Goal: Task Accomplishment & Management: Manage account settings

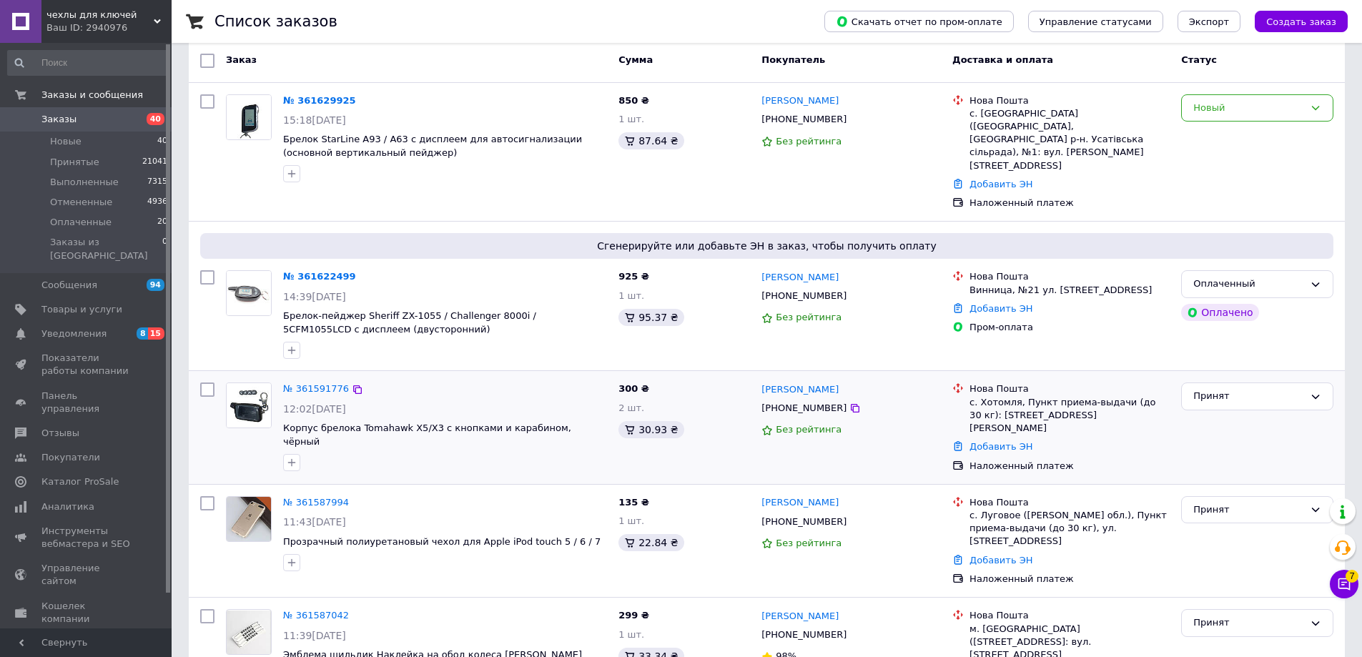
scroll to position [214, 0]
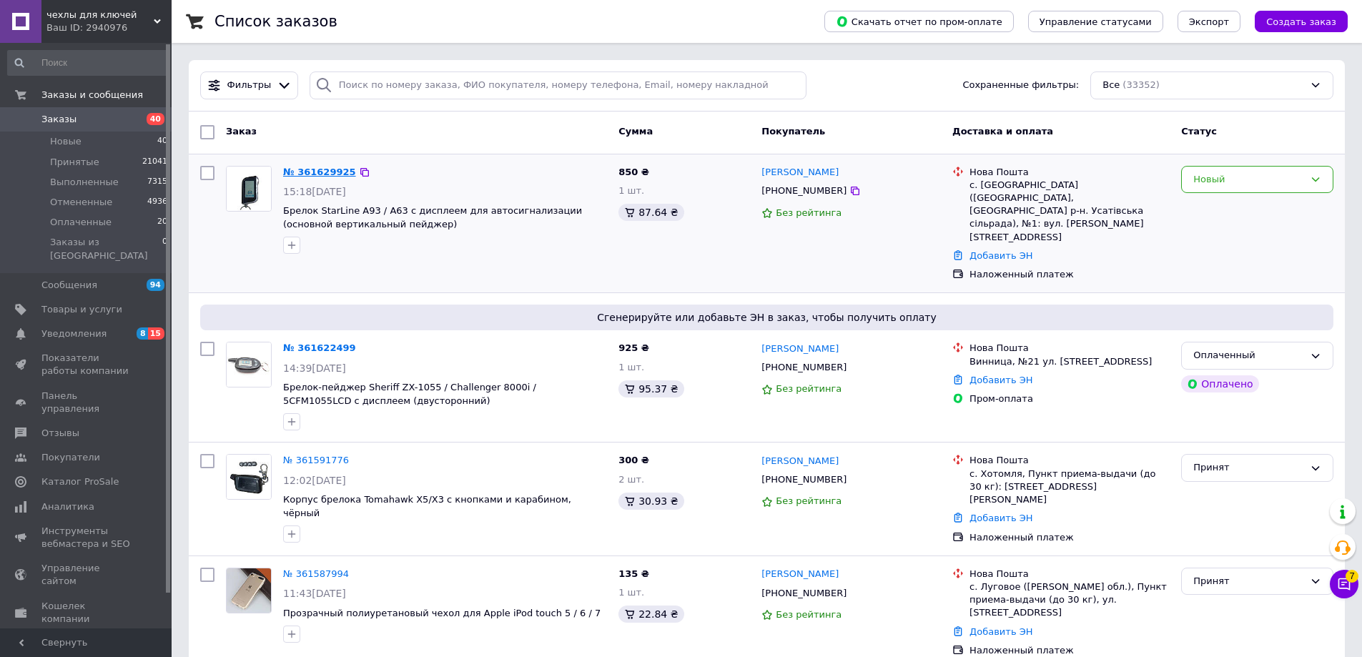
click at [318, 175] on link "№ 361629925" at bounding box center [319, 172] width 73 height 11
click at [310, 172] on link "№ 361629925" at bounding box center [316, 172] width 66 height 11
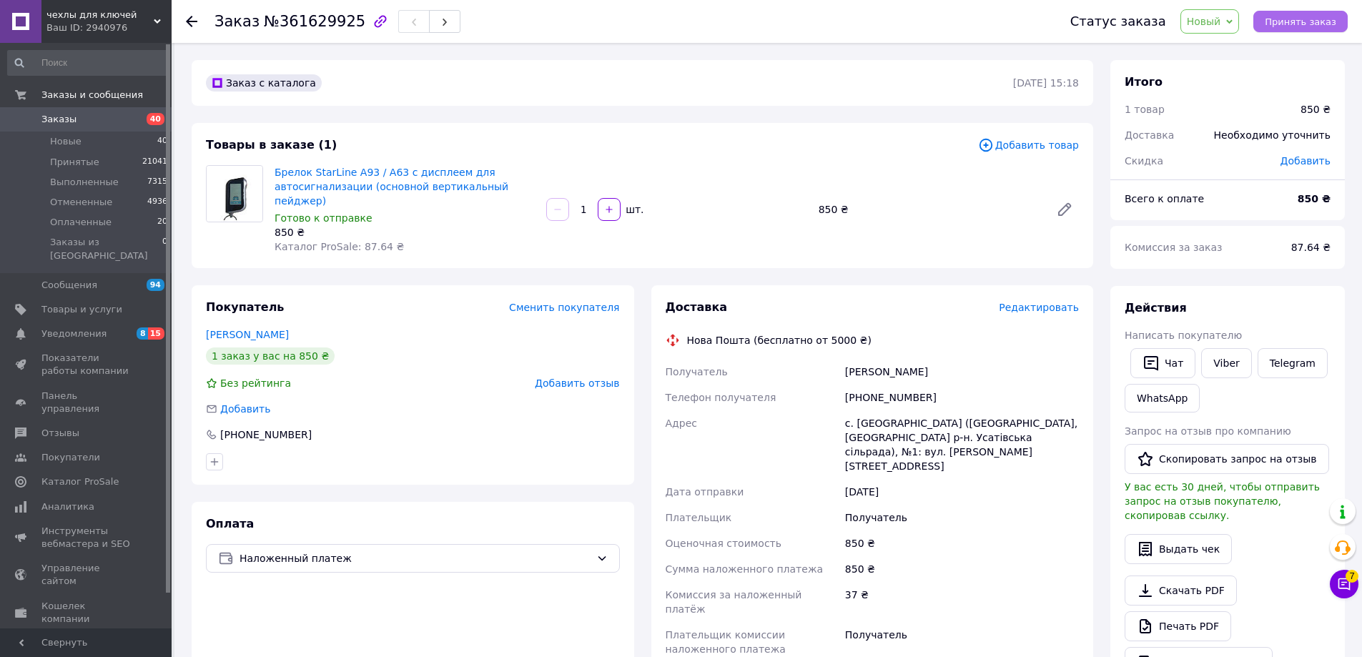
click at [1298, 23] on span "Принять заказ" at bounding box center [1300, 21] width 71 height 11
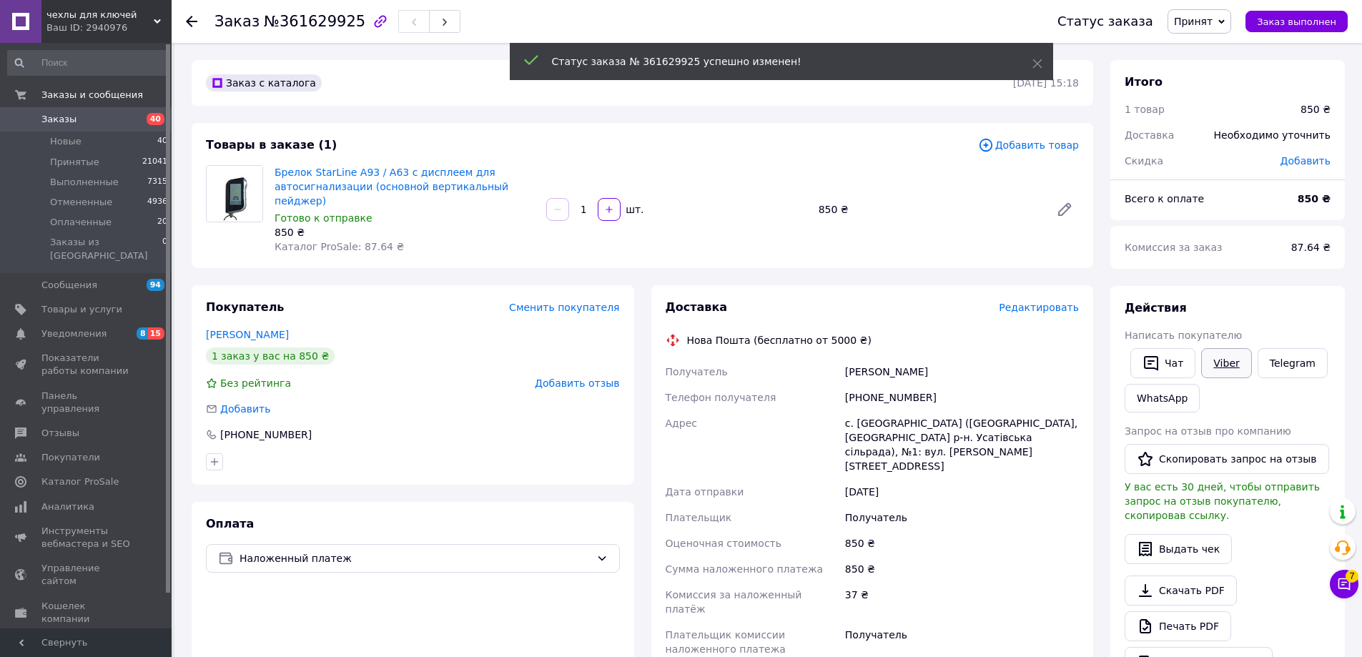
click at [1226, 362] on link "Viber" at bounding box center [1226, 363] width 50 height 30
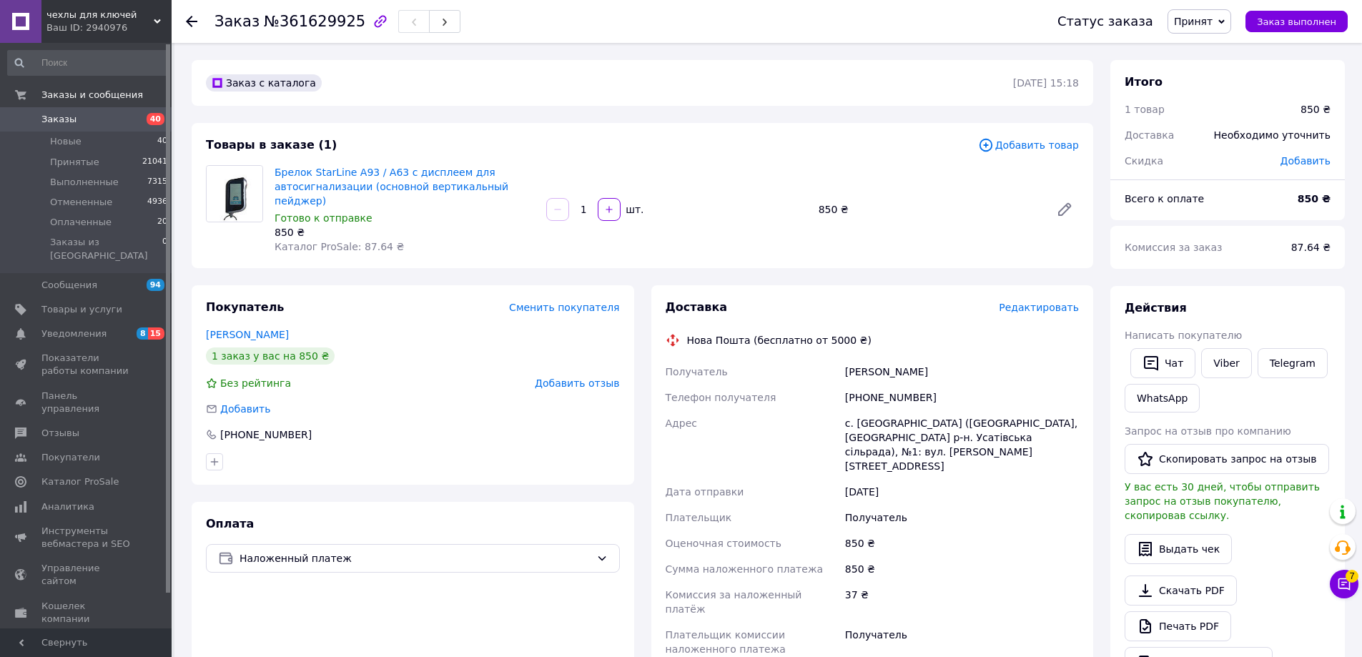
click at [129, 110] on link "Заказы 40" at bounding box center [88, 119] width 176 height 24
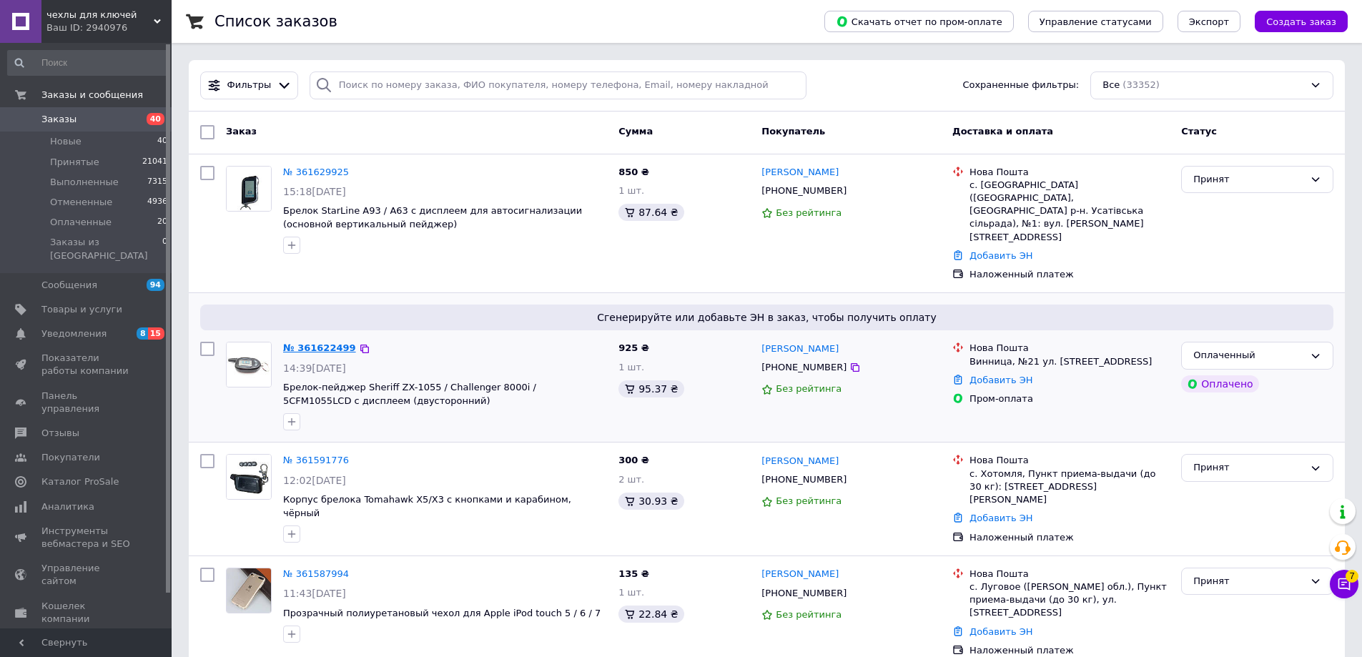
click at [311, 342] on link "№ 361622499" at bounding box center [319, 347] width 73 height 11
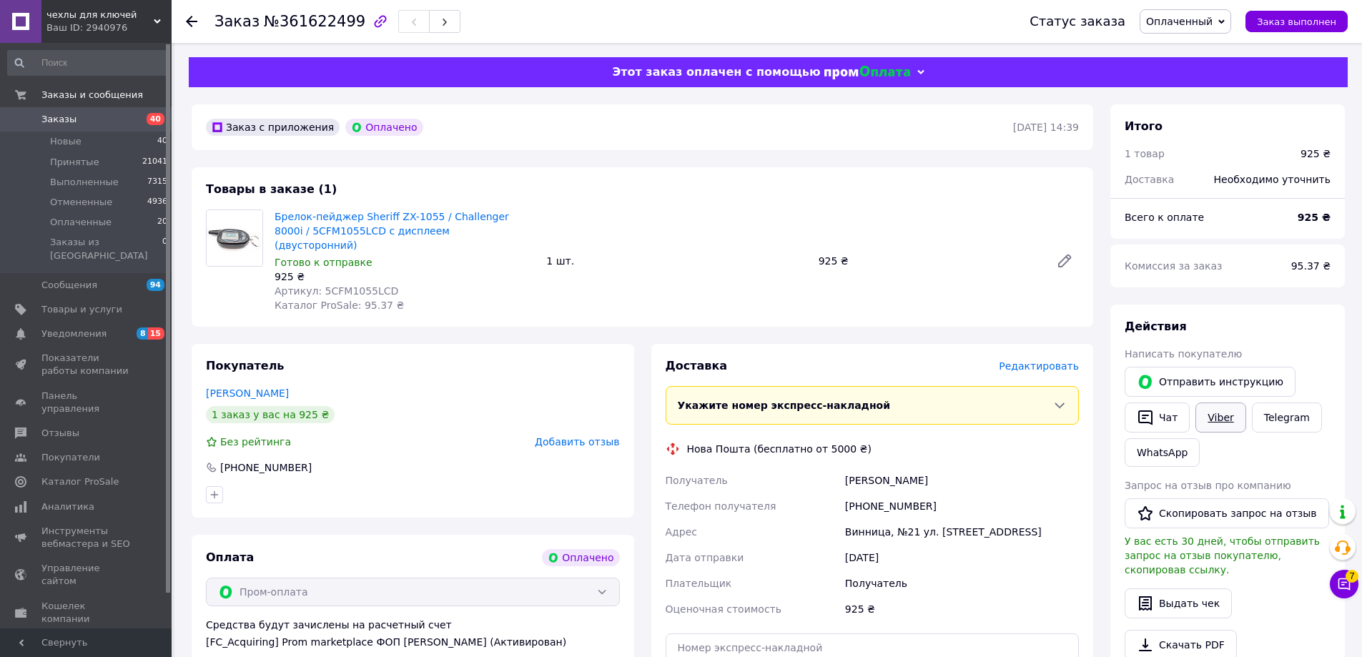
click at [1222, 418] on link "Viber" at bounding box center [1220, 417] width 50 height 30
click at [115, 122] on span "Заказы" at bounding box center [86, 119] width 91 height 13
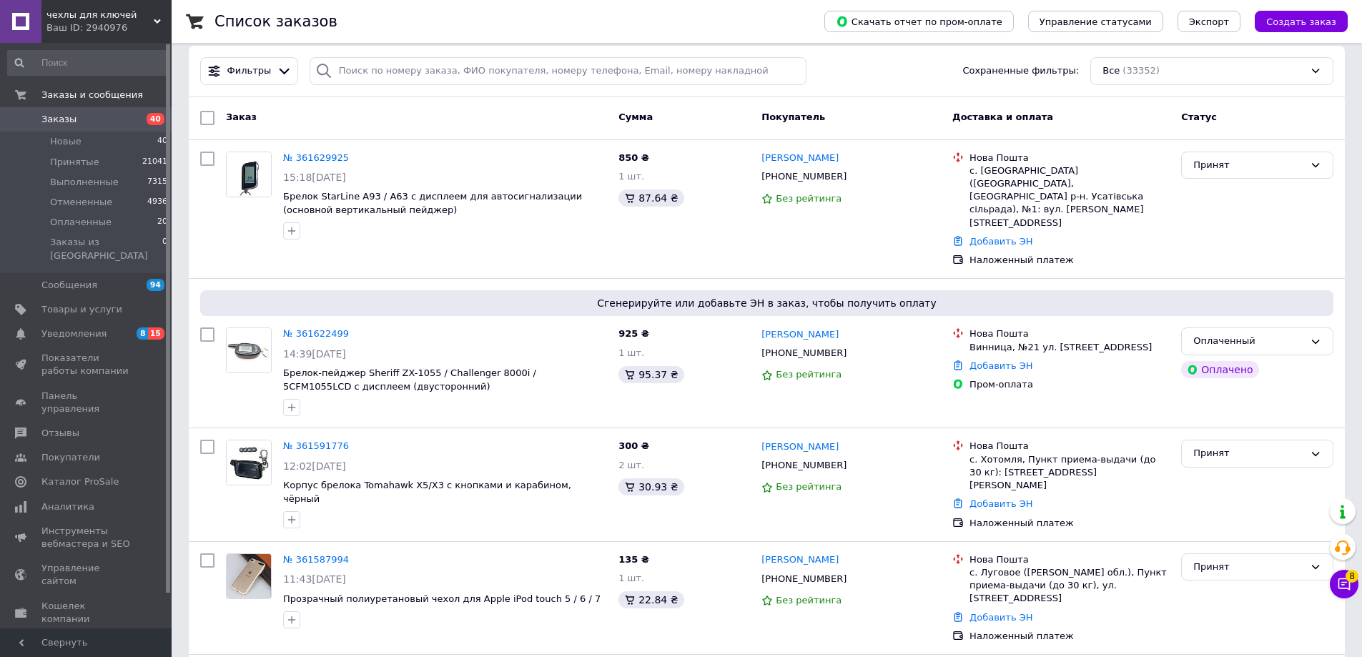
scroll to position [4803, 0]
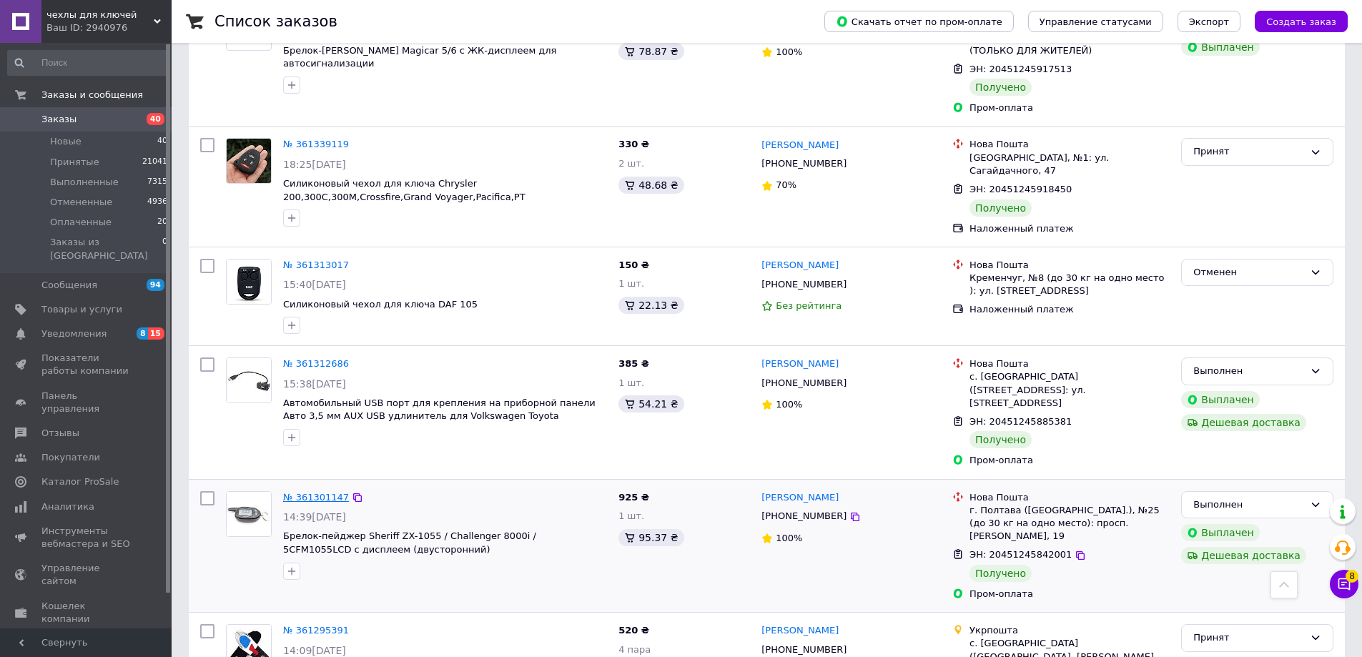
click at [300, 492] on link "№ 361301147" at bounding box center [316, 497] width 66 height 11
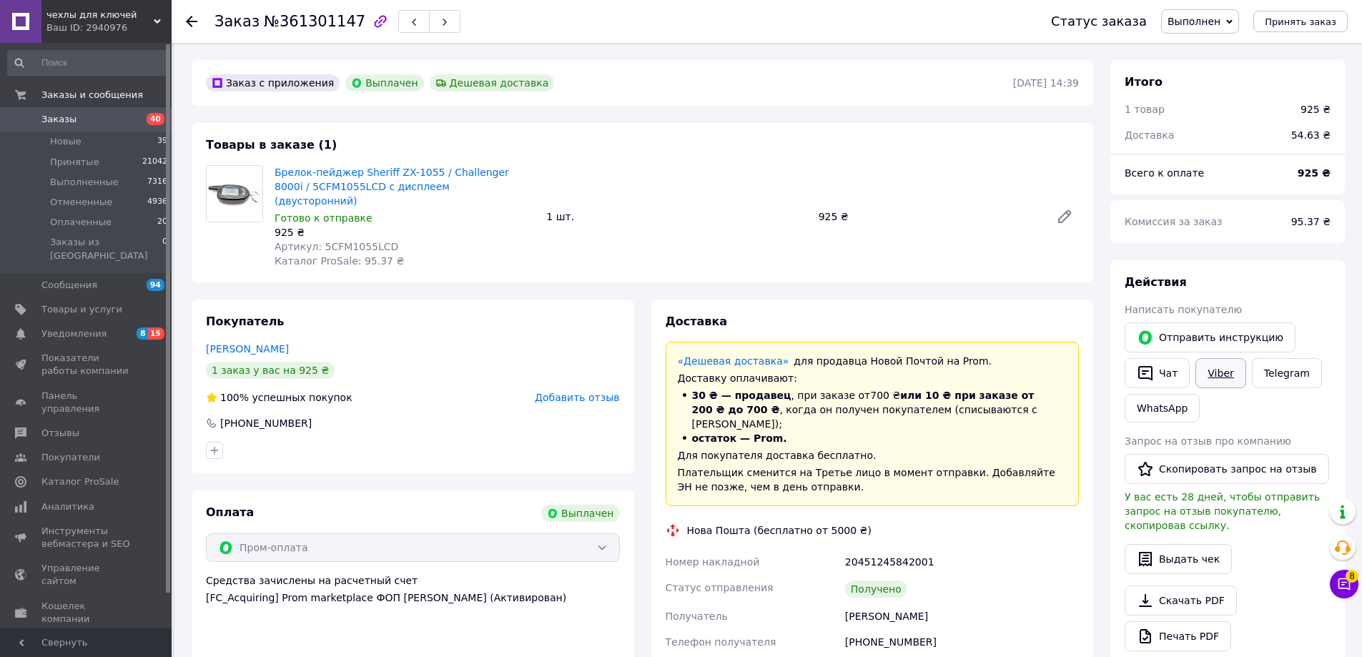
click at [1225, 370] on link "Viber" at bounding box center [1220, 373] width 50 height 30
click at [1153, 407] on link "WhatsApp" at bounding box center [1162, 408] width 75 height 29
click at [879, 549] on div "20451245842001" at bounding box center [961, 562] width 239 height 26
copy div "20451245842001"
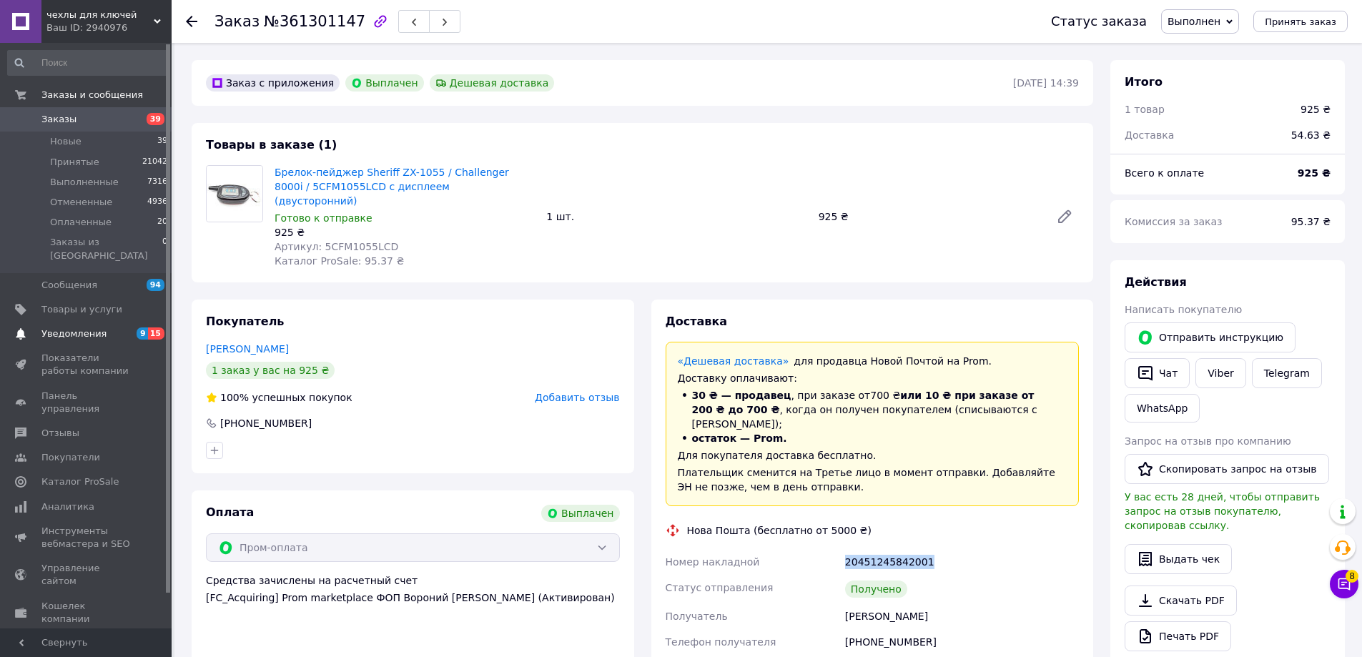
click at [134, 327] on span "9 15" at bounding box center [151, 333] width 39 height 13
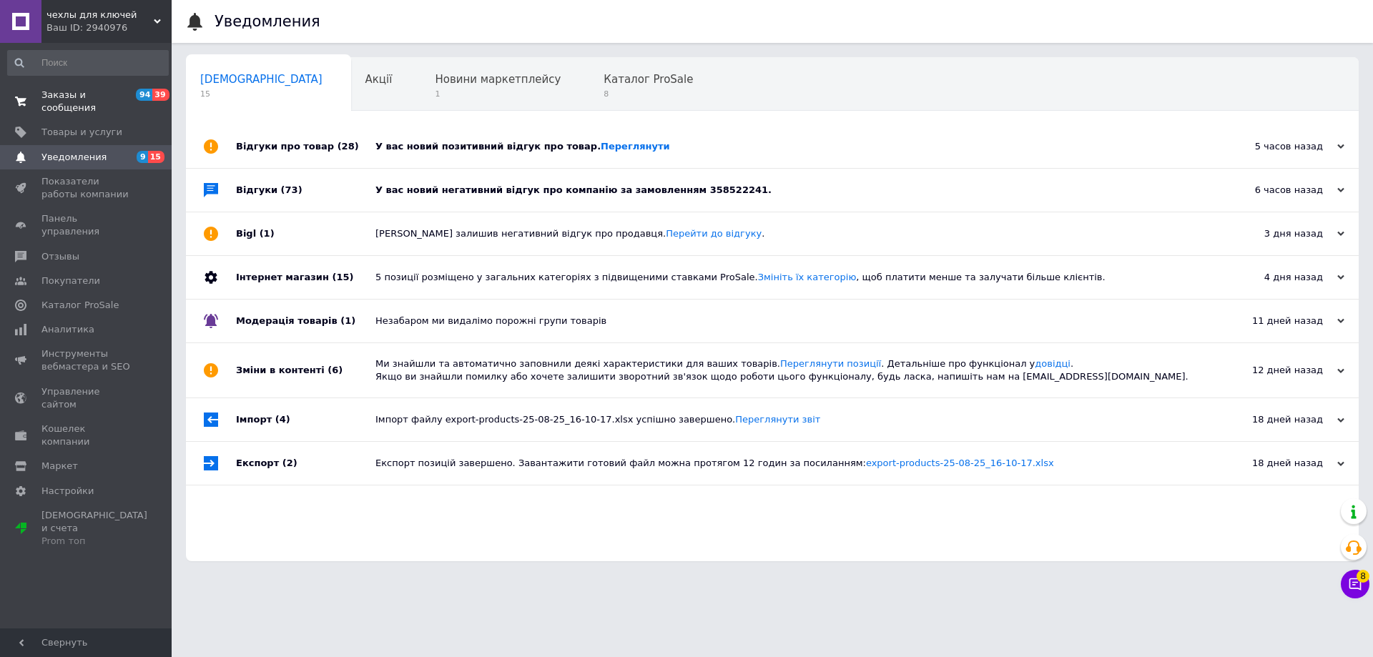
click at [119, 94] on span "Заказы и сообщения" at bounding box center [86, 102] width 91 height 26
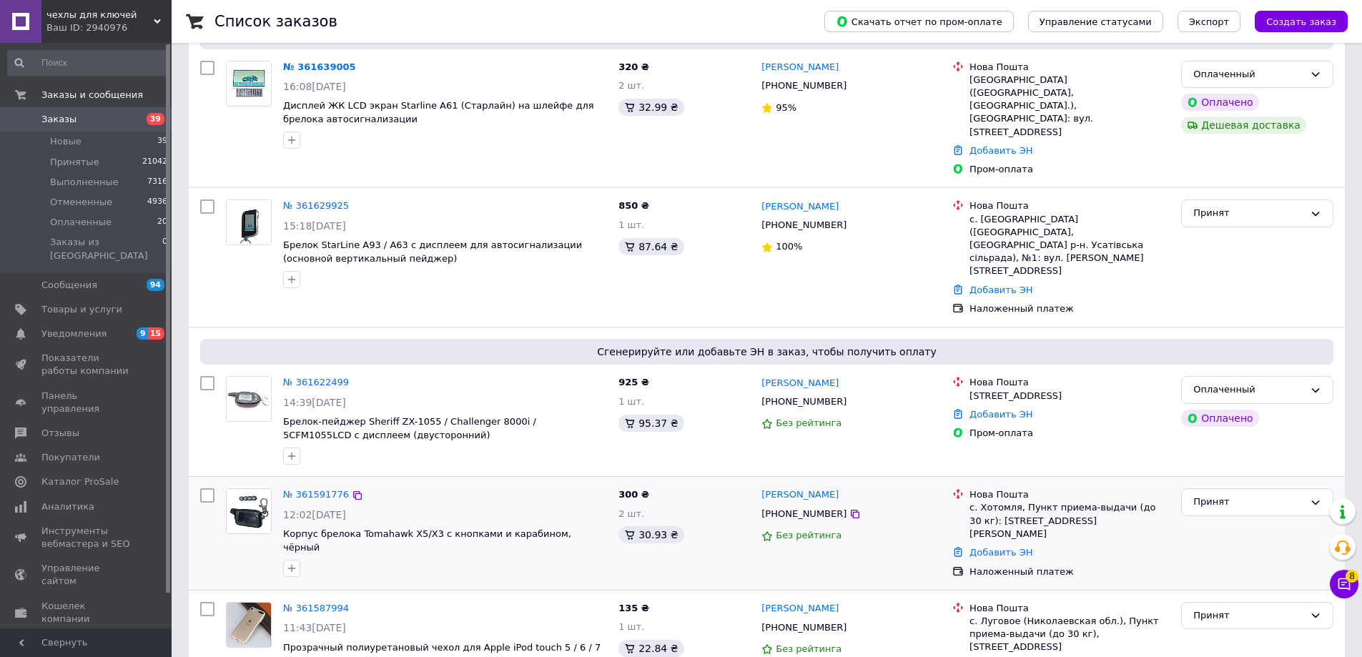
scroll to position [143, 0]
click at [1302, 382] on div "Оплаченный" at bounding box center [1248, 389] width 111 height 15
click at [1214, 433] on li "Выполнен" at bounding box center [1257, 446] width 151 height 26
click at [1270, 382] on div "Выполнен" at bounding box center [1248, 389] width 111 height 15
click at [1225, 433] on li "Отменен" at bounding box center [1257, 446] width 151 height 26
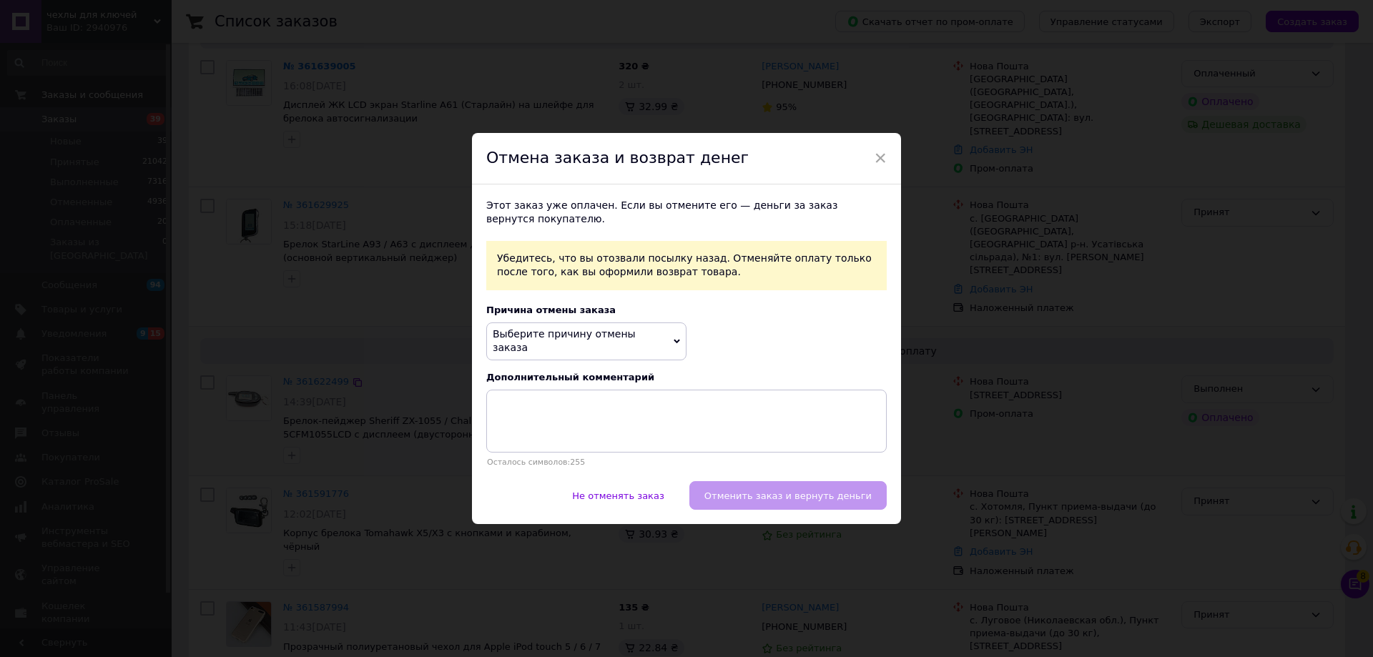
drag, startPoint x: 642, startPoint y: 334, endPoint x: 611, endPoint y: 406, distance: 78.8
click at [641, 332] on span "Выберите причину отмены заказа" at bounding box center [586, 341] width 200 height 38
click at [553, 415] on li "По просьбе покупателя" at bounding box center [586, 416] width 199 height 20
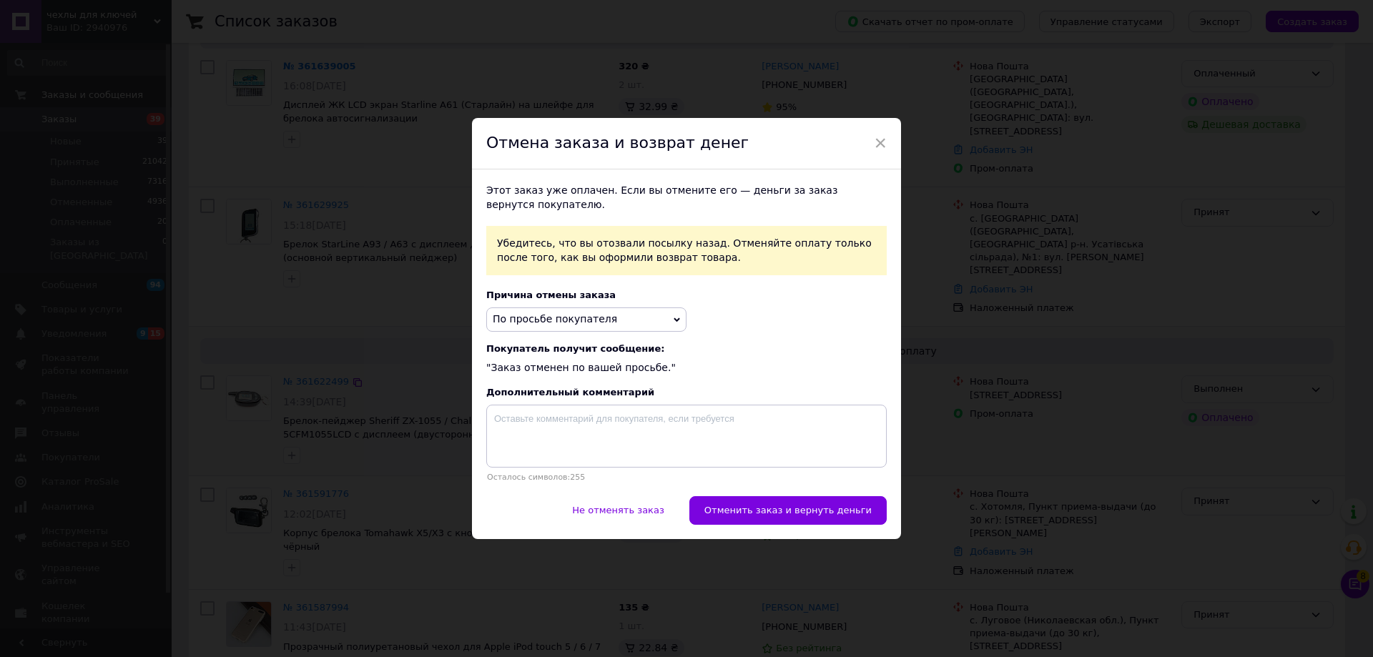
click at [821, 515] on span "Отменить заказ и вернуть деньги" at bounding box center [787, 510] width 167 height 11
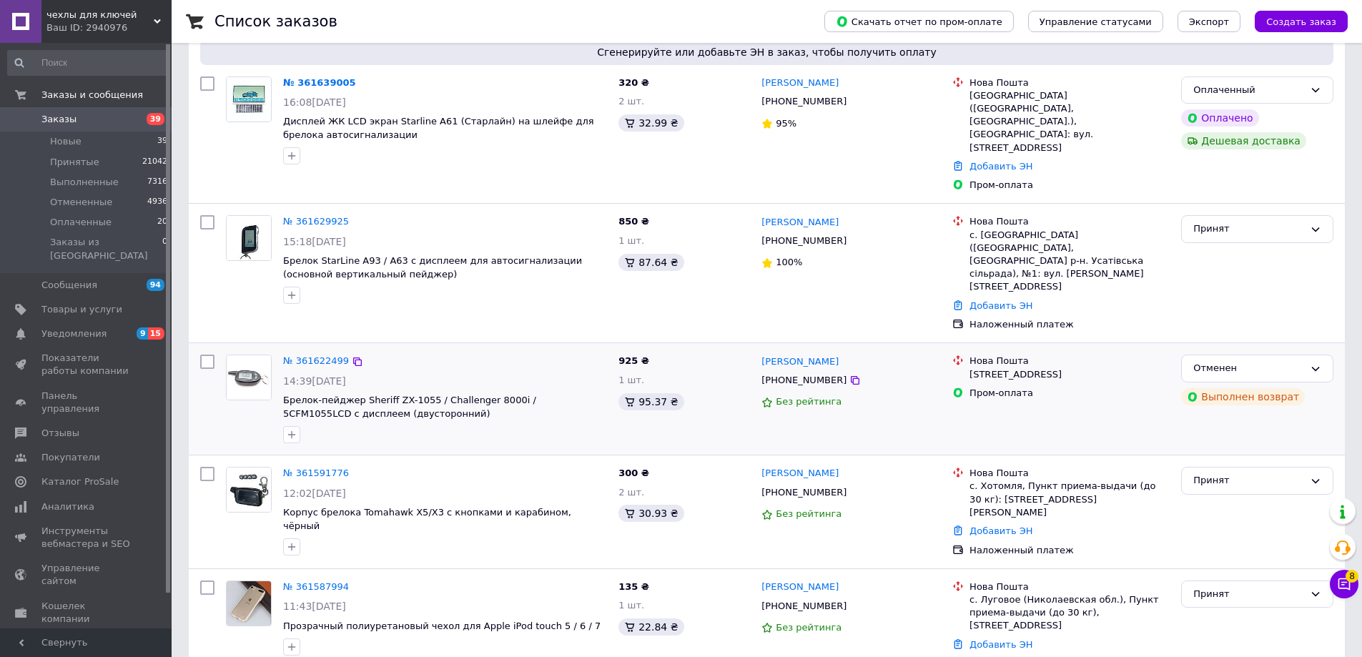
scroll to position [286, 0]
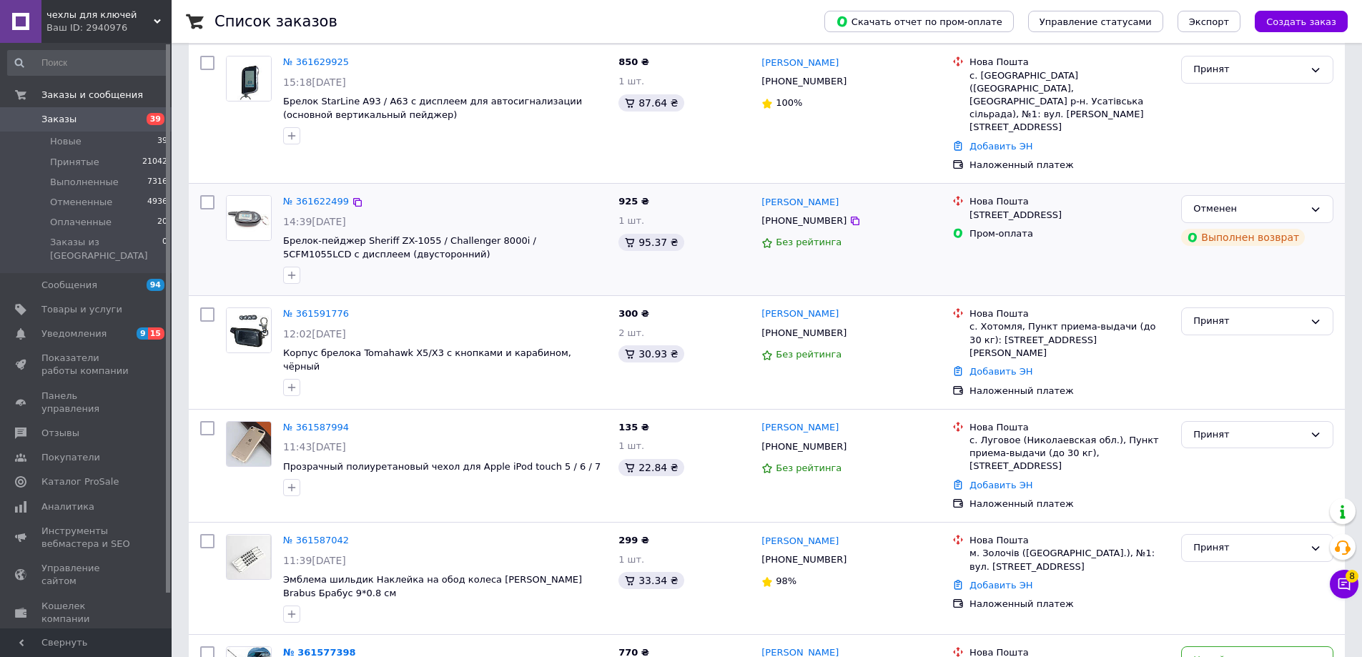
click at [329, 189] on div "№ 361622499 14:39, 12.09.2025 Брелок-пейджер Sheriff ZX-1055 / Challenger 8000i…" at bounding box center [444, 239] width 335 height 100
click at [329, 196] on link "№ 361622499" at bounding box center [316, 201] width 66 height 11
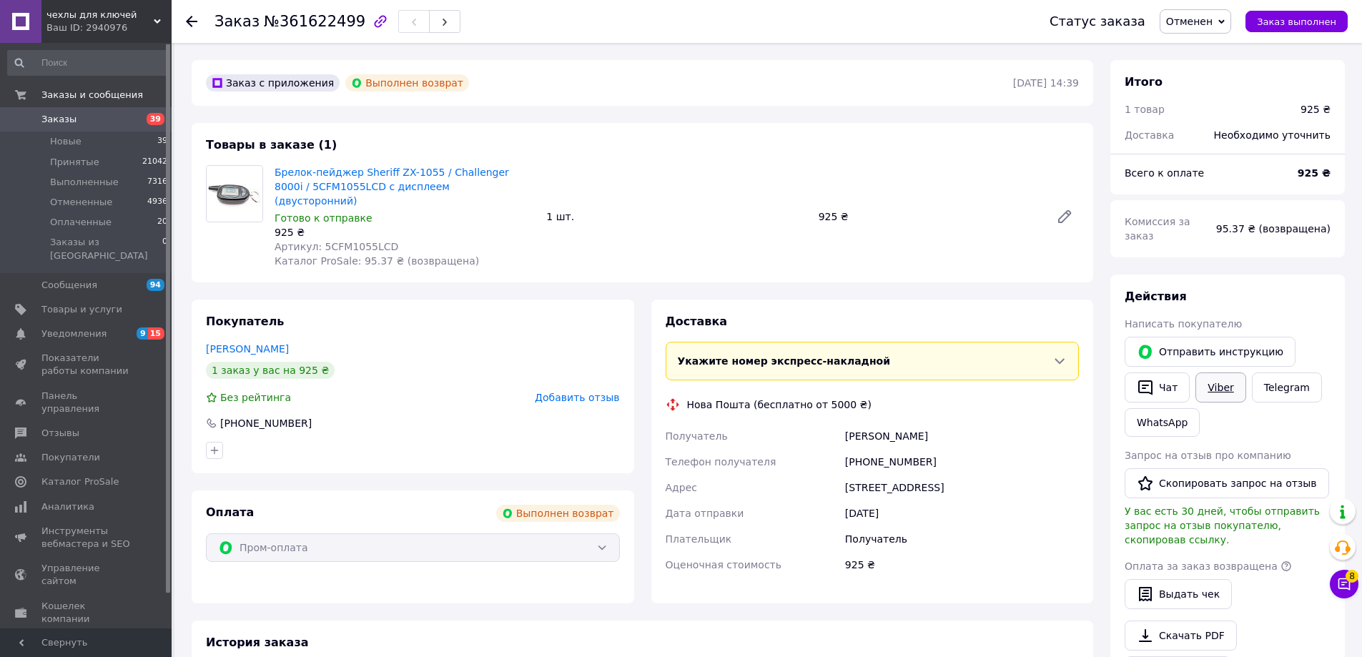
click at [1222, 373] on link "Viber" at bounding box center [1220, 387] width 50 height 30
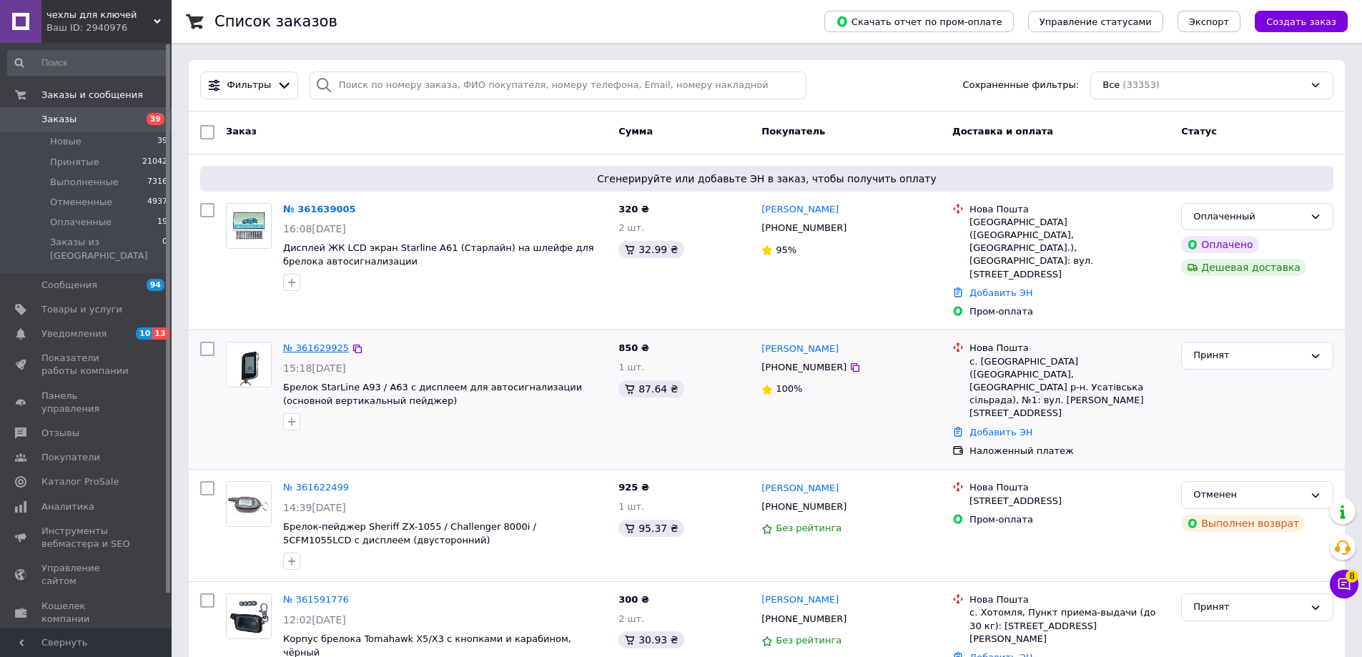
click at [320, 342] on link "№ 361629925" at bounding box center [316, 347] width 66 height 11
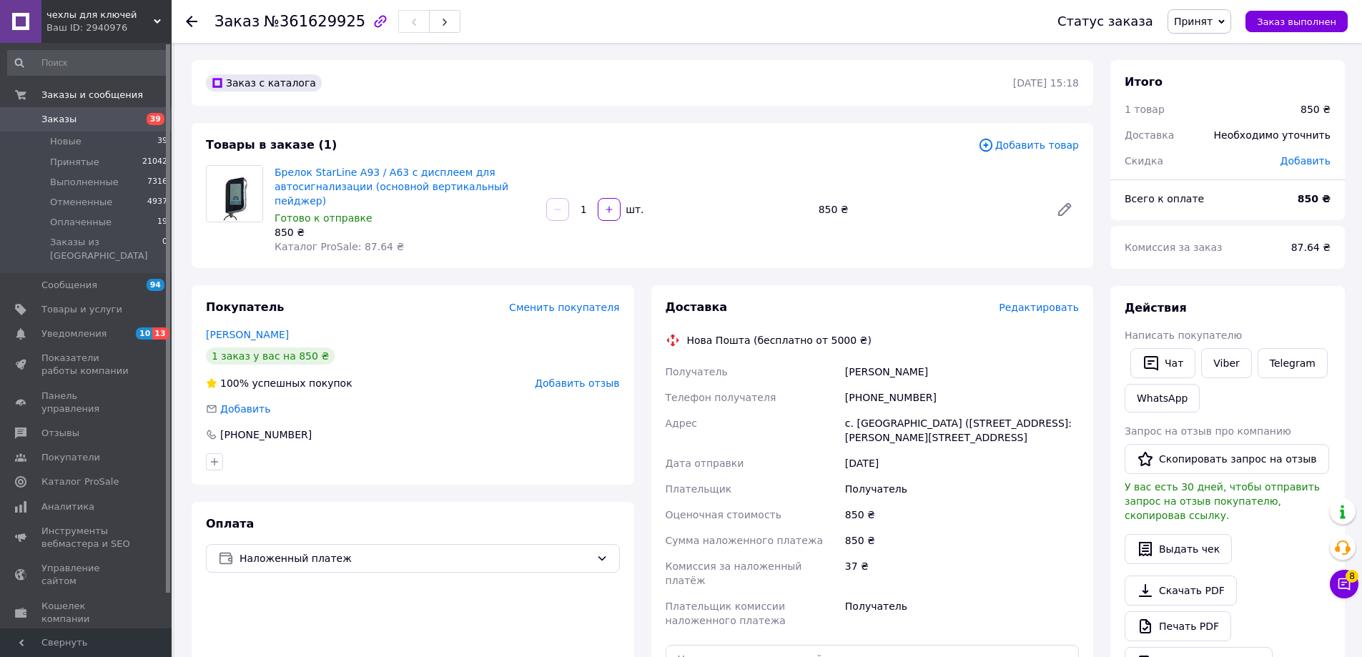
click at [1066, 302] on span "Редактировать" at bounding box center [1039, 307] width 80 height 11
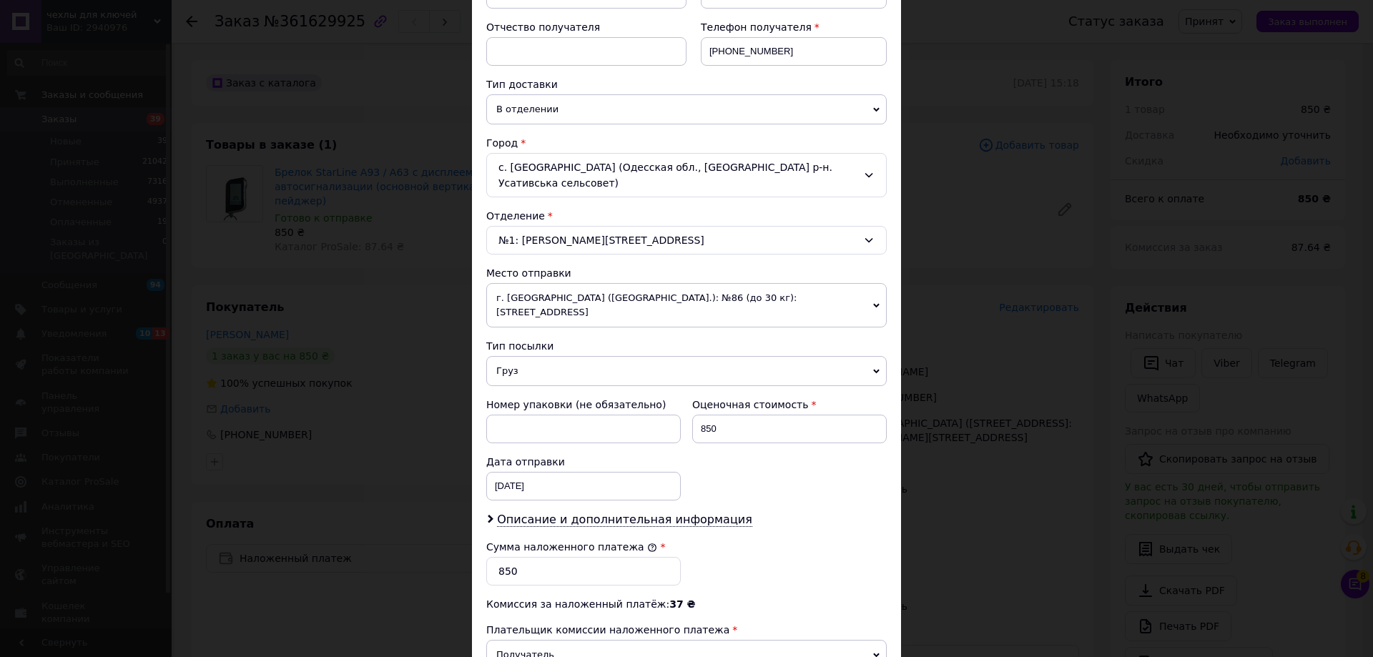
scroll to position [434, 0]
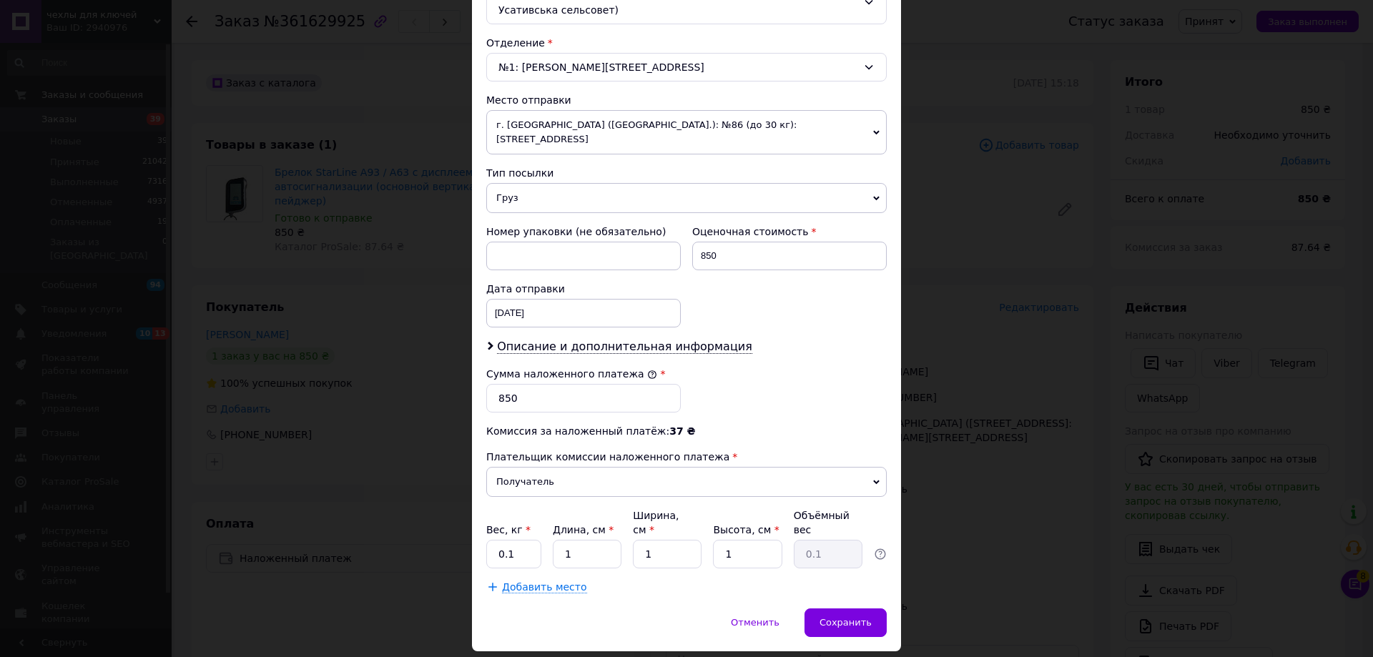
click at [1020, 558] on div "× Редактирование доставки Способ доставки Нова Пошта (бесплатно от 5000 ₴) Плат…" at bounding box center [686, 328] width 1373 height 657
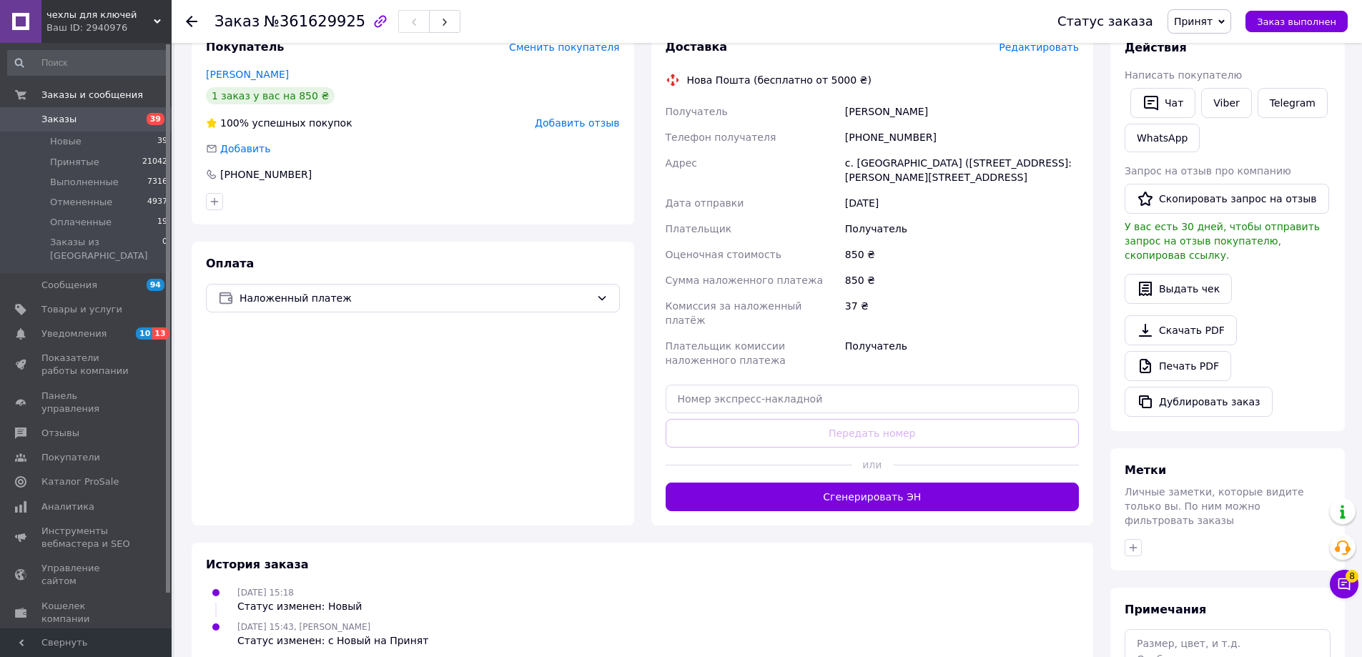
scroll to position [286, 0]
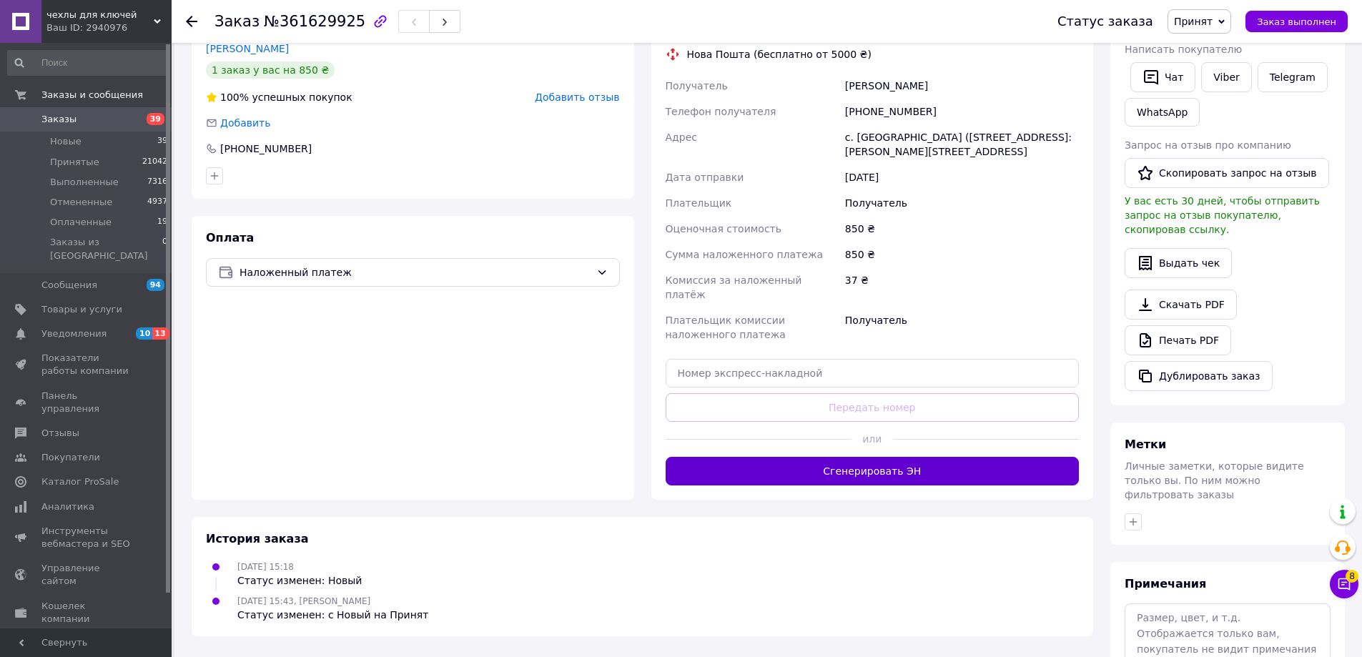
click at [978, 457] on button "Сгенерировать ЭН" at bounding box center [873, 471] width 414 height 29
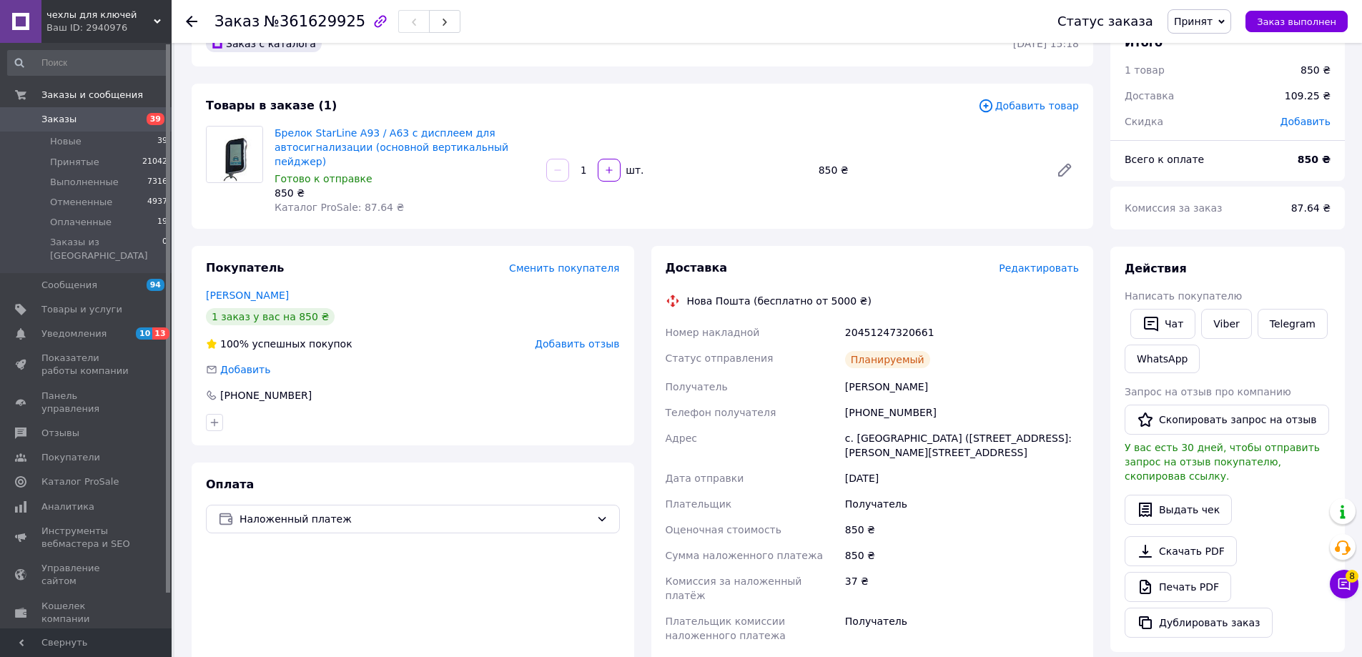
scroll to position [0, 0]
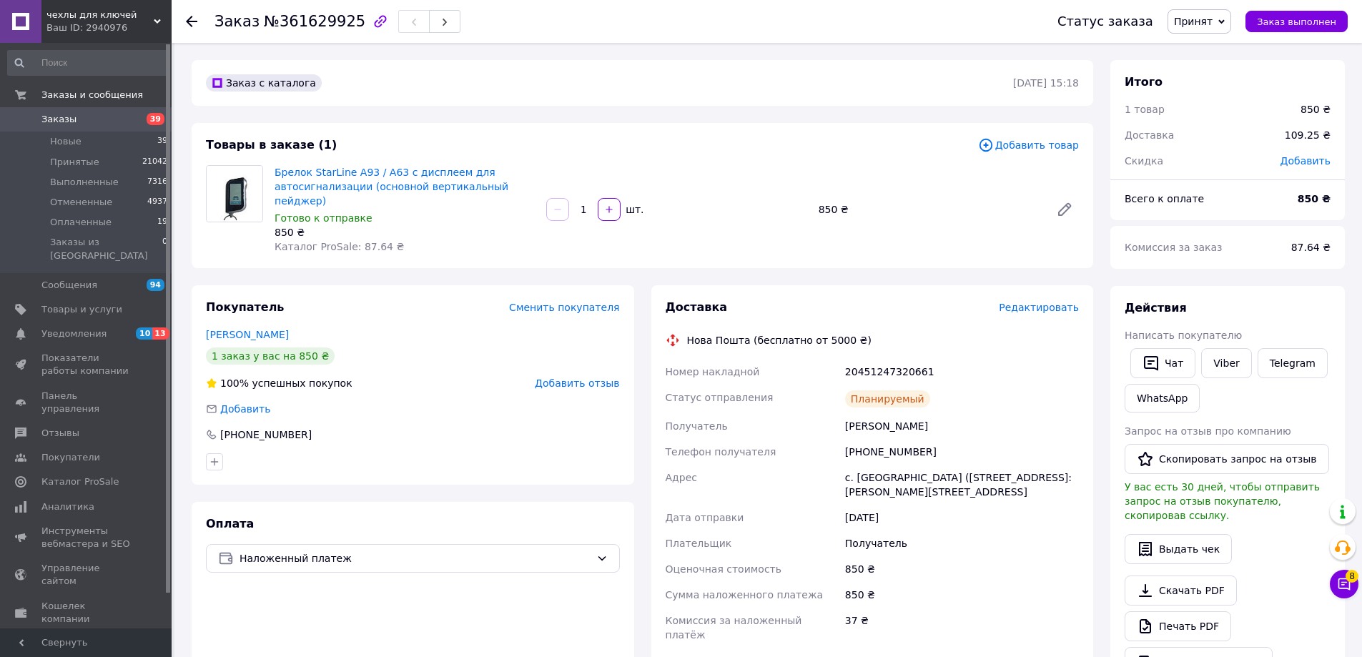
click at [124, 108] on link "Заказы 39" at bounding box center [88, 119] width 176 height 24
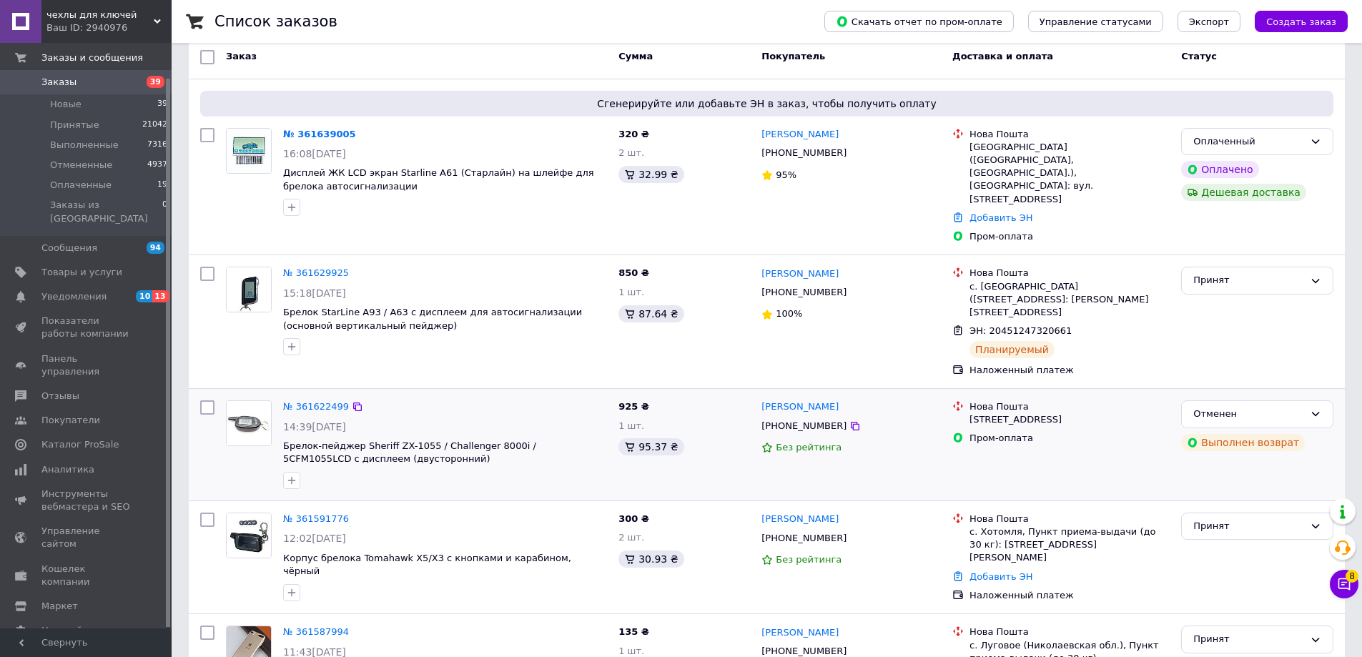
scroll to position [143, 0]
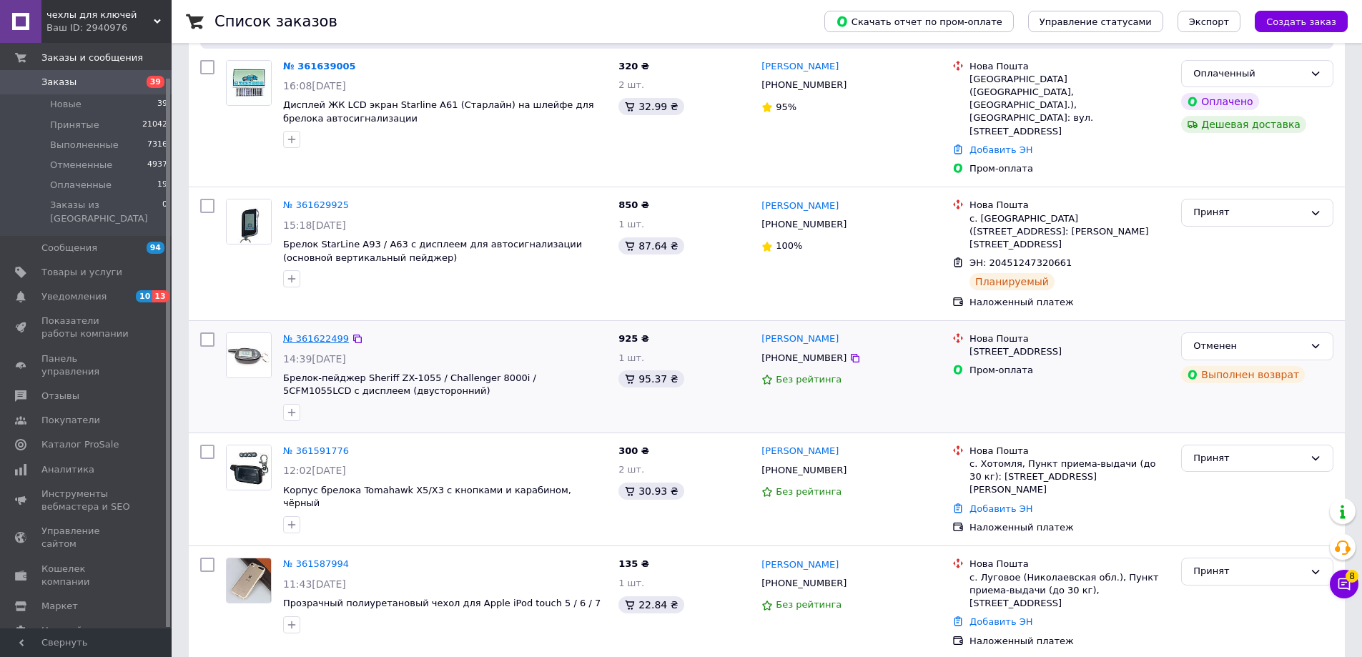
click at [340, 333] on link "№ 361622499" at bounding box center [316, 338] width 66 height 11
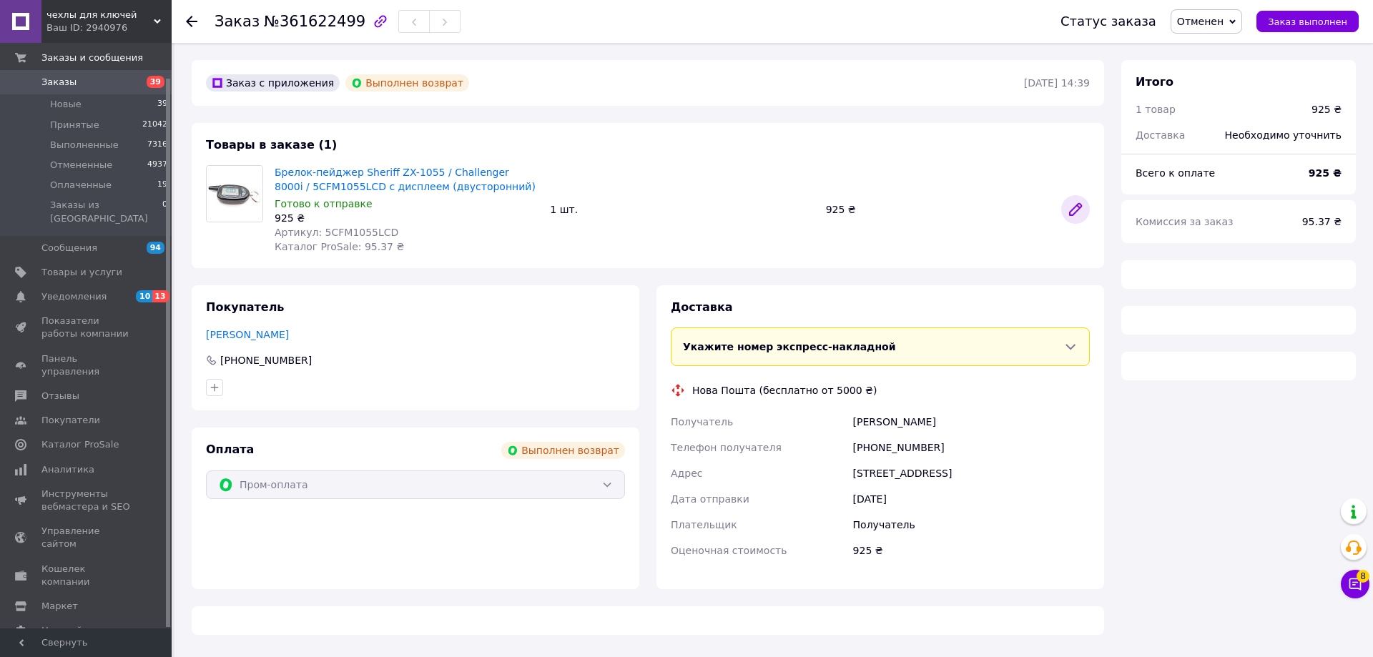
click at [1071, 209] on icon at bounding box center [1075, 209] width 17 height 17
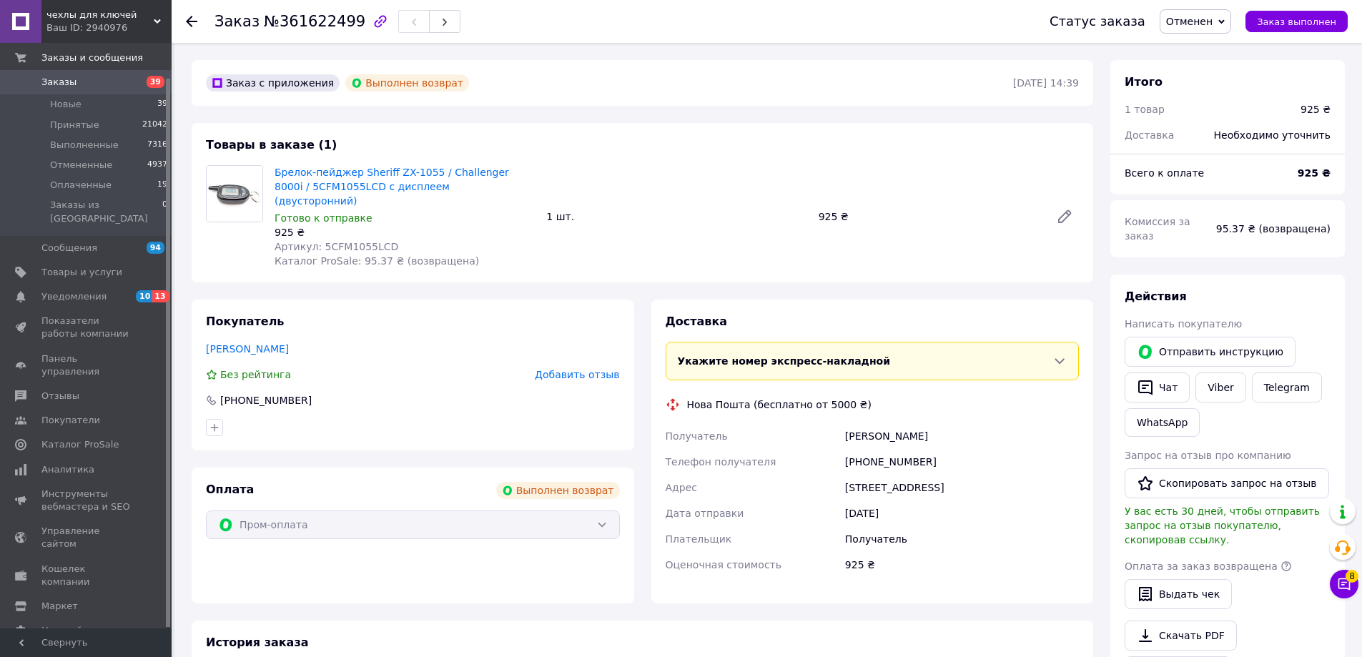
click at [115, 90] on link "Заказы 39" at bounding box center [88, 82] width 176 height 24
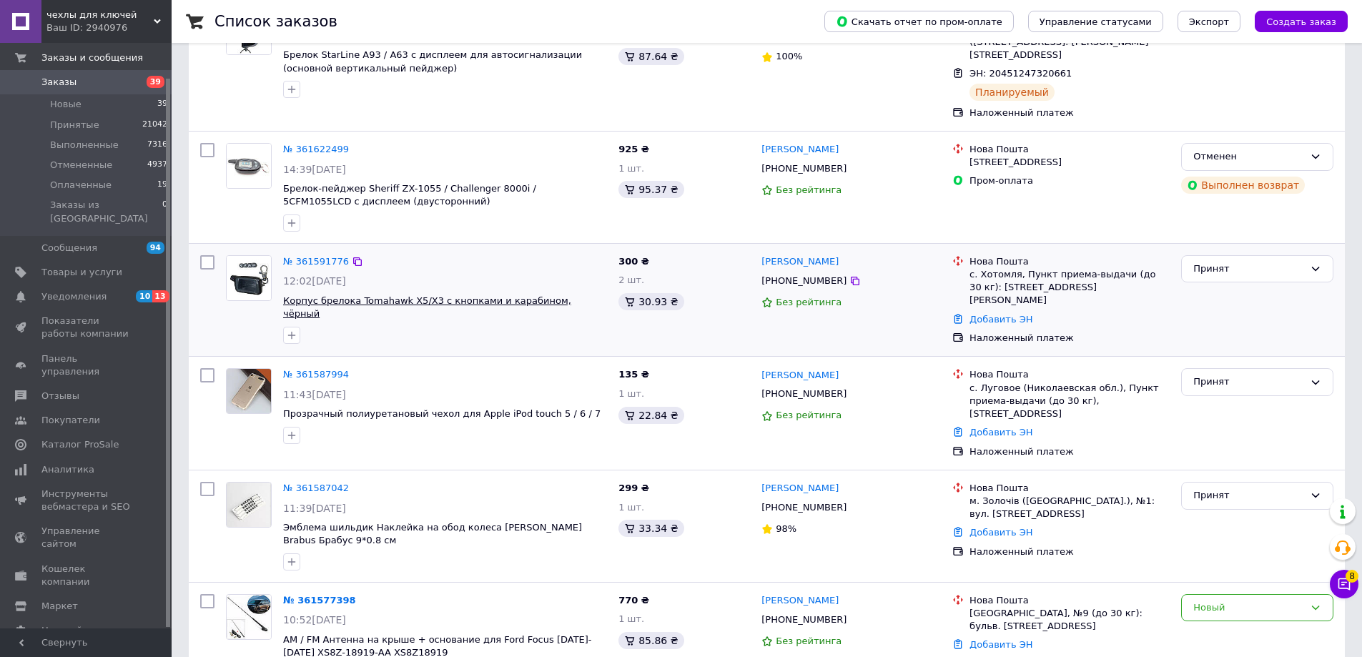
scroll to position [357, 0]
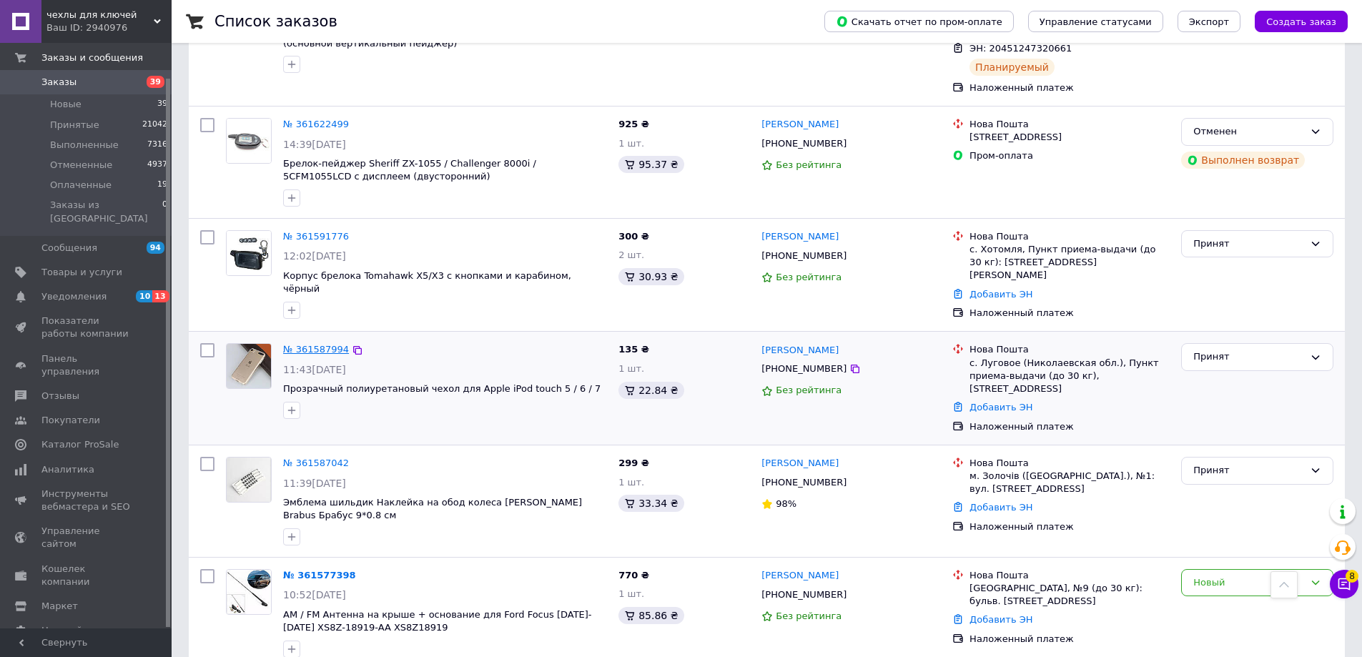
click at [332, 344] on link "№ 361587994" at bounding box center [316, 349] width 66 height 11
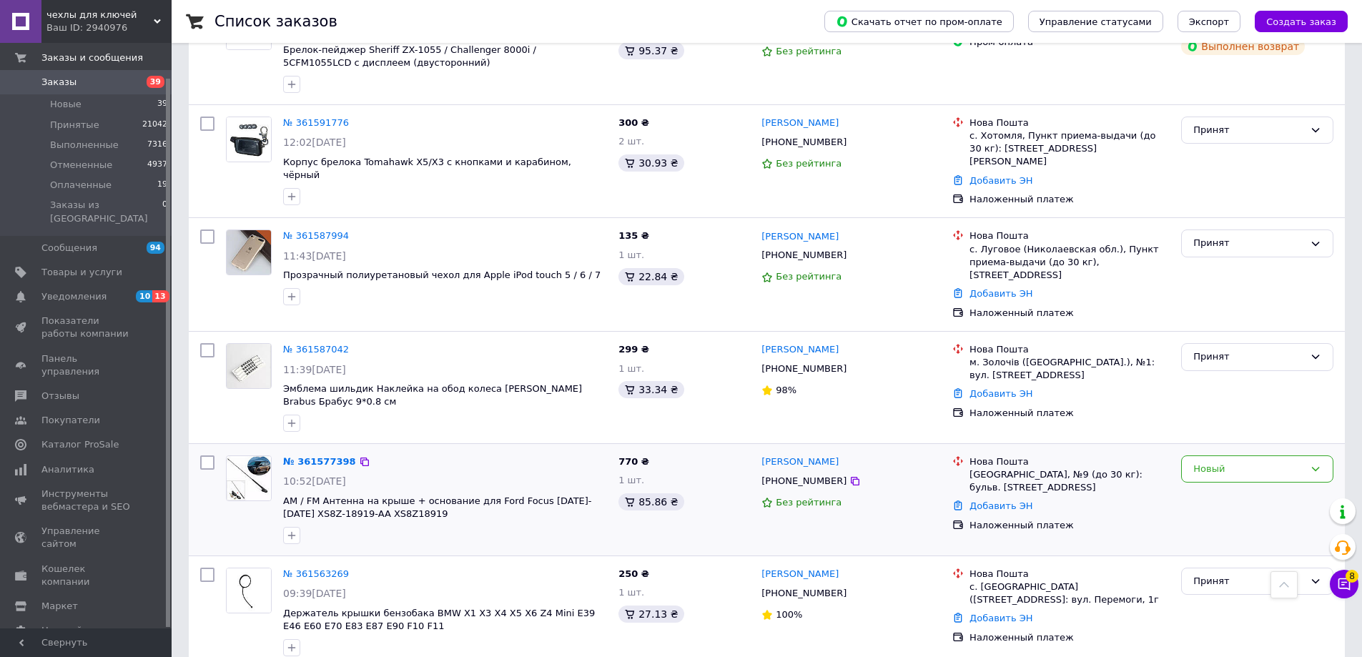
scroll to position [500, 0]
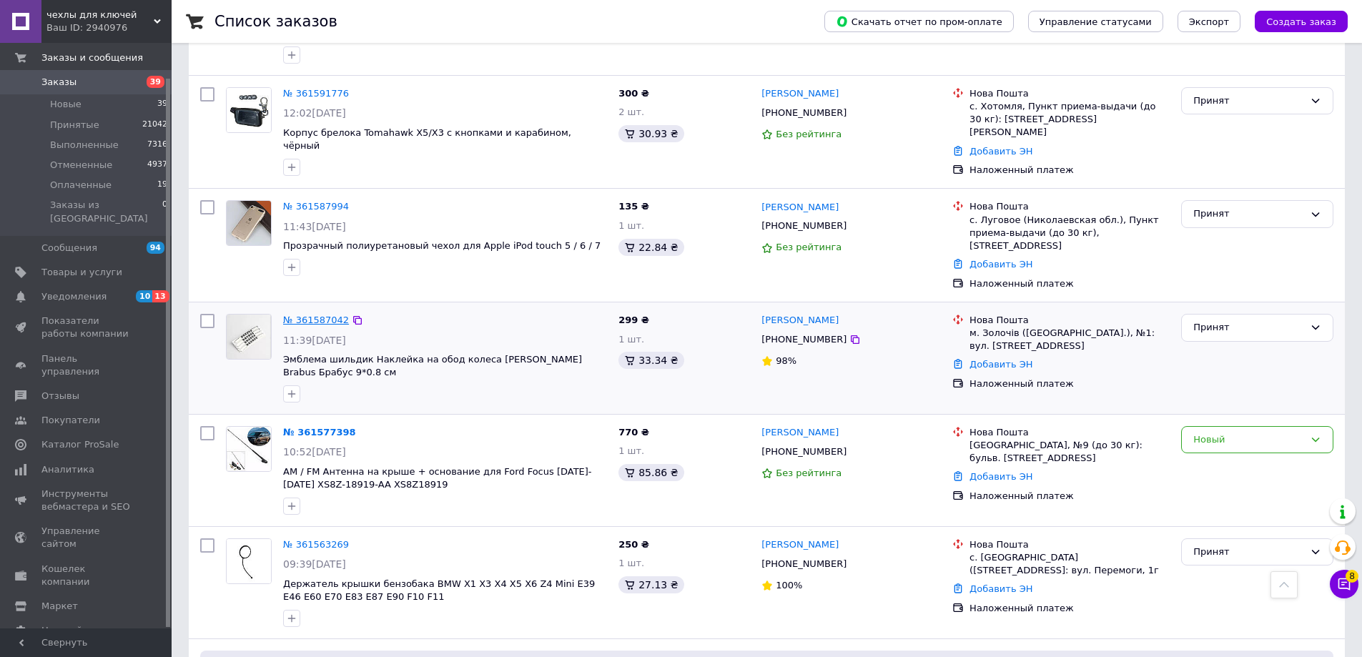
click at [317, 315] on link "№ 361587042" at bounding box center [316, 320] width 66 height 11
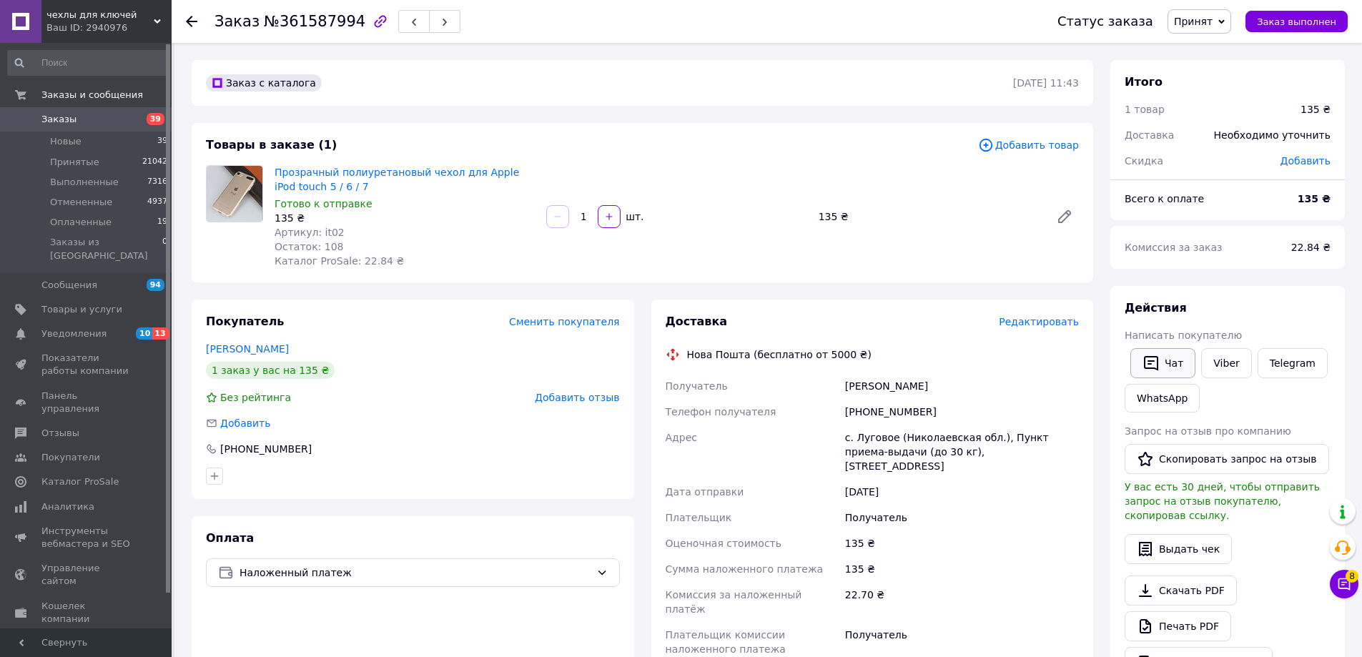
drag, startPoint x: 1208, startPoint y: 365, endPoint x: 1187, endPoint y: 369, distance: 21.2
click at [1208, 365] on link "Viber" at bounding box center [1226, 363] width 50 height 30
click at [1036, 322] on span "Редактировать" at bounding box center [1039, 321] width 80 height 11
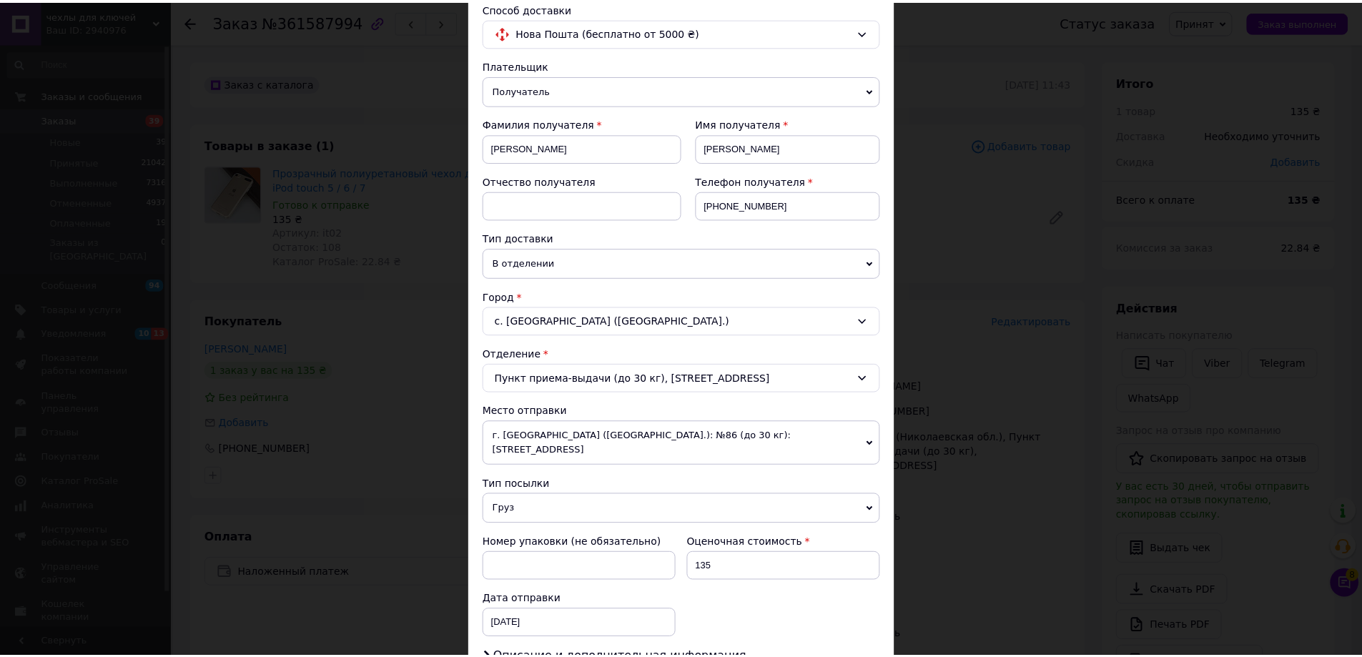
scroll to position [434, 0]
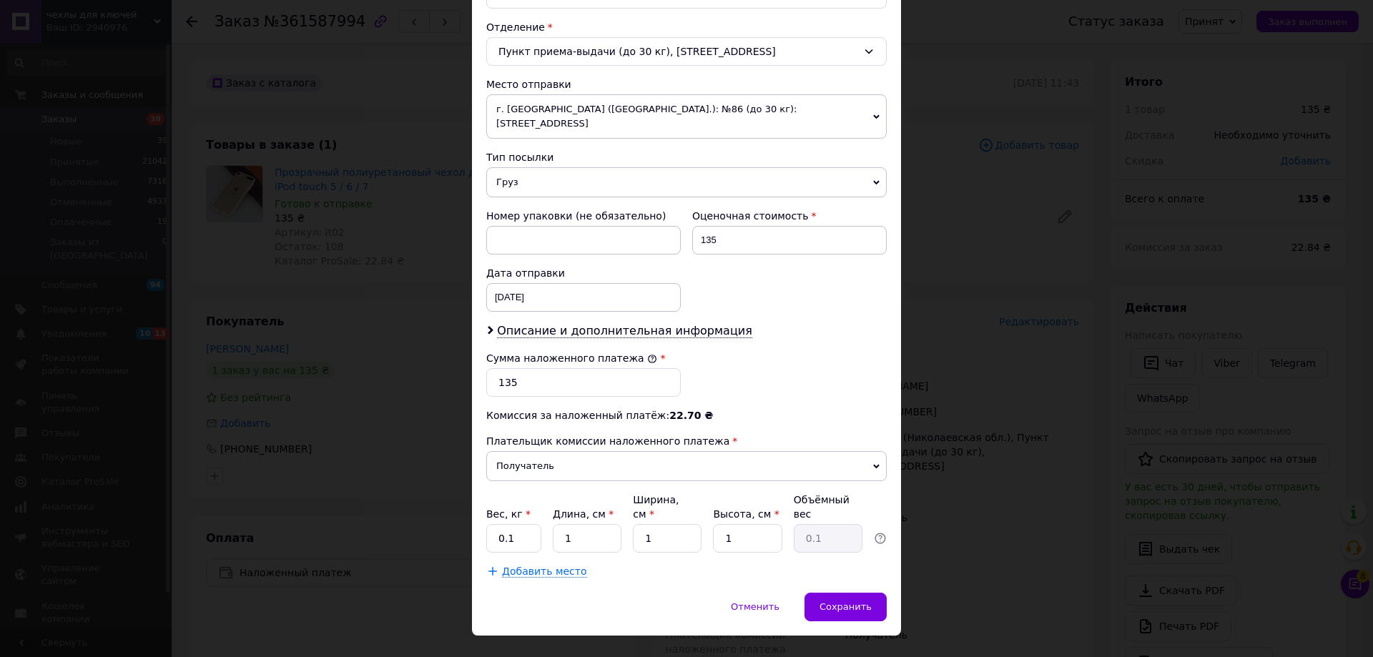
click at [1018, 558] on div "× Редактирование доставки Способ доставки Нова Пошта (бесплатно от 5000 ₴) Плат…" at bounding box center [686, 328] width 1373 height 657
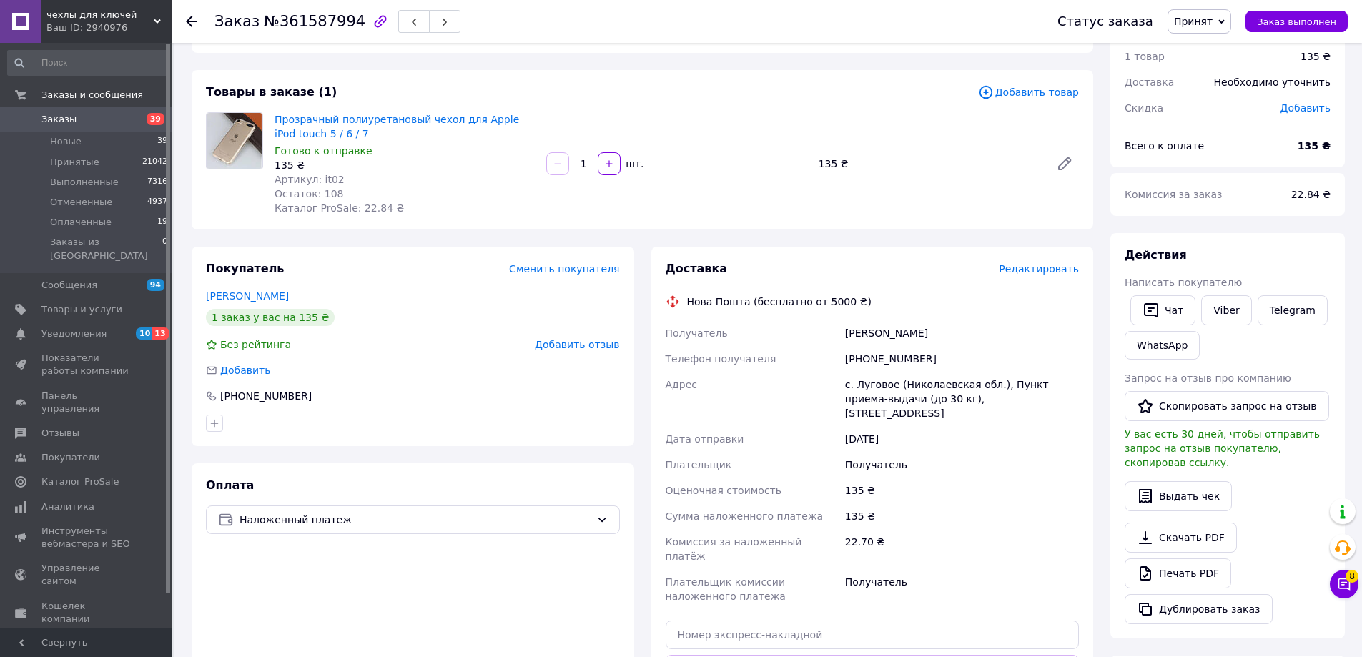
scroll to position [143, 0]
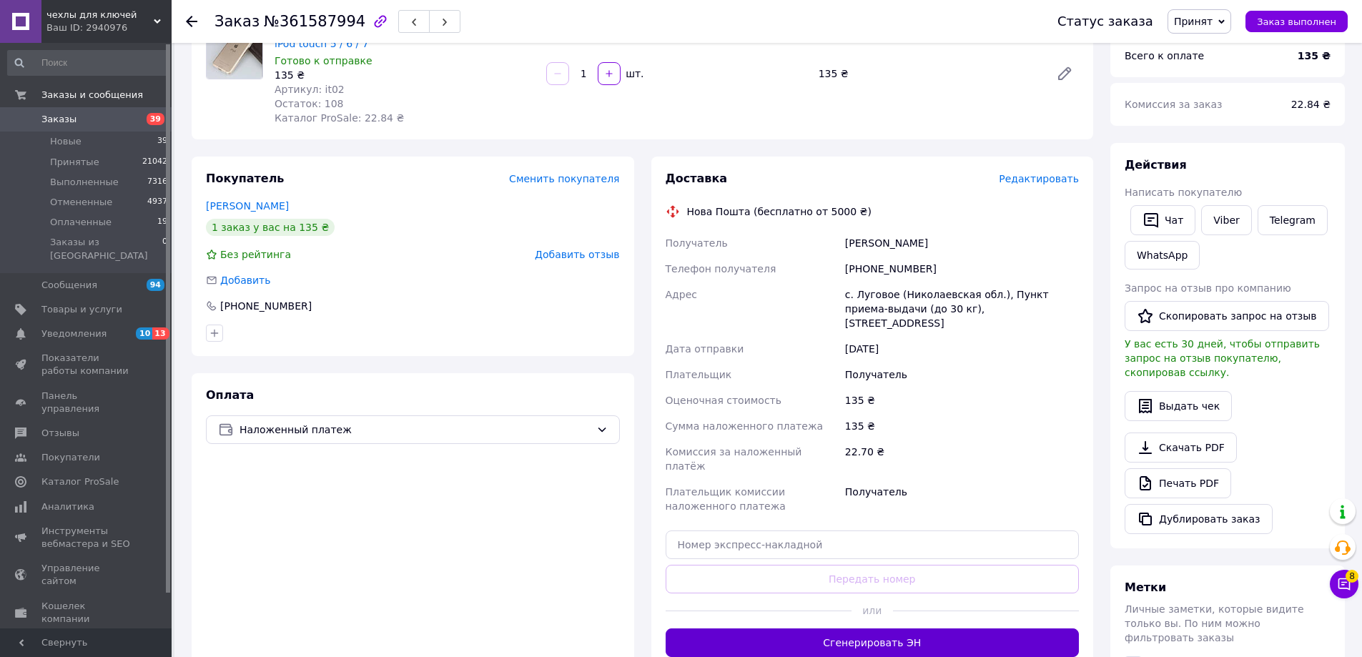
click at [952, 628] on button "Сгенерировать ЭН" at bounding box center [873, 642] width 414 height 29
click at [1072, 86] on div at bounding box center [1064, 73] width 40 height 34
click at [1069, 79] on icon at bounding box center [1064, 73] width 17 height 17
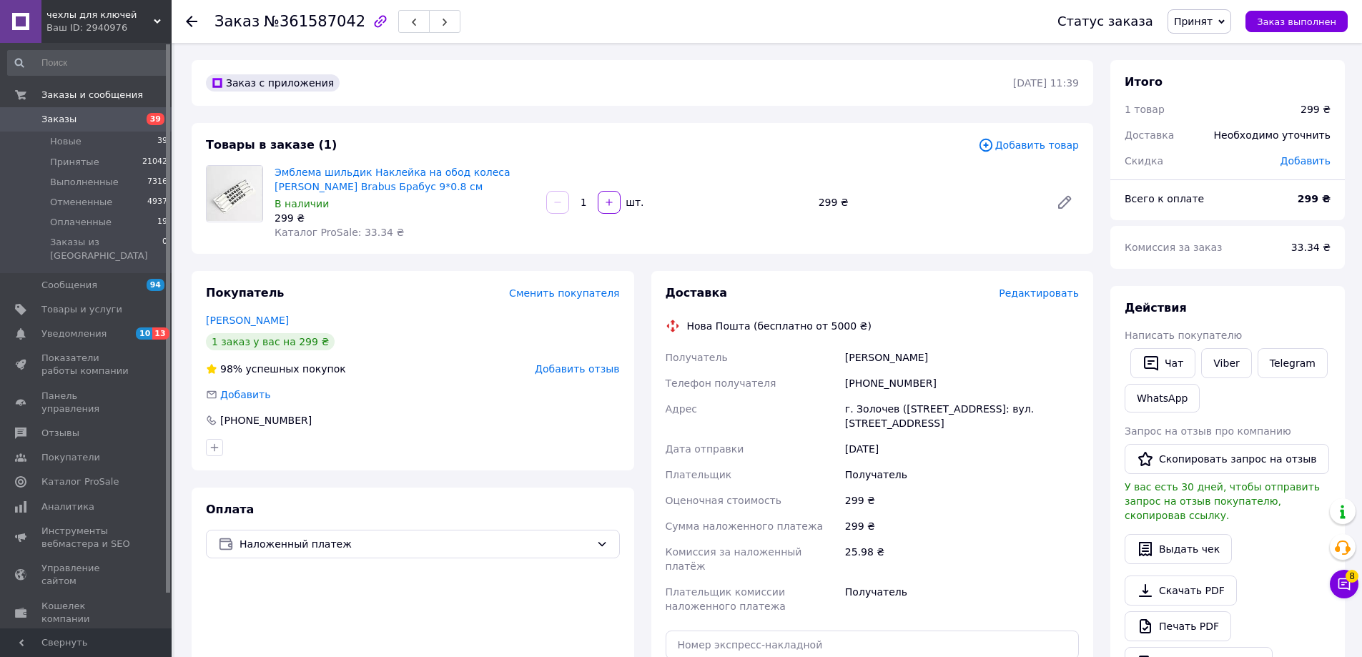
click at [1045, 306] on div "Доставка Редактировать Нова Пошта (бесплатно от 5000 ₴) Получатель Стаценко Ром…" at bounding box center [873, 521] width 414 height 472
click at [1045, 297] on span "Редактировать" at bounding box center [1039, 292] width 80 height 11
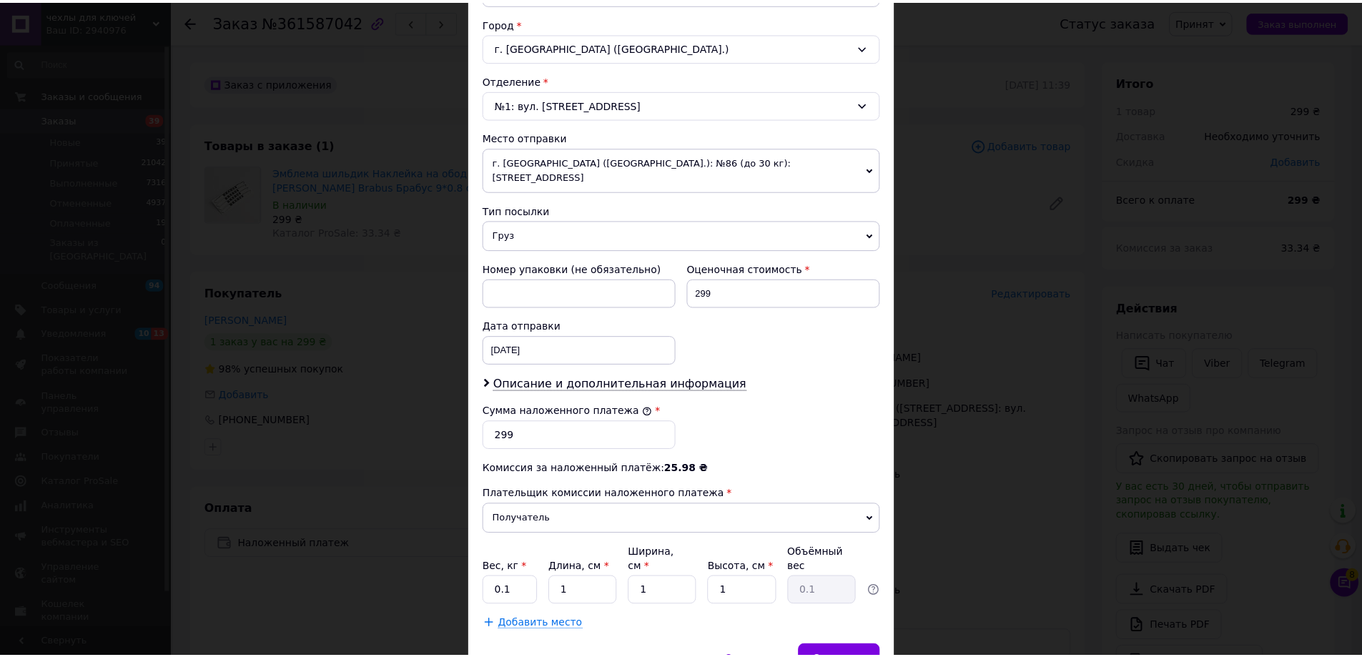
scroll to position [434, 0]
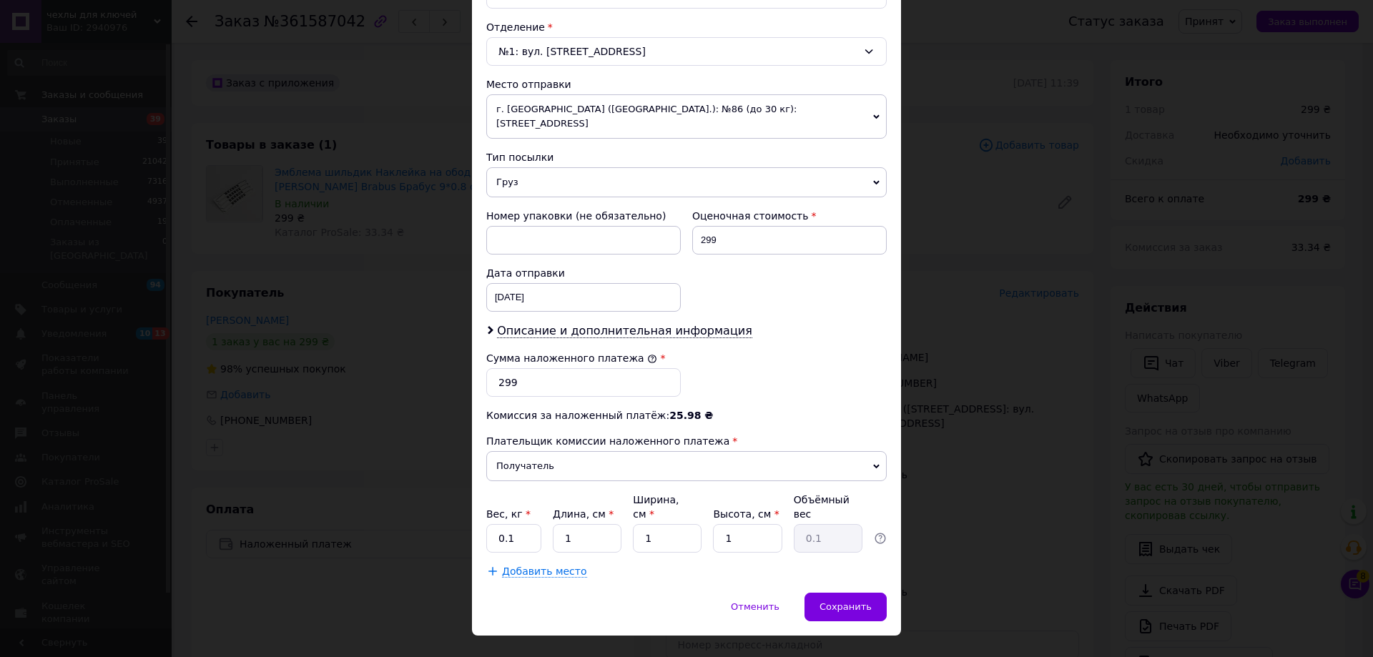
click at [1012, 473] on div "× Редактирование доставки Способ доставки Нова Пошта (бесплатно от 5000 ₴) Плат…" at bounding box center [686, 328] width 1373 height 657
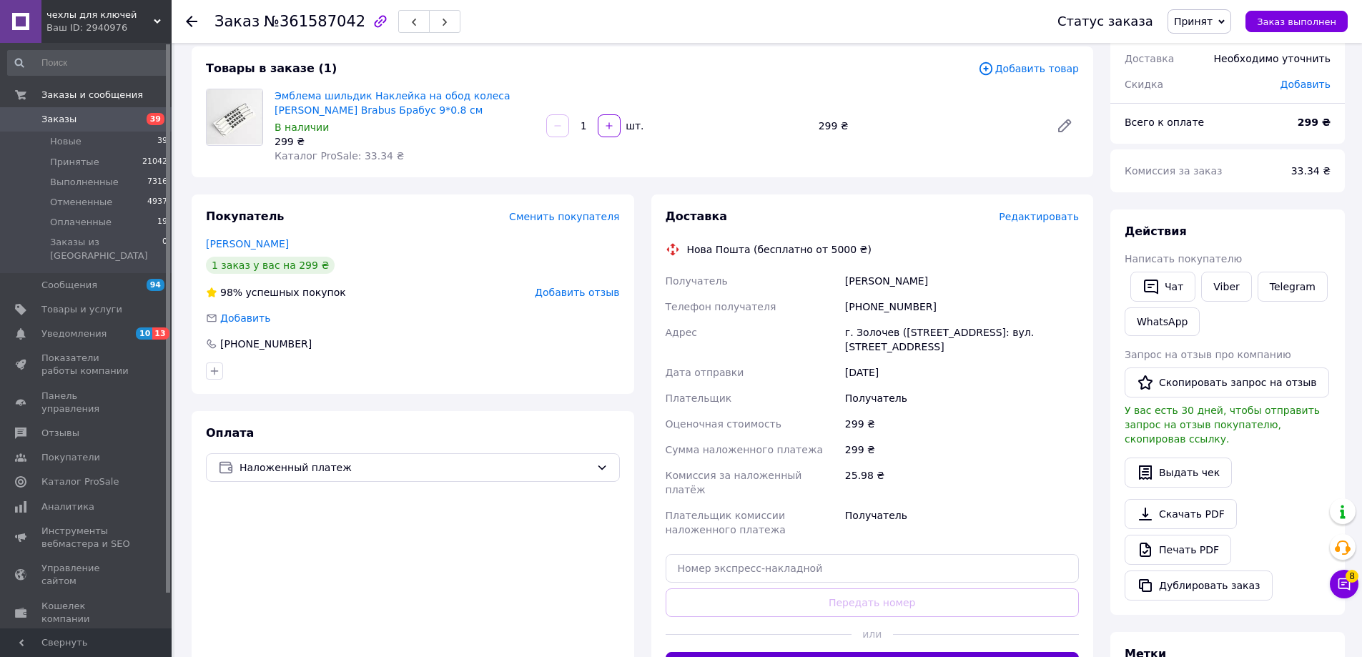
scroll to position [214, 0]
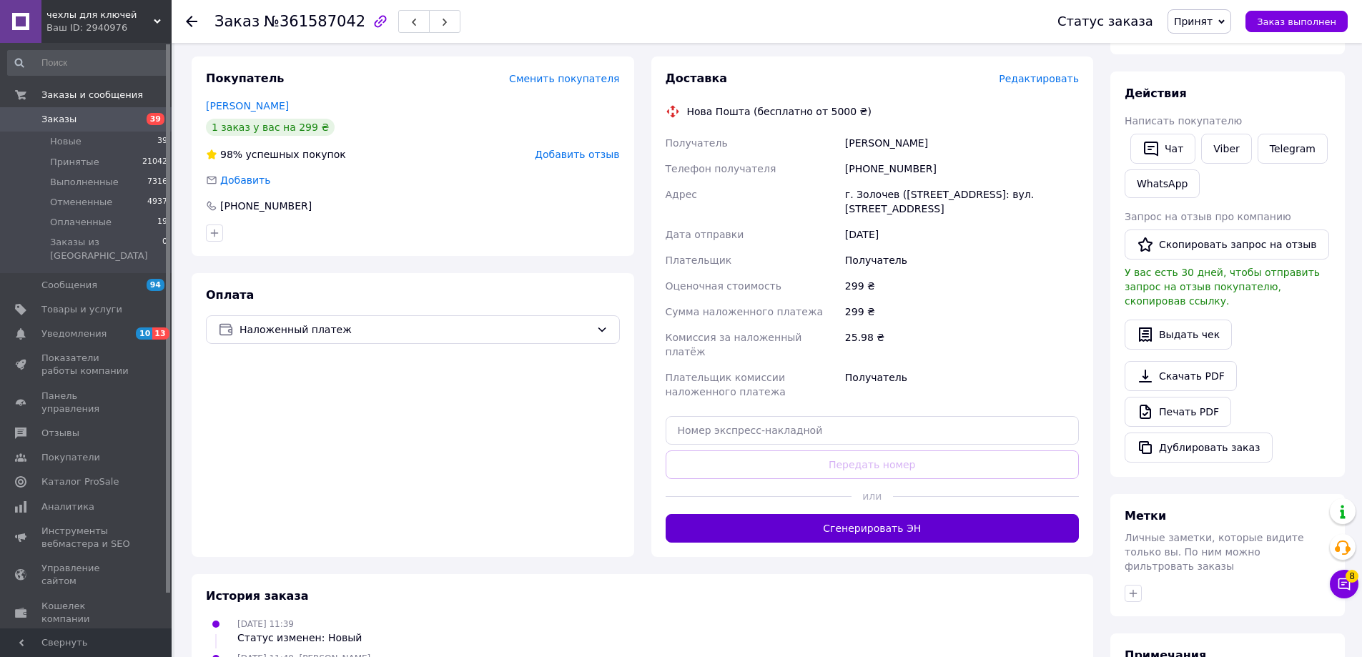
click at [948, 514] on button "Сгенерировать ЭН" at bounding box center [873, 528] width 414 height 29
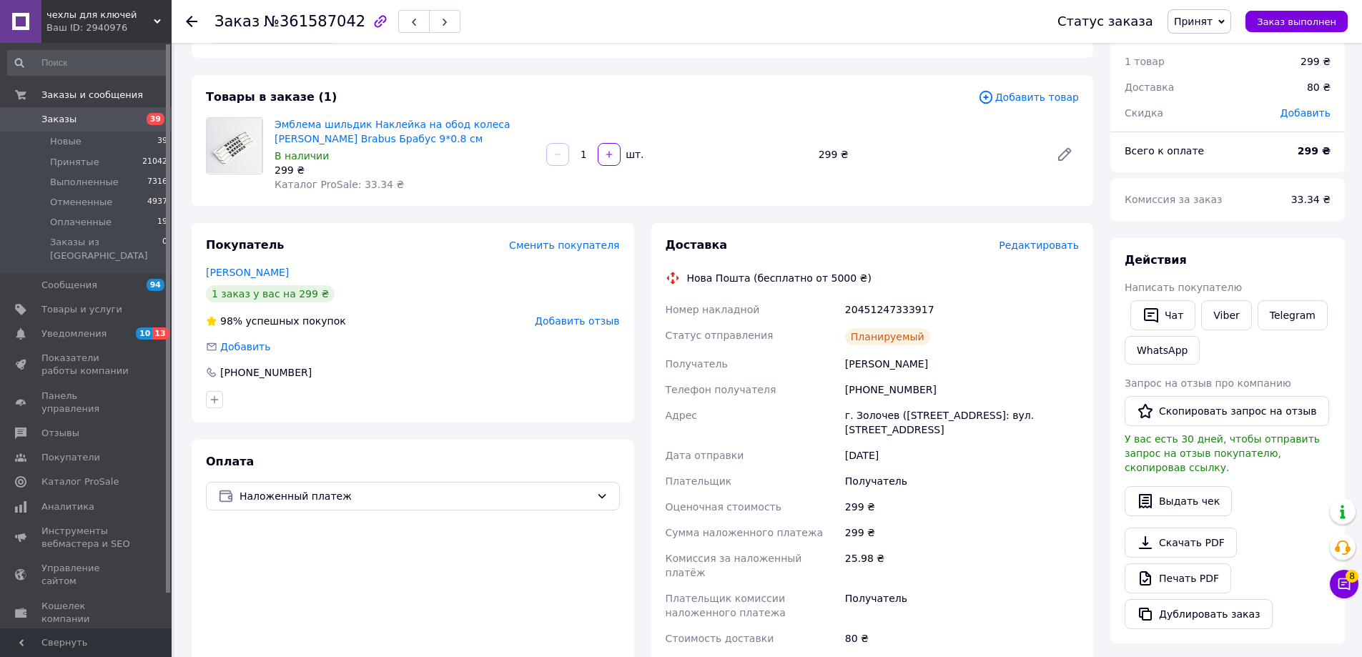
scroll to position [0, 0]
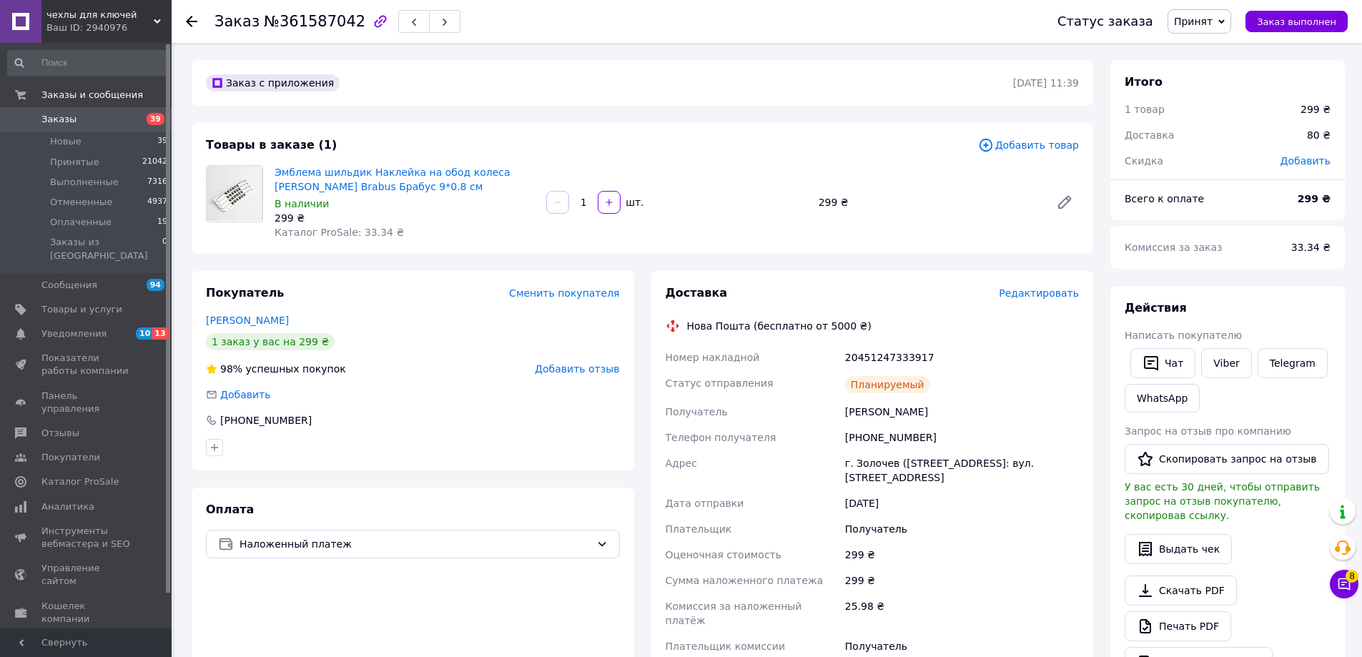
drag, startPoint x: 1205, startPoint y: 366, endPoint x: 1166, endPoint y: 382, distance: 42.0
click at [1205, 366] on link "Viber" at bounding box center [1226, 363] width 50 height 30
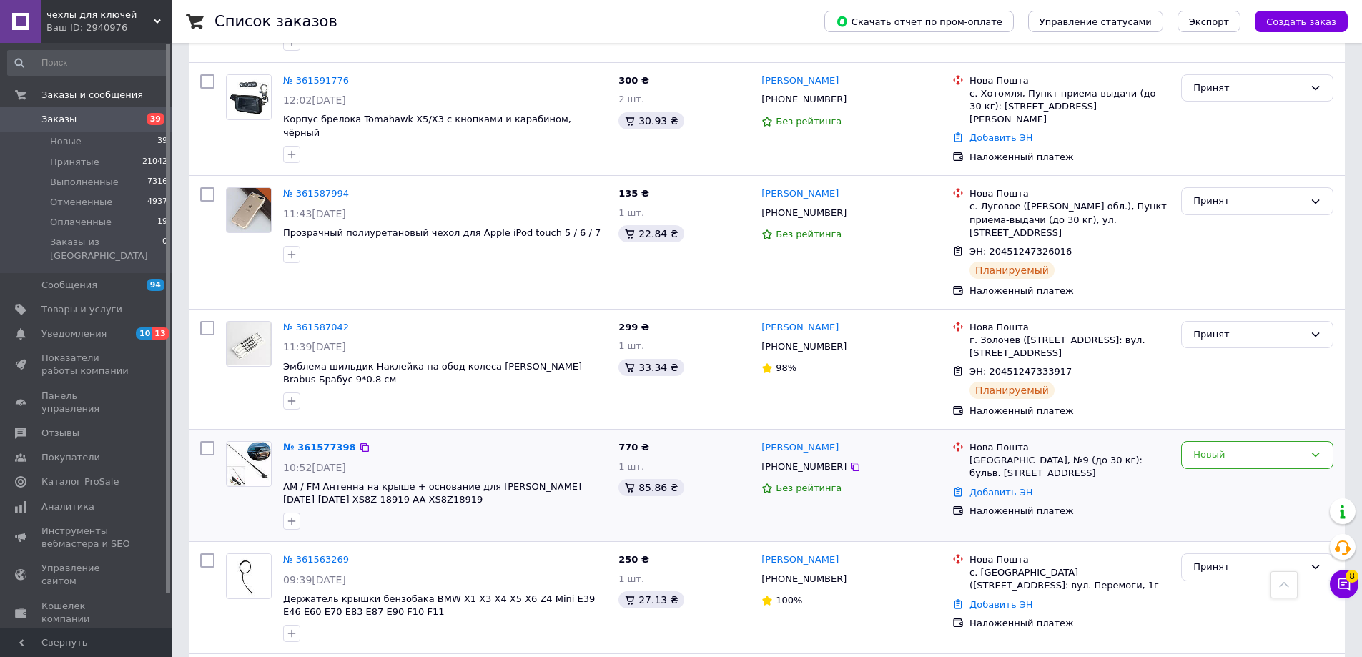
scroll to position [643, 0]
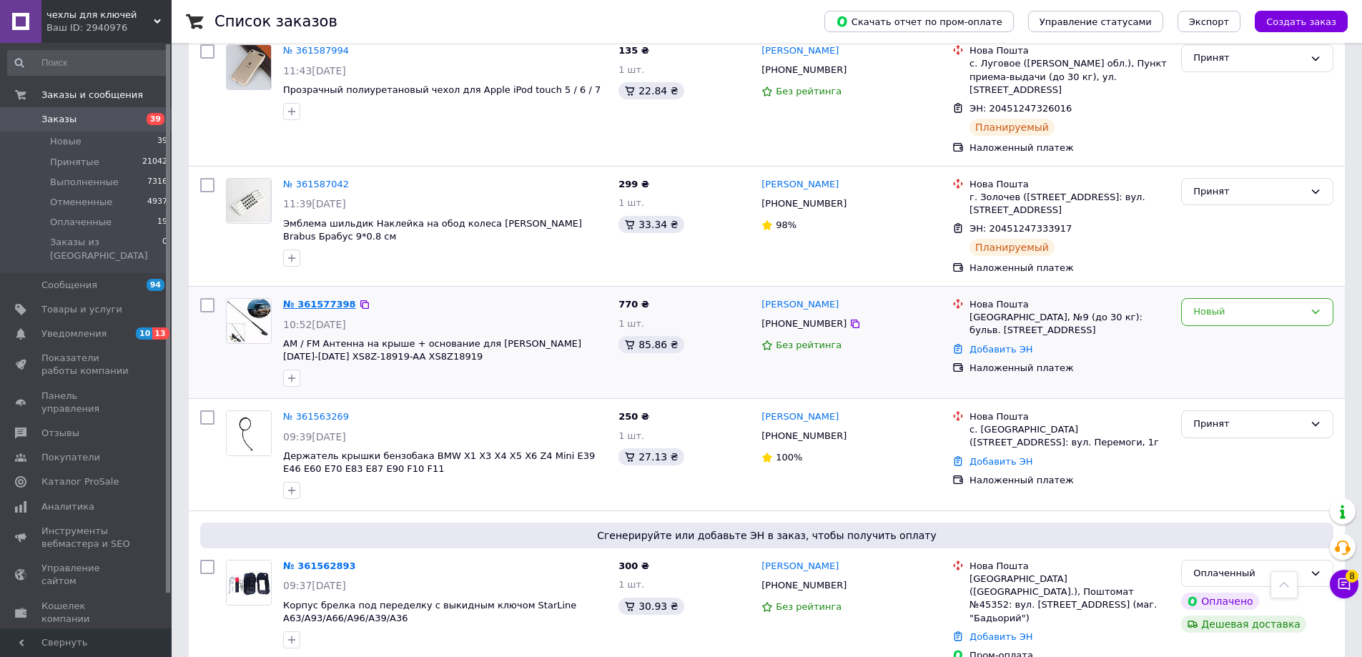
click at [329, 299] on link "№ 361577398" at bounding box center [319, 304] width 73 height 11
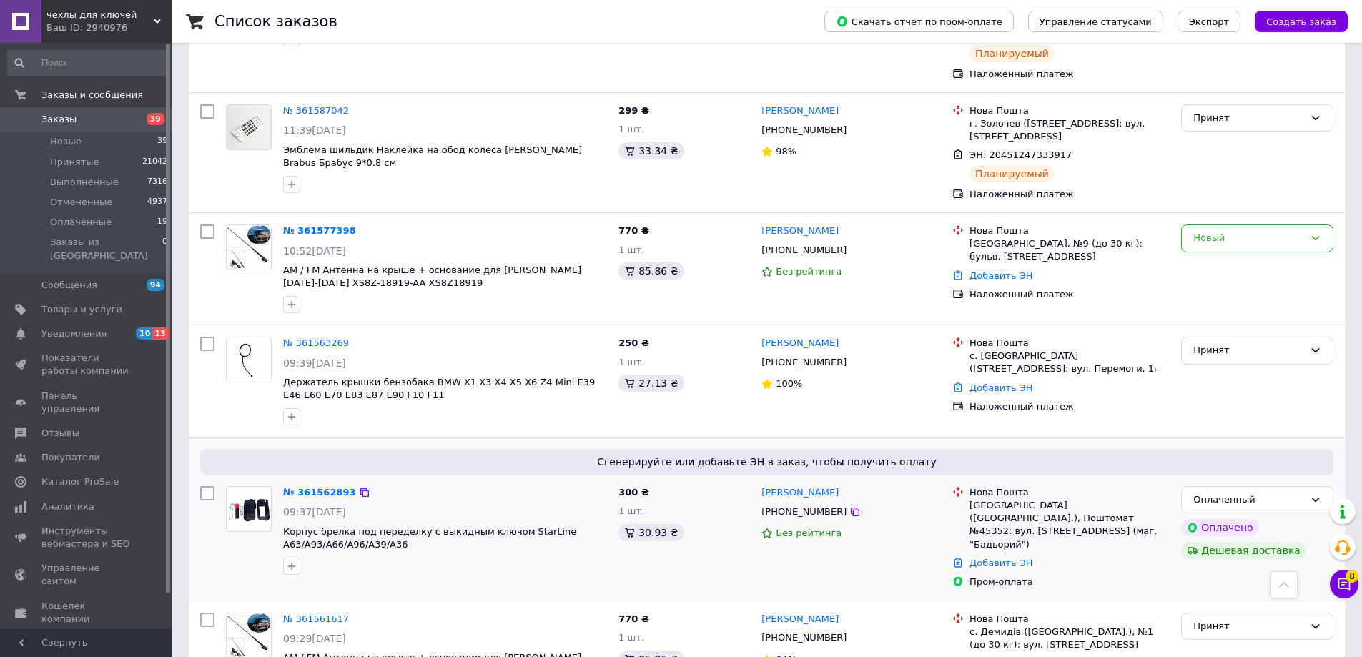
scroll to position [786, 0]
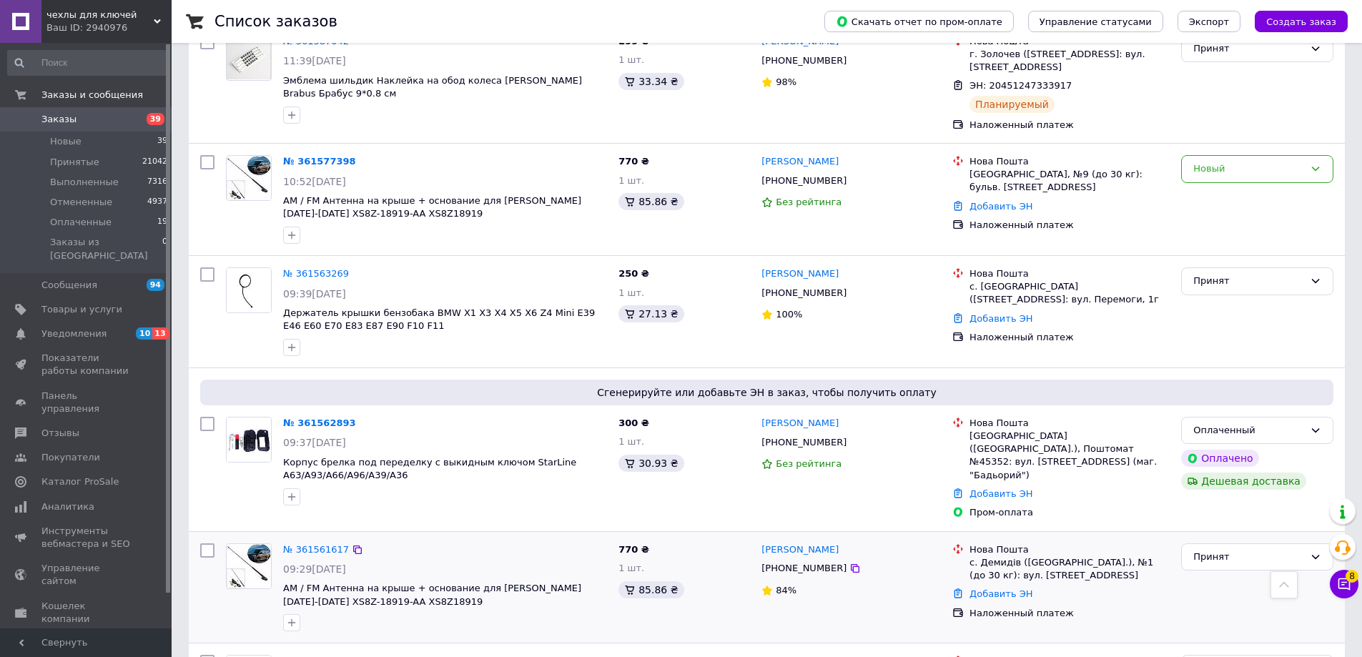
click at [322, 538] on div "№ 361561617 09:29, 12.09.2025 AM / FM Антенна на крыше + основание для Ford Foc…" at bounding box center [444, 588] width 335 height 100
click at [321, 544] on link "№ 361561617" at bounding box center [316, 549] width 66 height 11
click at [305, 268] on link "№ 361563269" at bounding box center [316, 273] width 66 height 11
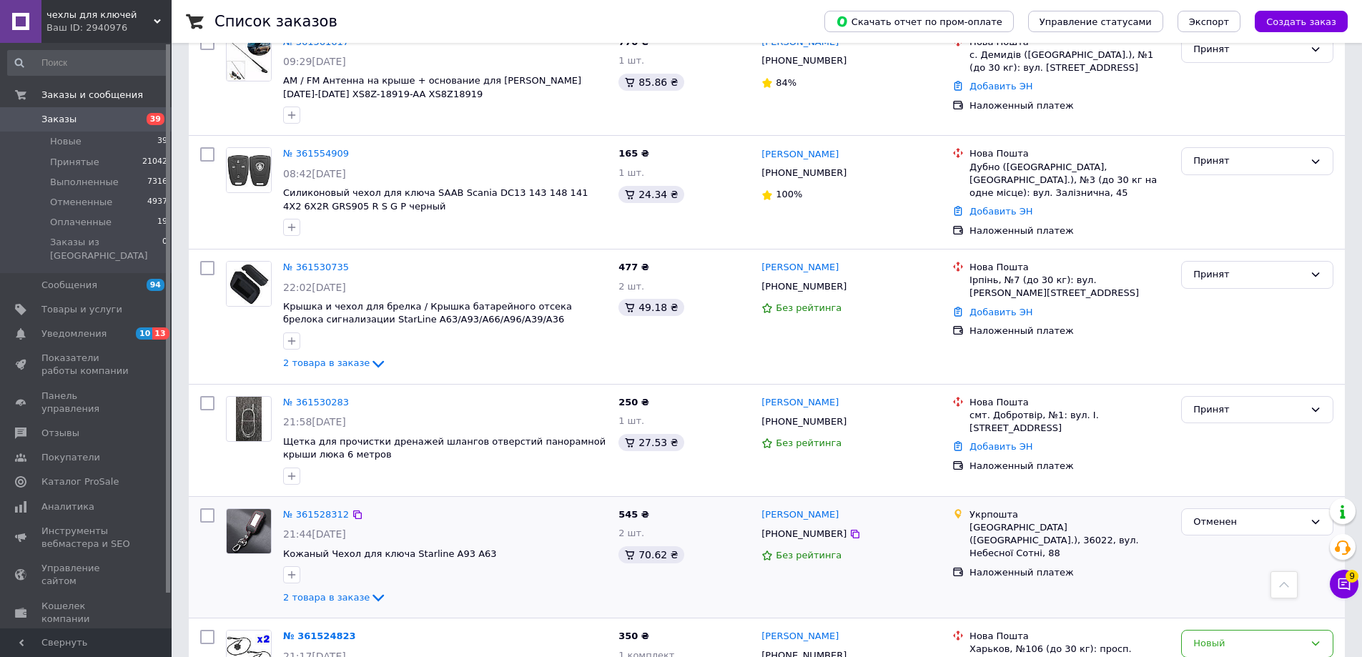
scroll to position [1430, 0]
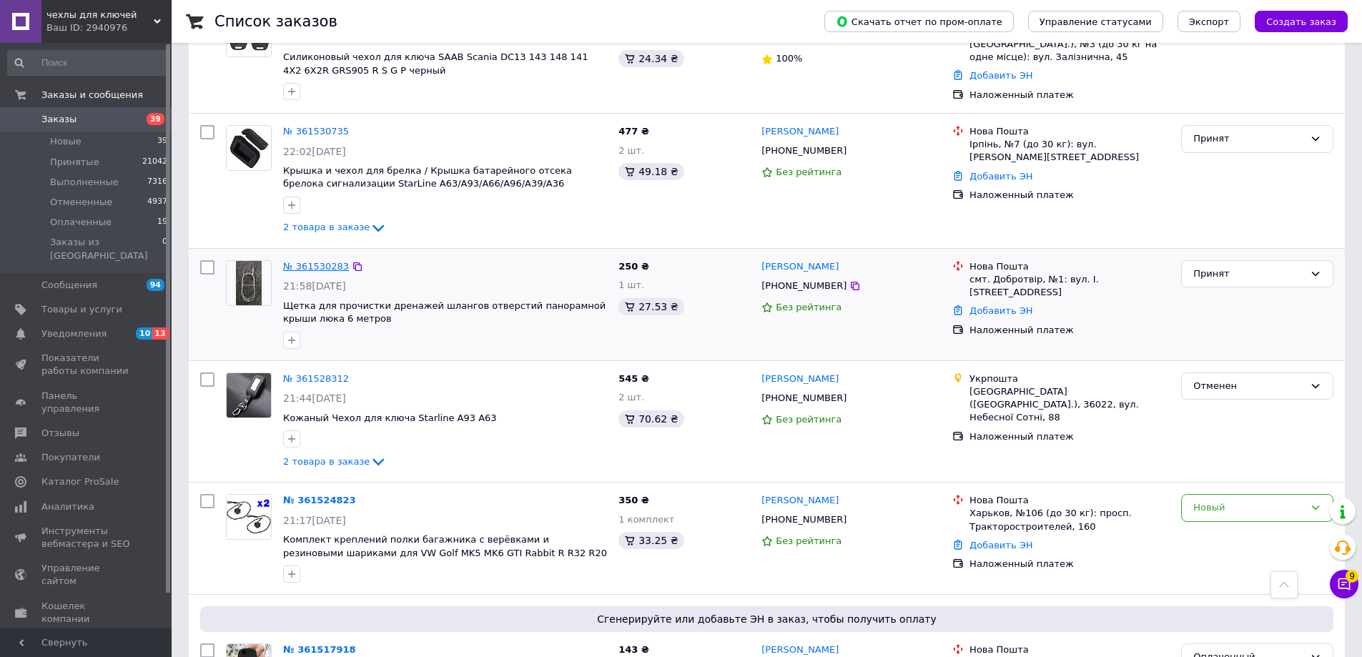
click at [299, 261] on link "№ 361530283" at bounding box center [316, 266] width 66 height 11
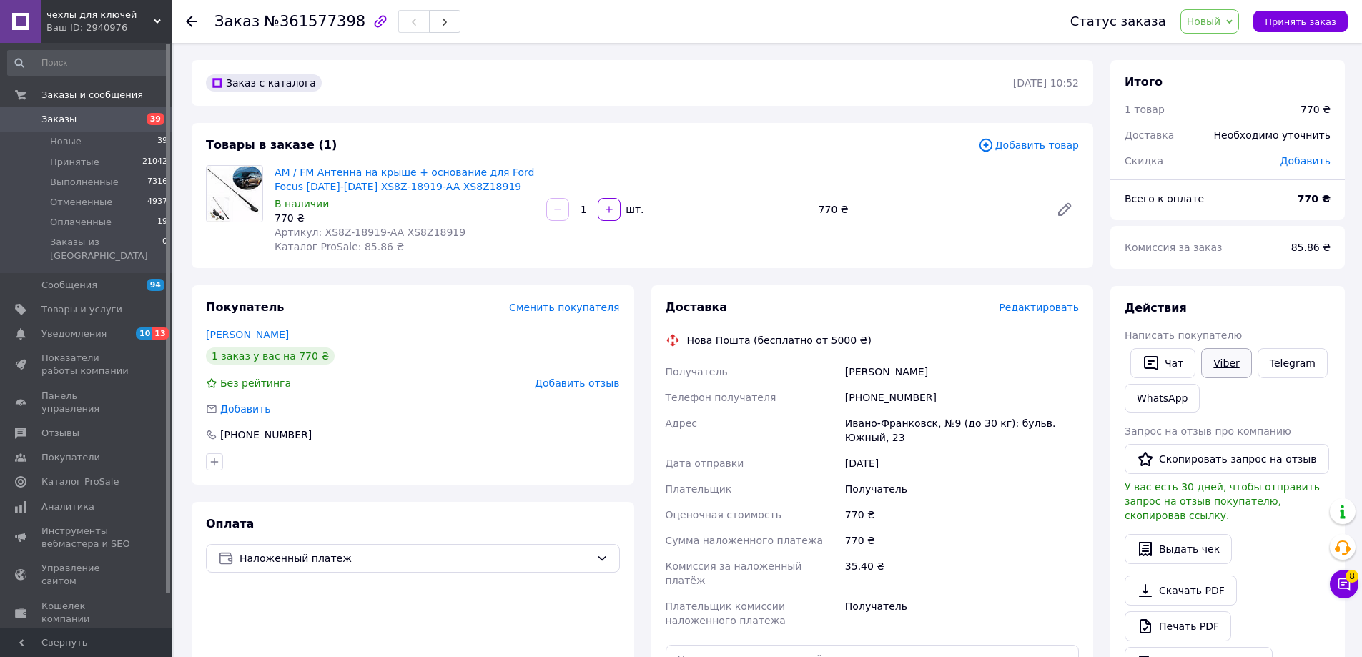
click at [1218, 375] on link "Viber" at bounding box center [1226, 363] width 50 height 30
click at [1286, 29] on button "Принять заказ" at bounding box center [1300, 21] width 94 height 21
click at [1038, 305] on span "Редактировать" at bounding box center [1039, 307] width 80 height 11
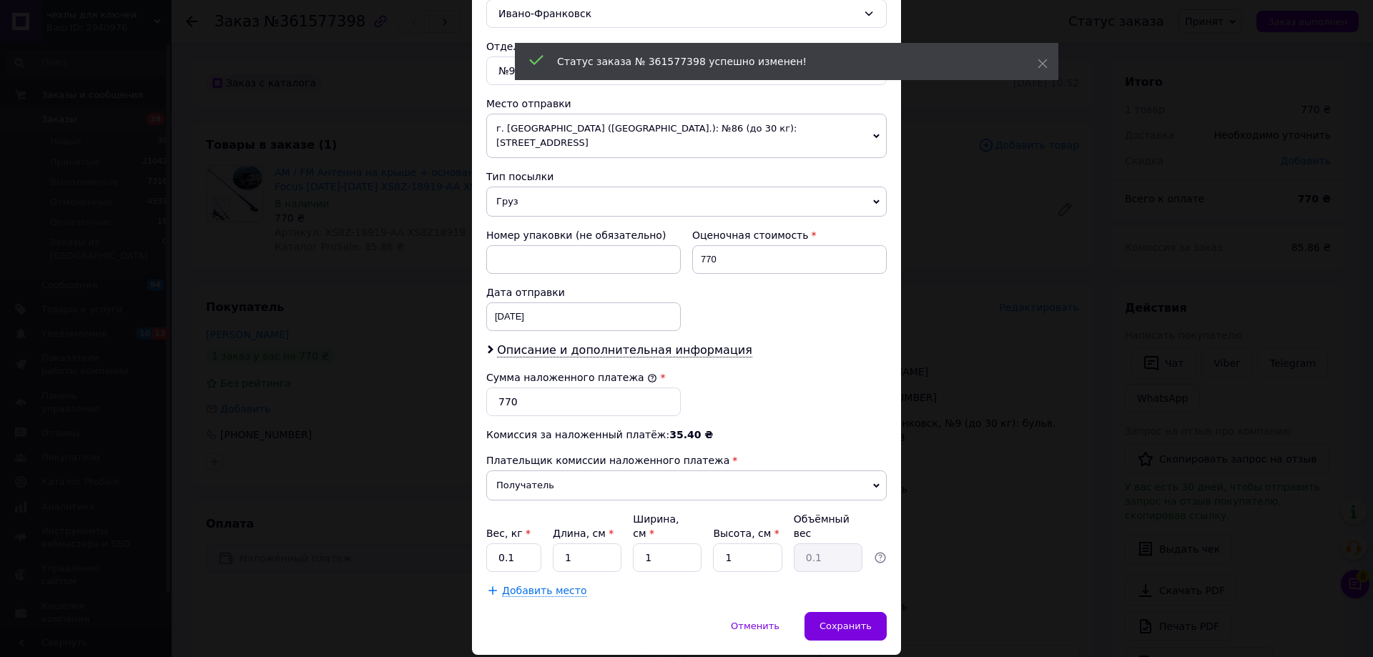
scroll to position [434, 0]
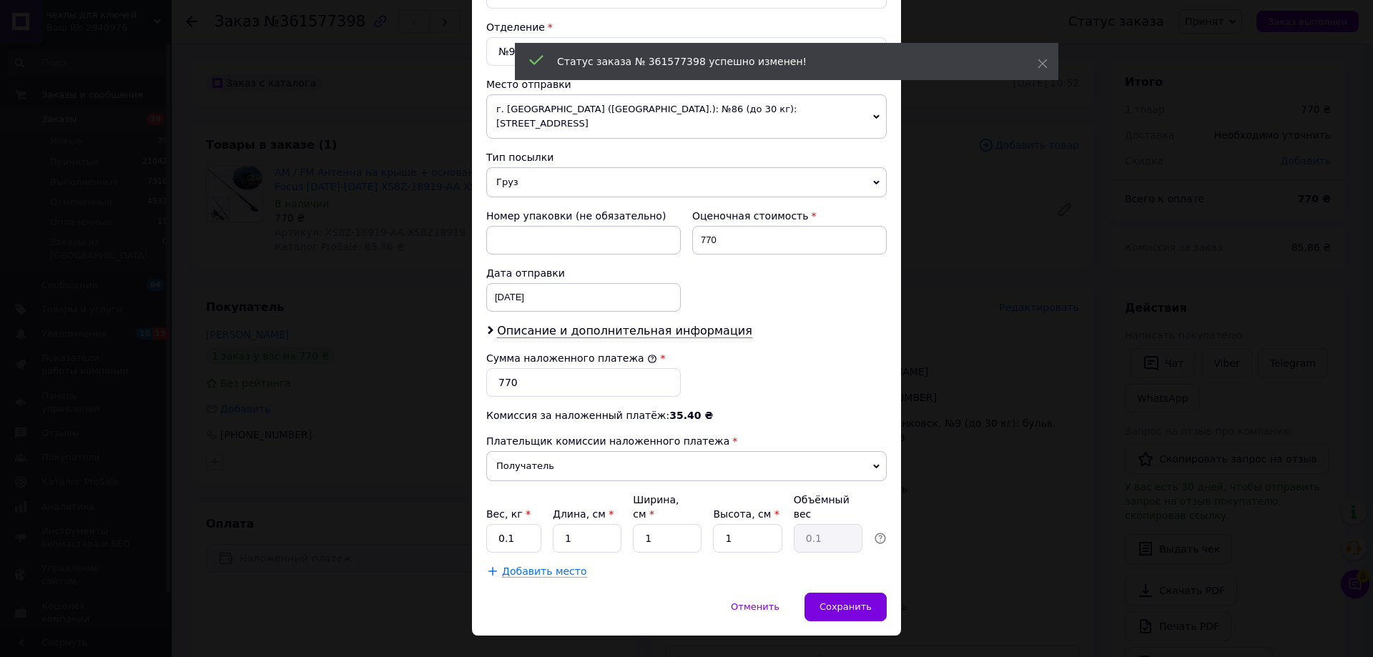
click at [979, 505] on div "× Редактирование доставки Способ доставки Нова Пошта (бесплатно от 5000 ₴) Плат…" at bounding box center [686, 328] width 1373 height 657
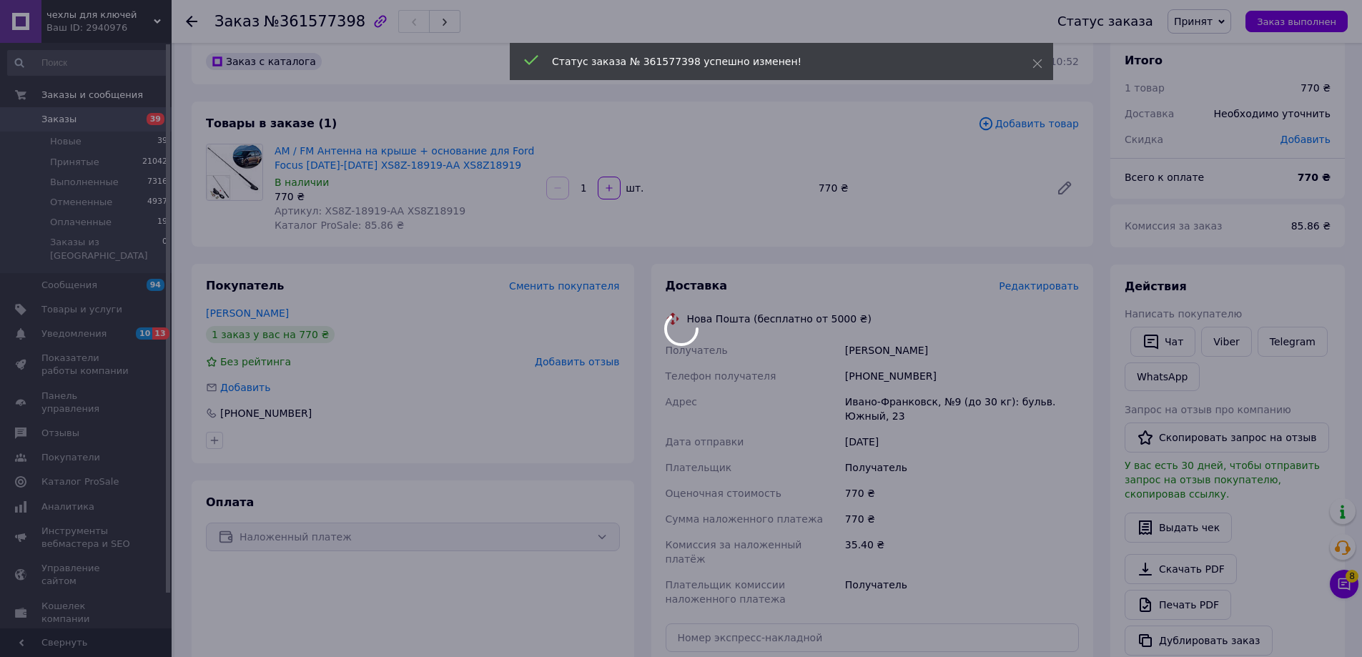
scroll to position [143, 0]
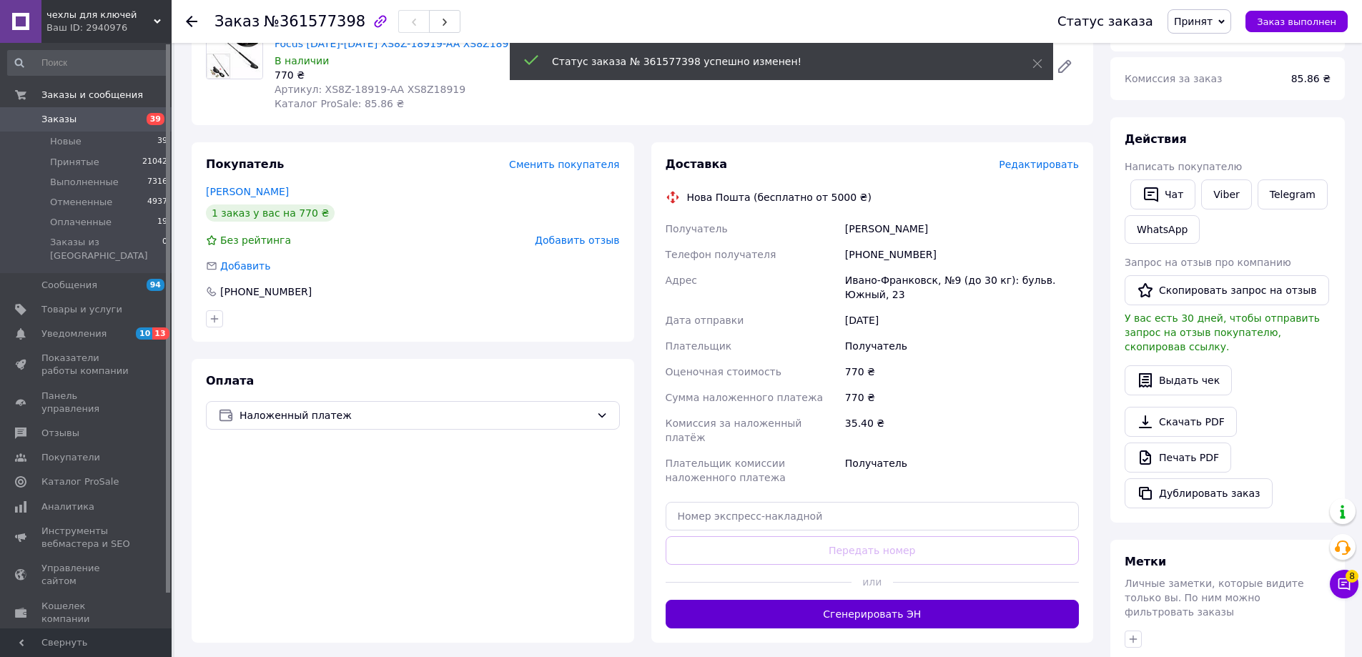
click at [943, 606] on button "Сгенерировать ЭН" at bounding box center [873, 614] width 414 height 29
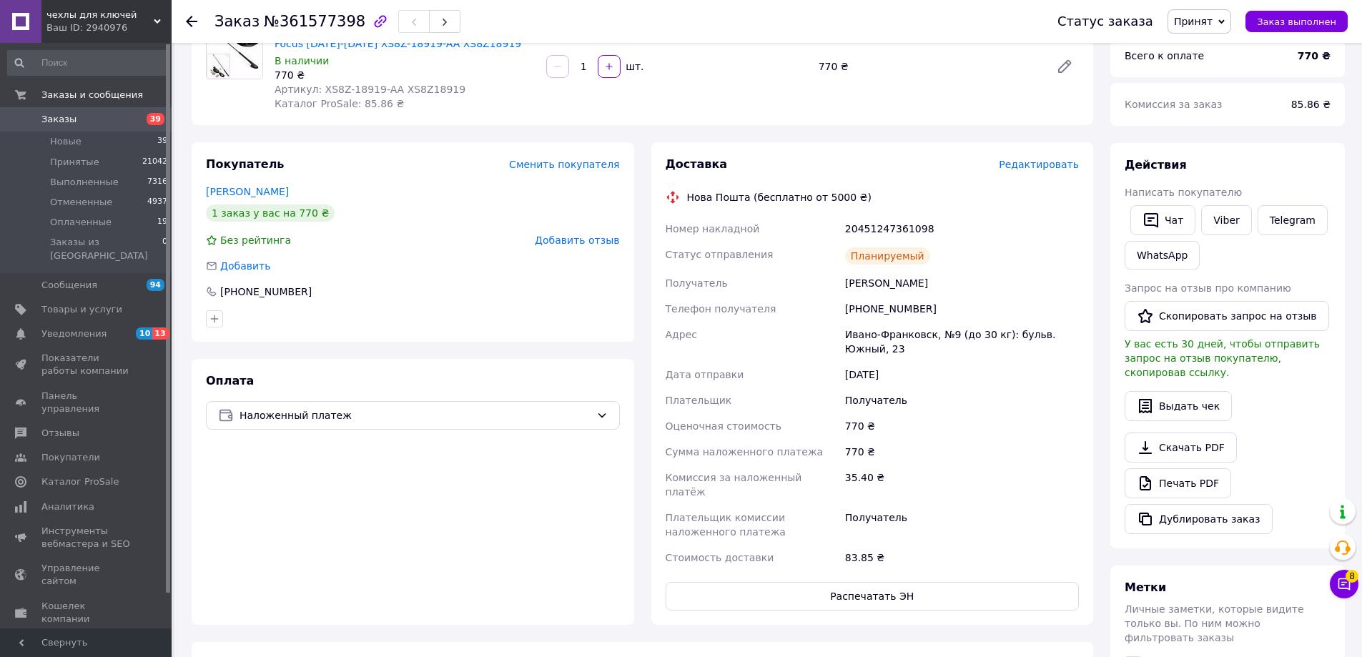
click at [864, 224] on div "20451247361098" at bounding box center [961, 229] width 239 height 26
copy div "20451247361098"
click at [1238, 213] on link "Viber" at bounding box center [1226, 220] width 50 height 30
click at [1221, 225] on link "Viber" at bounding box center [1226, 220] width 50 height 30
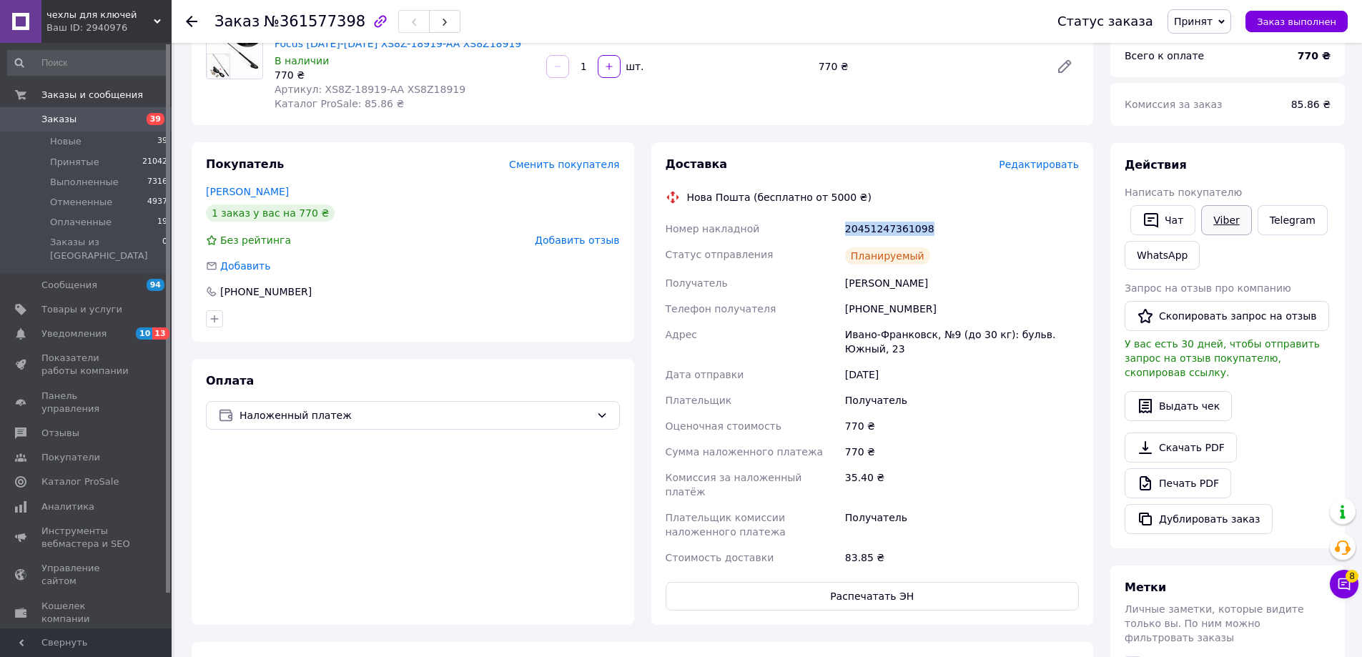
click at [1221, 223] on link "Viber" at bounding box center [1226, 220] width 50 height 30
click at [903, 219] on div "20451247361098" at bounding box center [961, 229] width 239 height 26
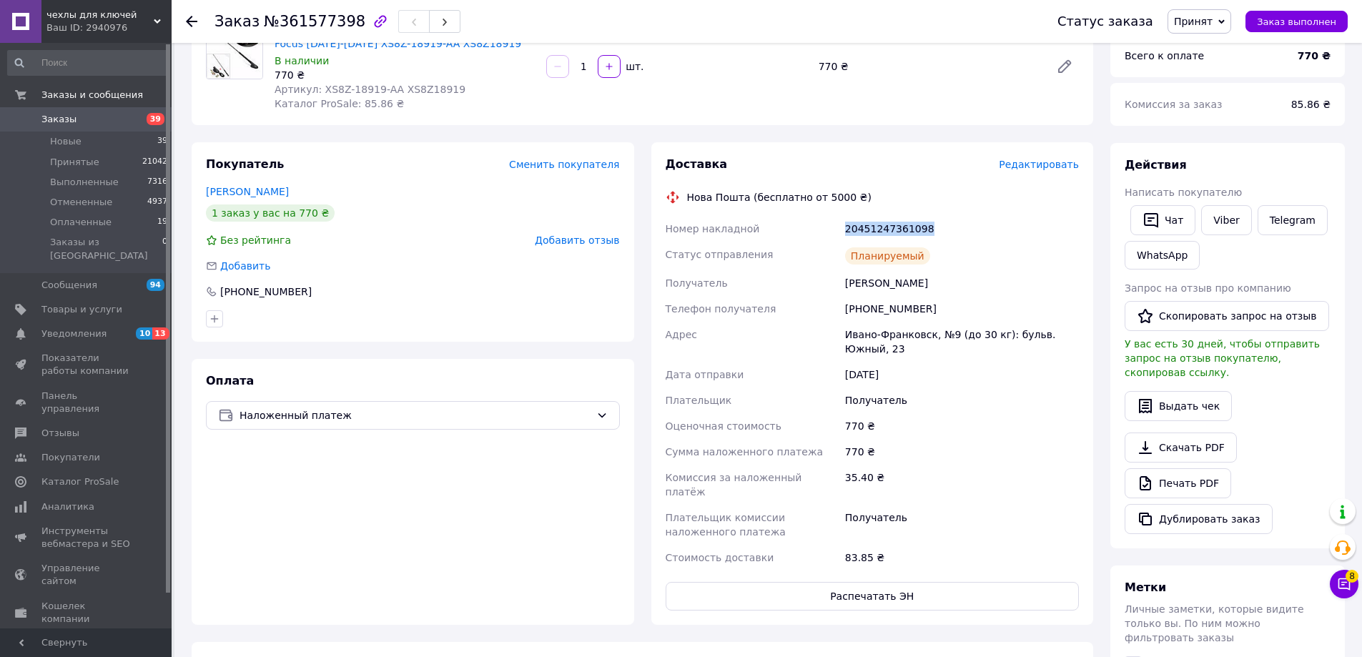
click at [903, 232] on div "20451247361098" at bounding box center [961, 229] width 239 height 26
click at [902, 233] on div "20451247361098" at bounding box center [961, 229] width 239 height 26
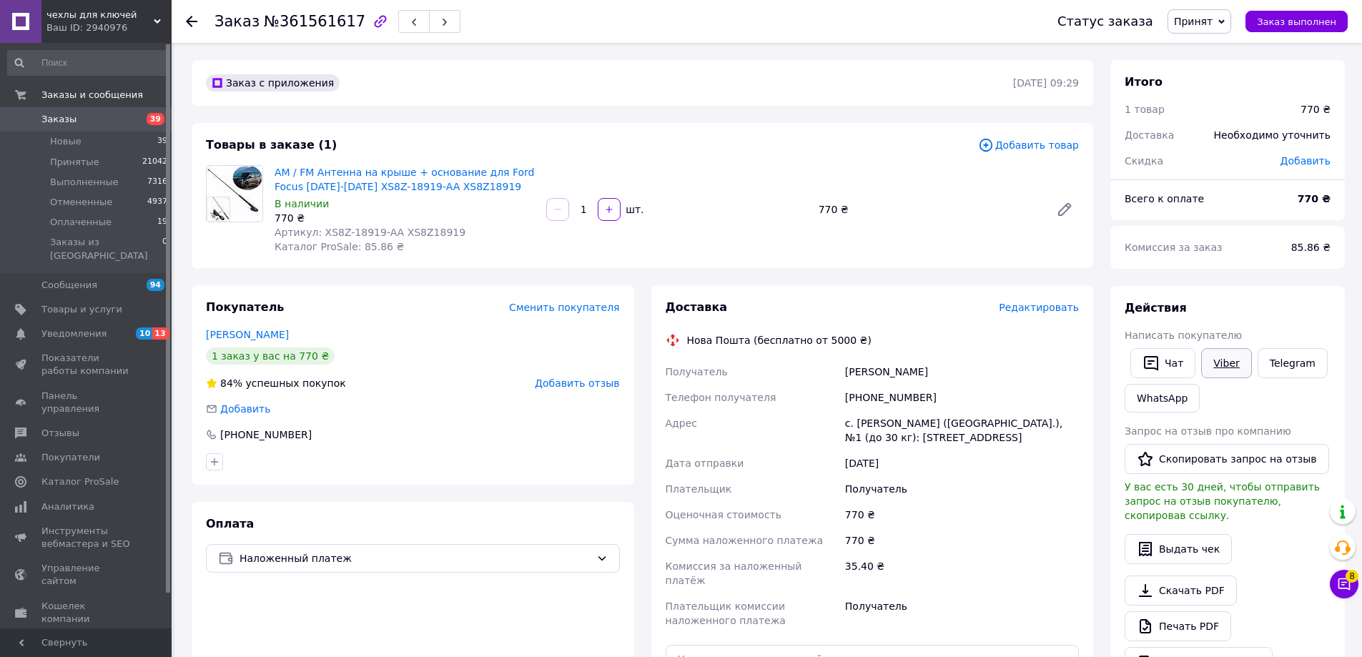
click at [1216, 370] on link "Viber" at bounding box center [1226, 363] width 50 height 30
click at [1042, 310] on span "Редактировать" at bounding box center [1039, 307] width 80 height 11
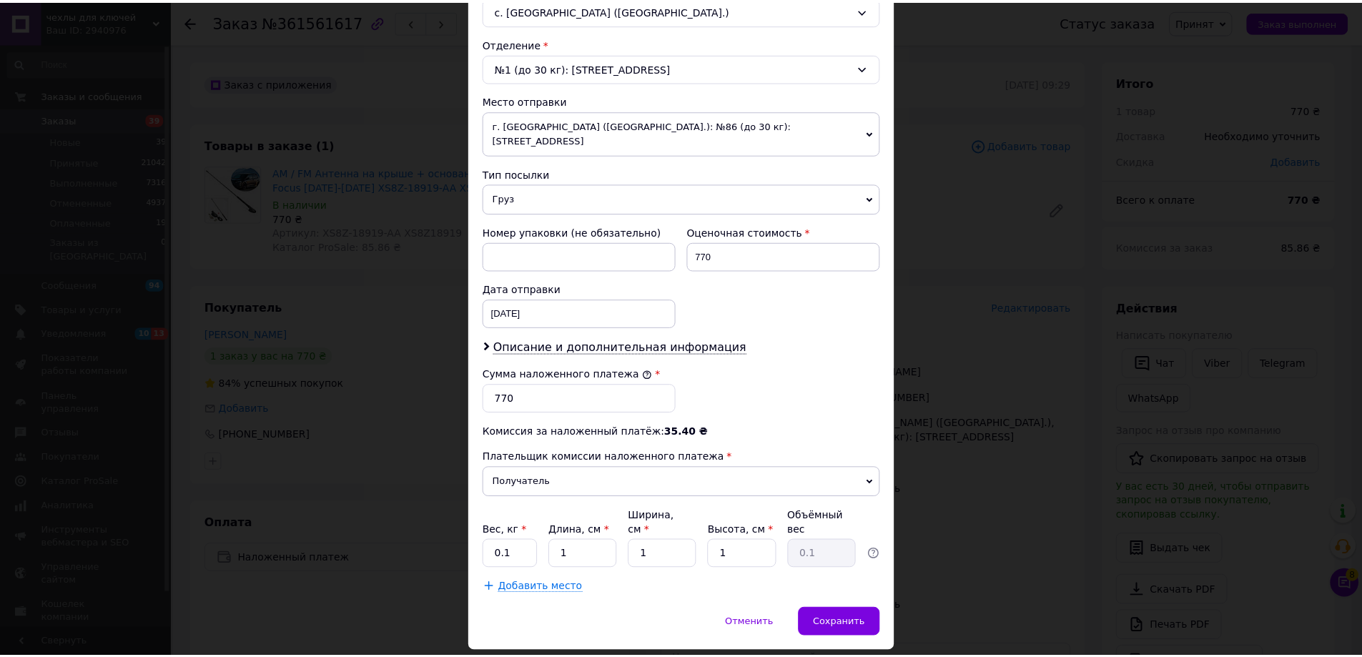
scroll to position [434, 0]
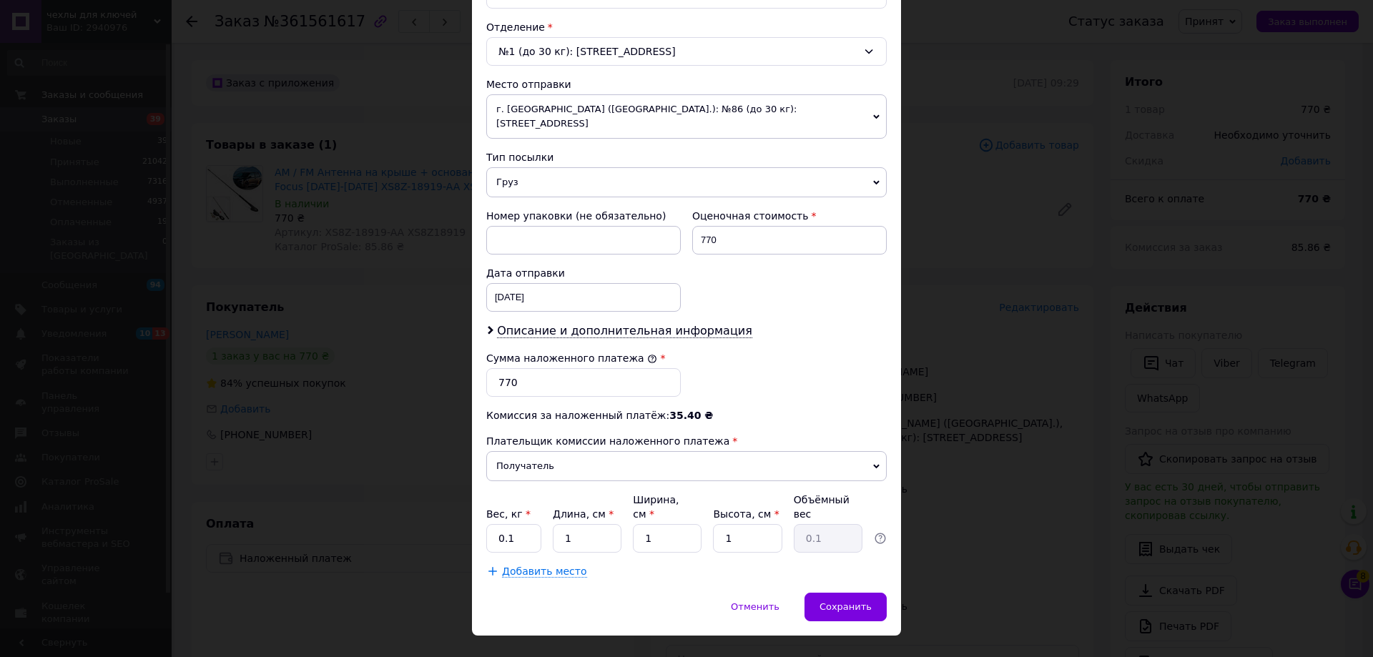
drag, startPoint x: 1136, startPoint y: 445, endPoint x: 1019, endPoint y: 141, distance: 326.1
click at [1137, 444] on div "× Редактирование доставки Способ доставки Нова Пошта (бесплатно от 5000 ₴) Плат…" at bounding box center [686, 328] width 1373 height 657
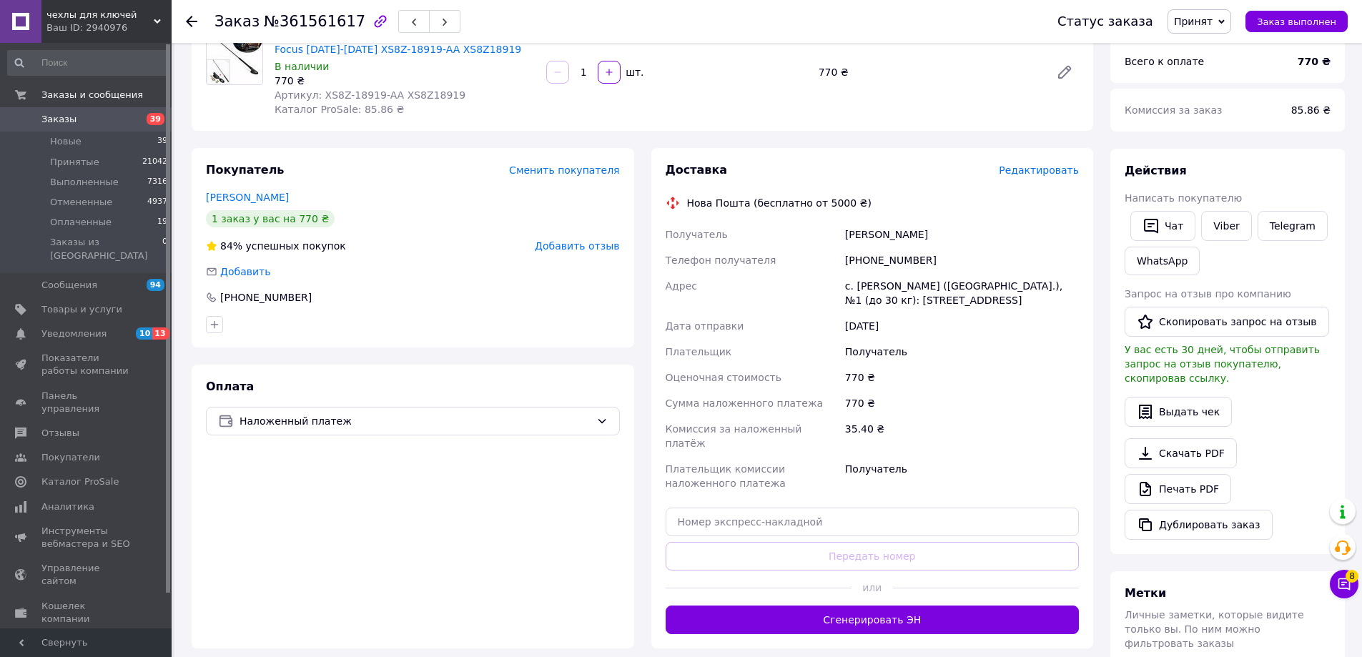
scroll to position [143, 0]
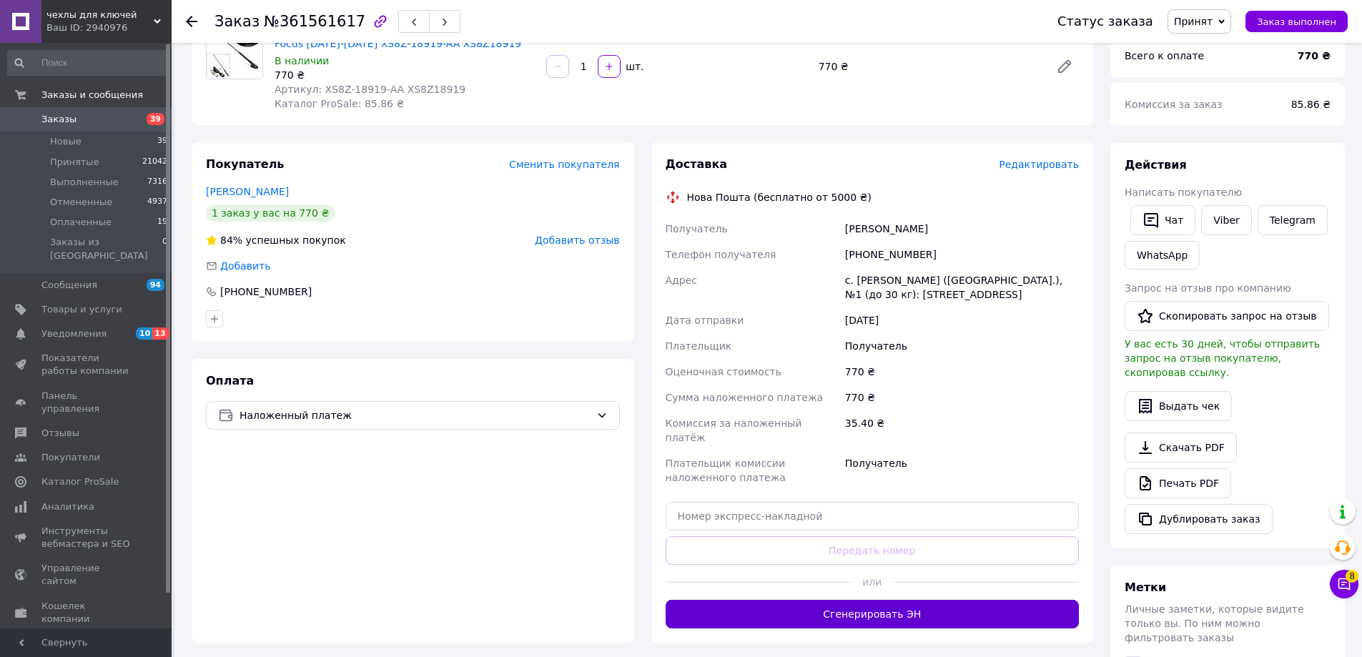
click at [982, 608] on button "Сгенерировать ЭН" at bounding box center [873, 614] width 414 height 29
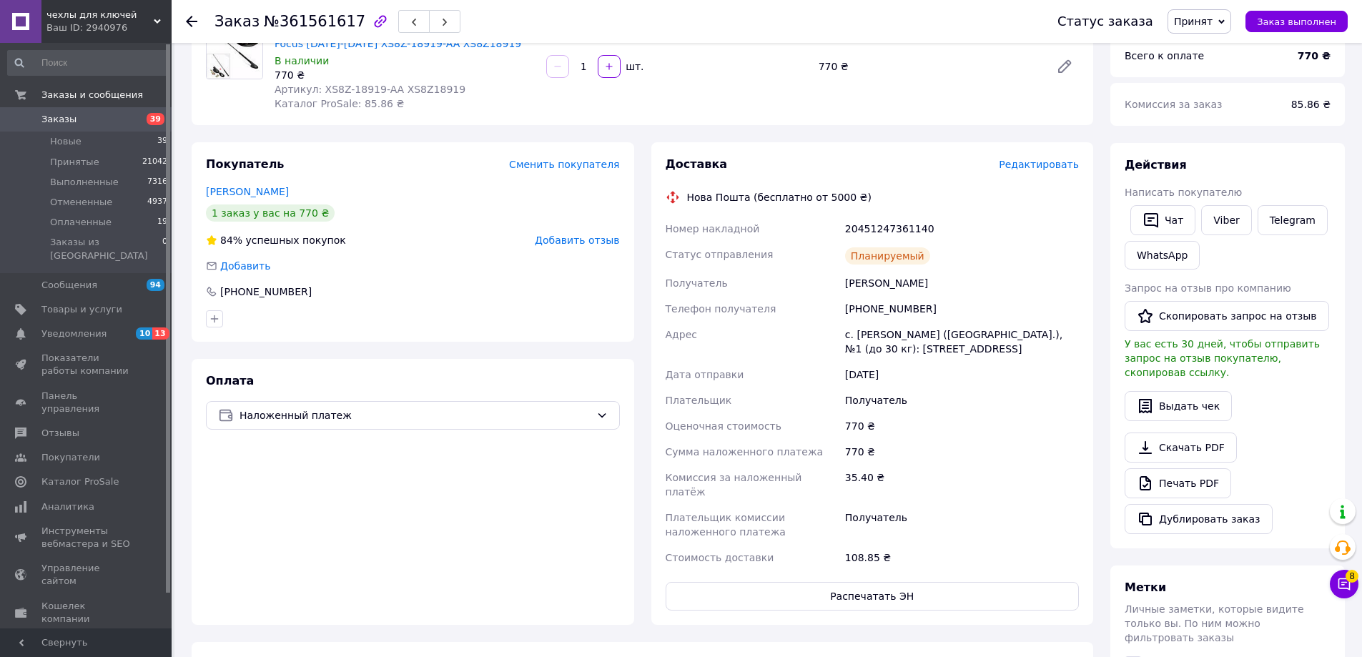
click at [901, 217] on div "20451247361140" at bounding box center [961, 229] width 239 height 26
copy div "20451247361140"
click at [1213, 220] on link "Viber" at bounding box center [1226, 220] width 50 height 30
click at [1223, 220] on link "Viber" at bounding box center [1226, 220] width 50 height 30
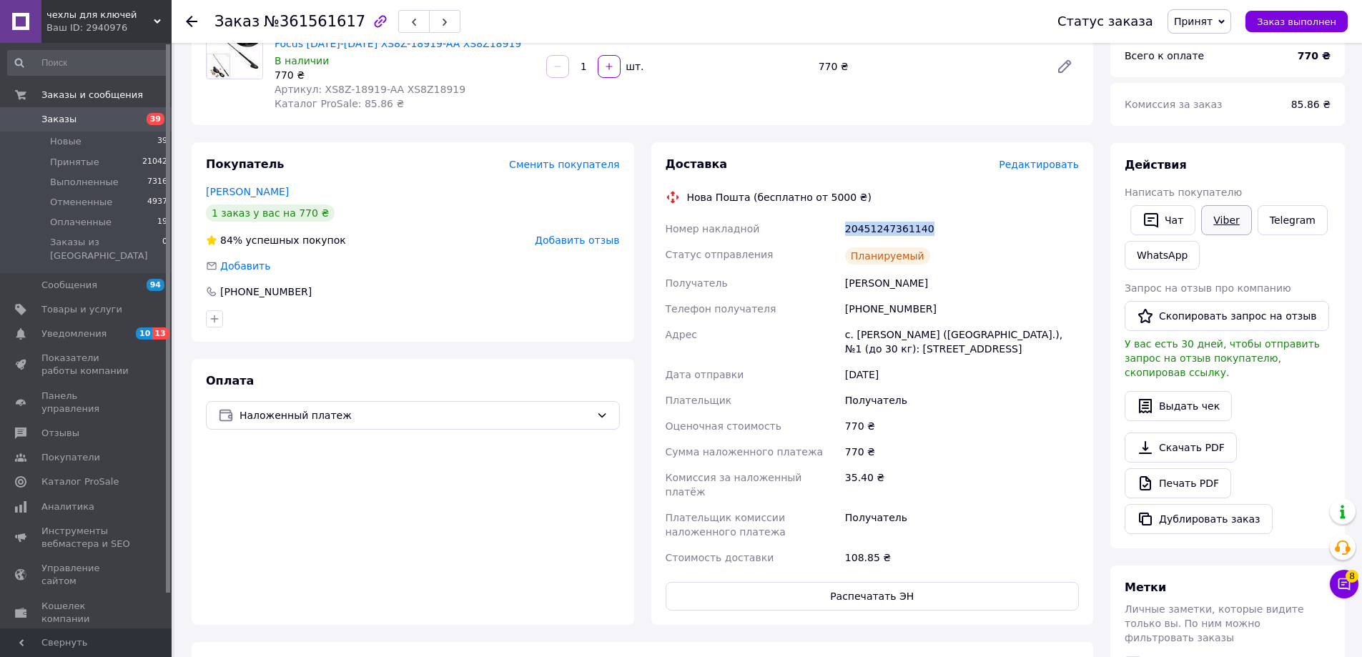
click at [1223, 220] on link "Viber" at bounding box center [1226, 220] width 50 height 30
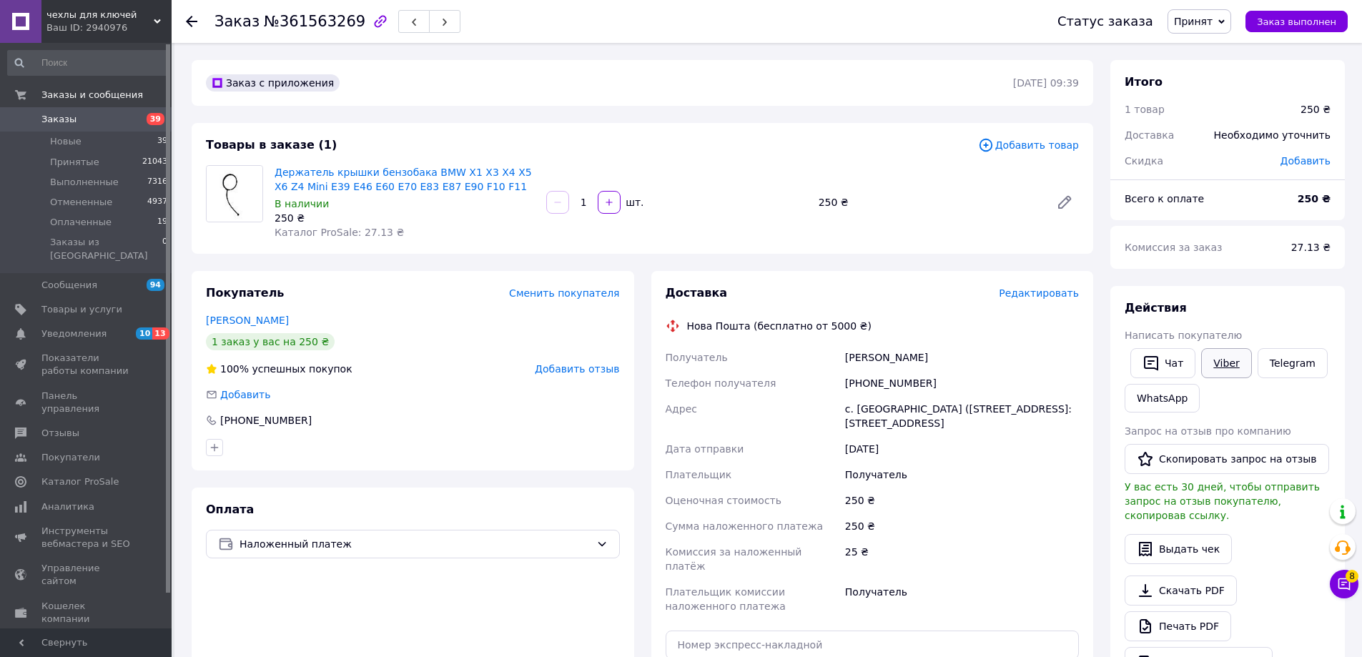
click at [1215, 369] on link "Viber" at bounding box center [1226, 363] width 50 height 30
click at [435, 174] on link "Держатель крышки бензобака BMW X1 X3 X4 X5 X6 Z4 Mini E39 E46 E60 E70 E83 E87 E…" at bounding box center [403, 180] width 257 height 26
click at [1039, 295] on span "Редактировать" at bounding box center [1039, 292] width 80 height 11
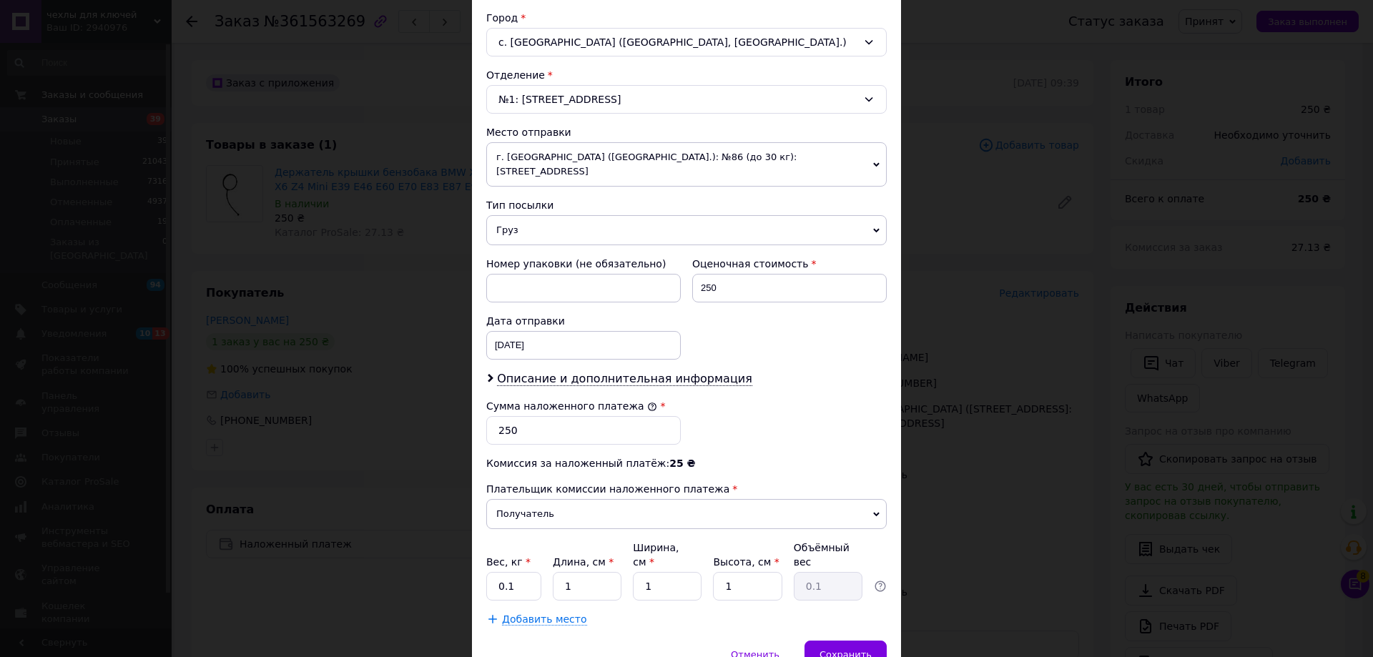
scroll to position [434, 0]
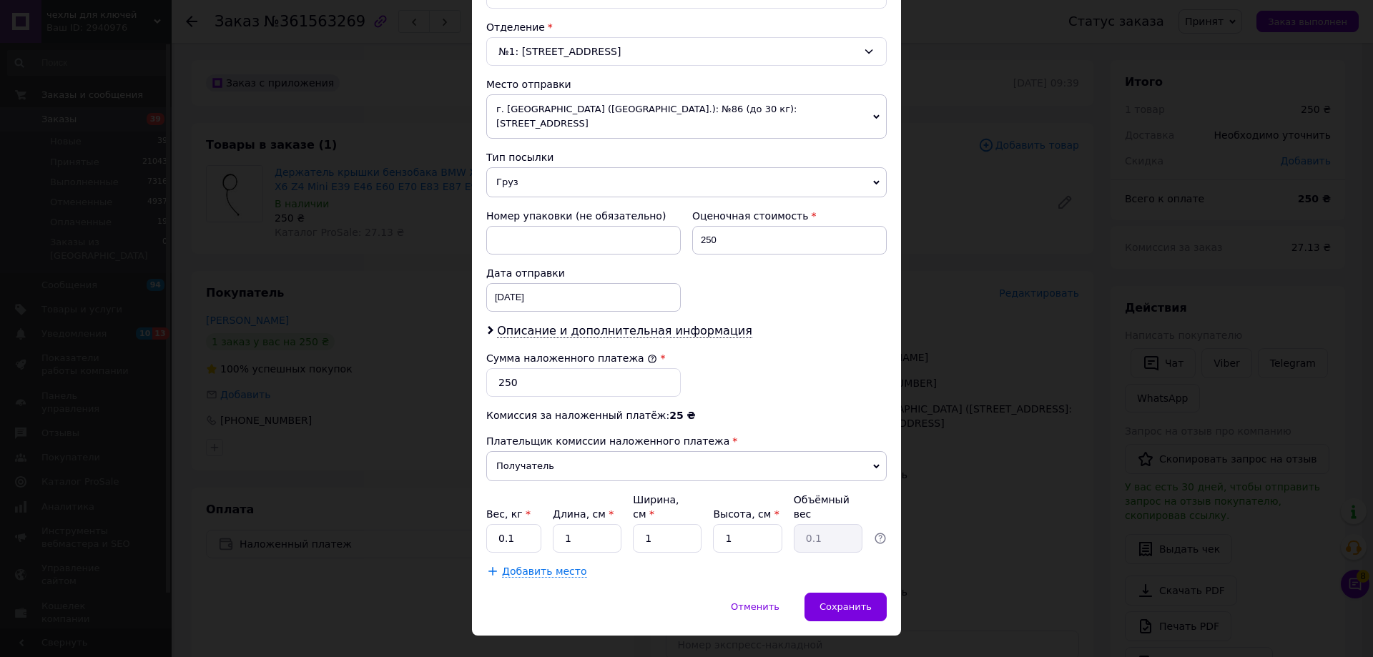
click at [946, 518] on div "× Редактирование доставки Способ доставки Нова Пошта (бесплатно от 5000 ₴) Плат…" at bounding box center [686, 328] width 1373 height 657
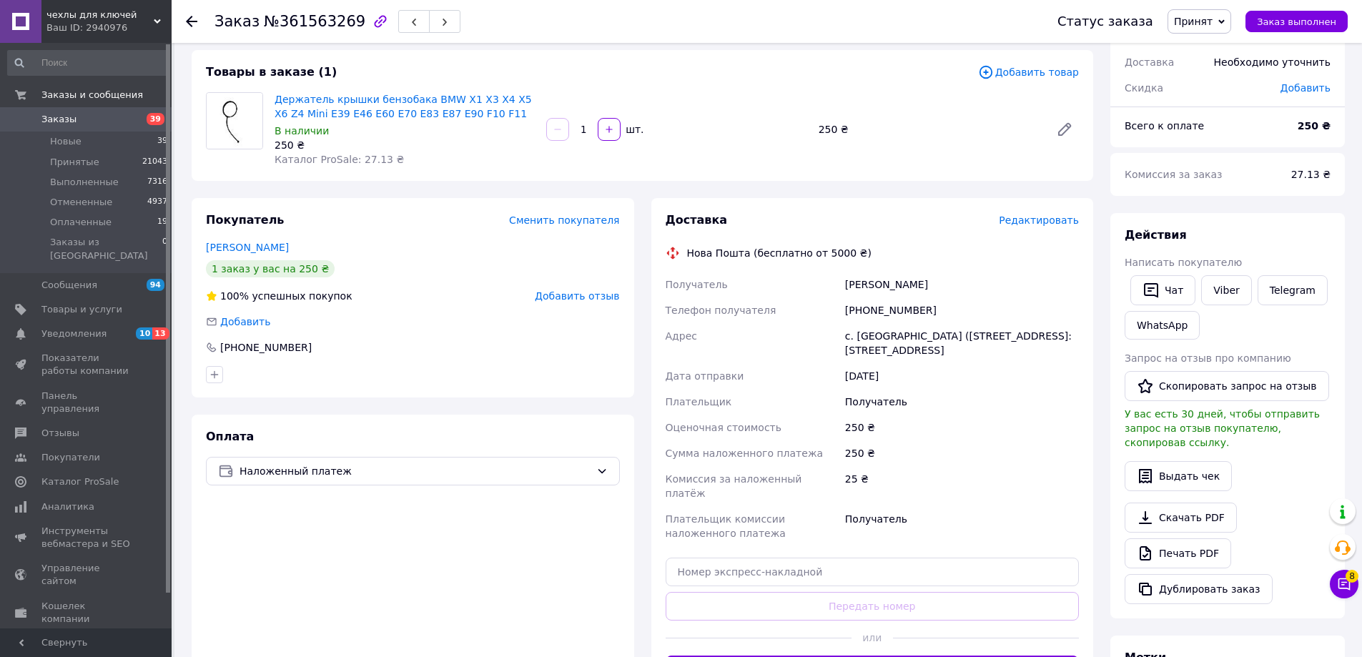
scroll to position [143, 0]
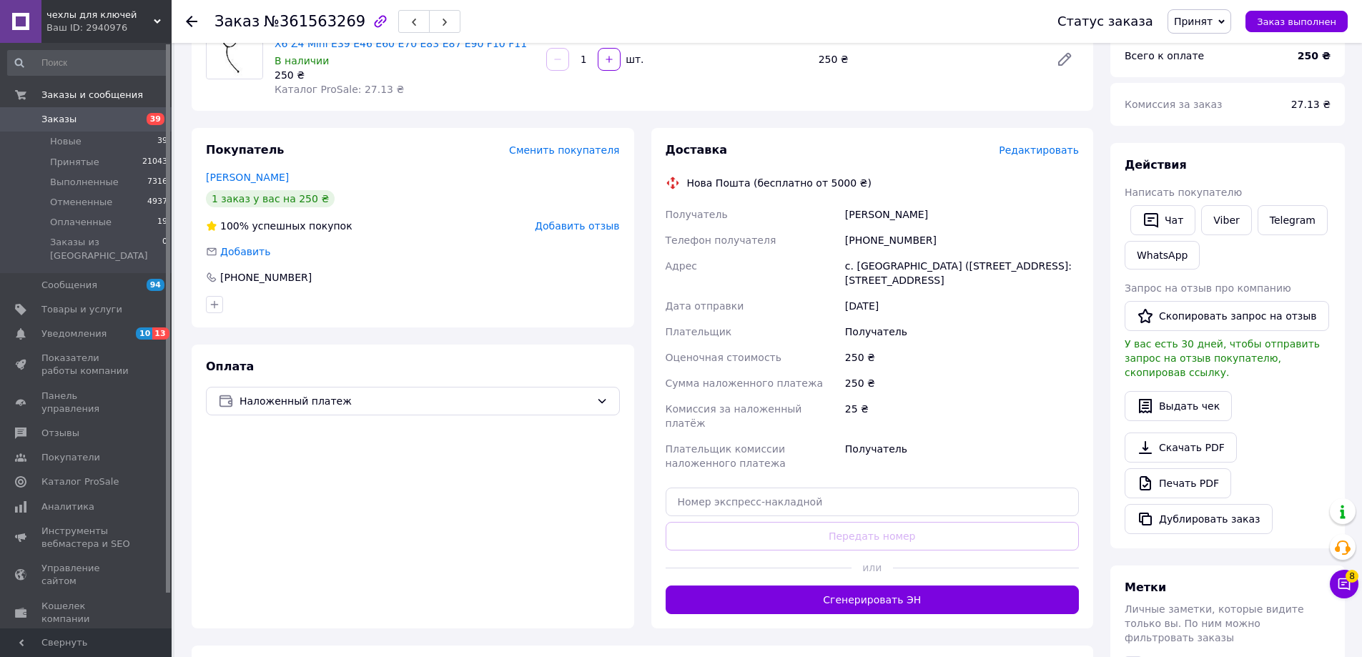
click at [934, 570] on div at bounding box center [986, 567] width 186 height 35
click at [934, 585] on button "Сгенерировать ЭН" at bounding box center [873, 599] width 414 height 29
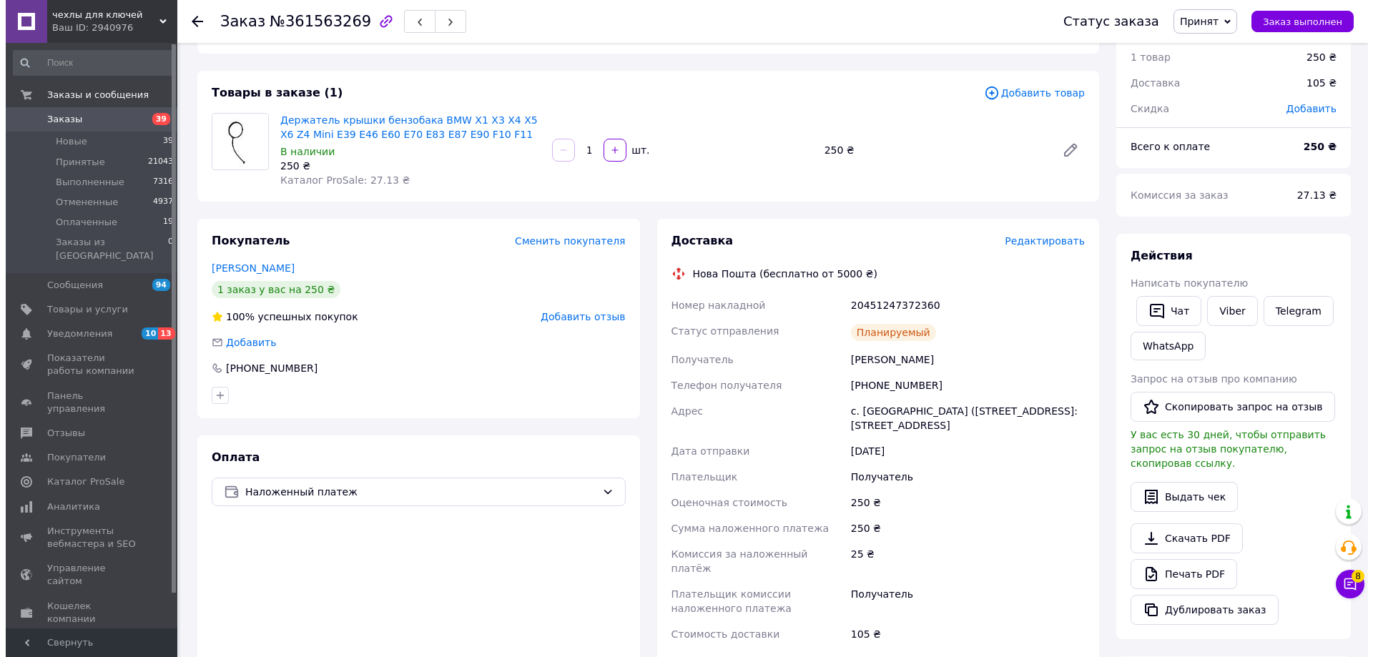
scroll to position [0, 0]
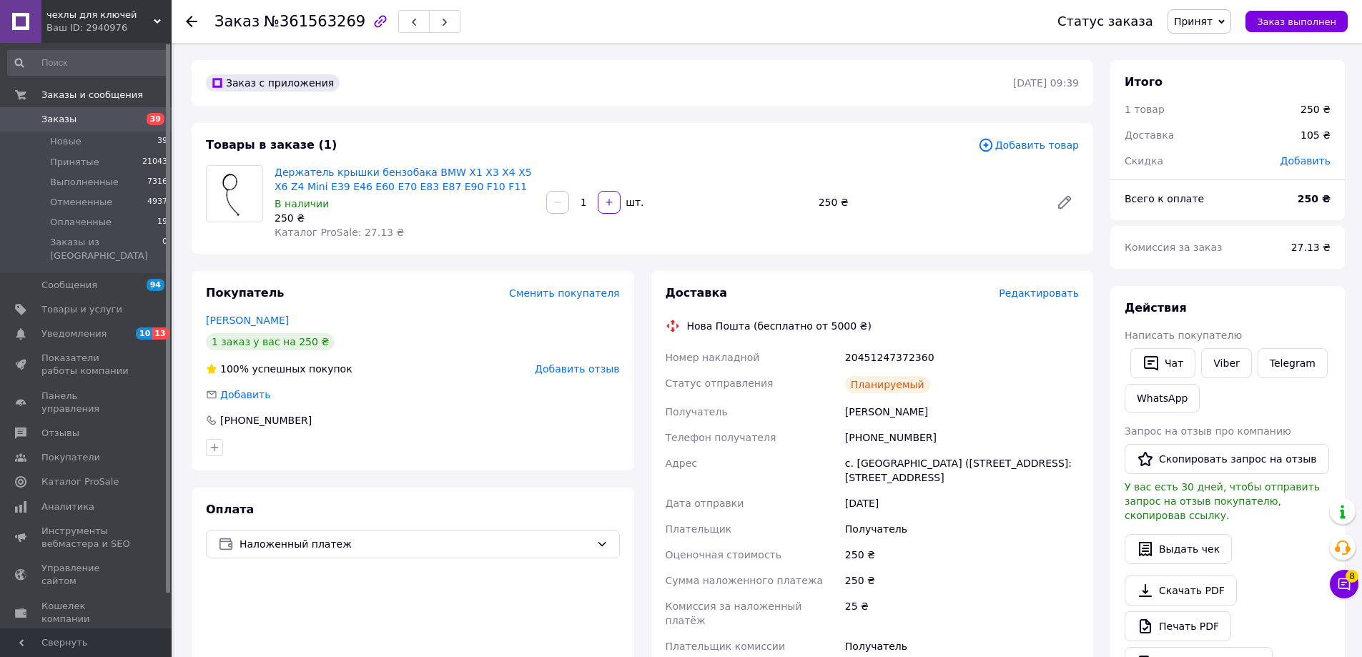
click at [1062, 292] on span "Редактировать" at bounding box center [1039, 292] width 80 height 11
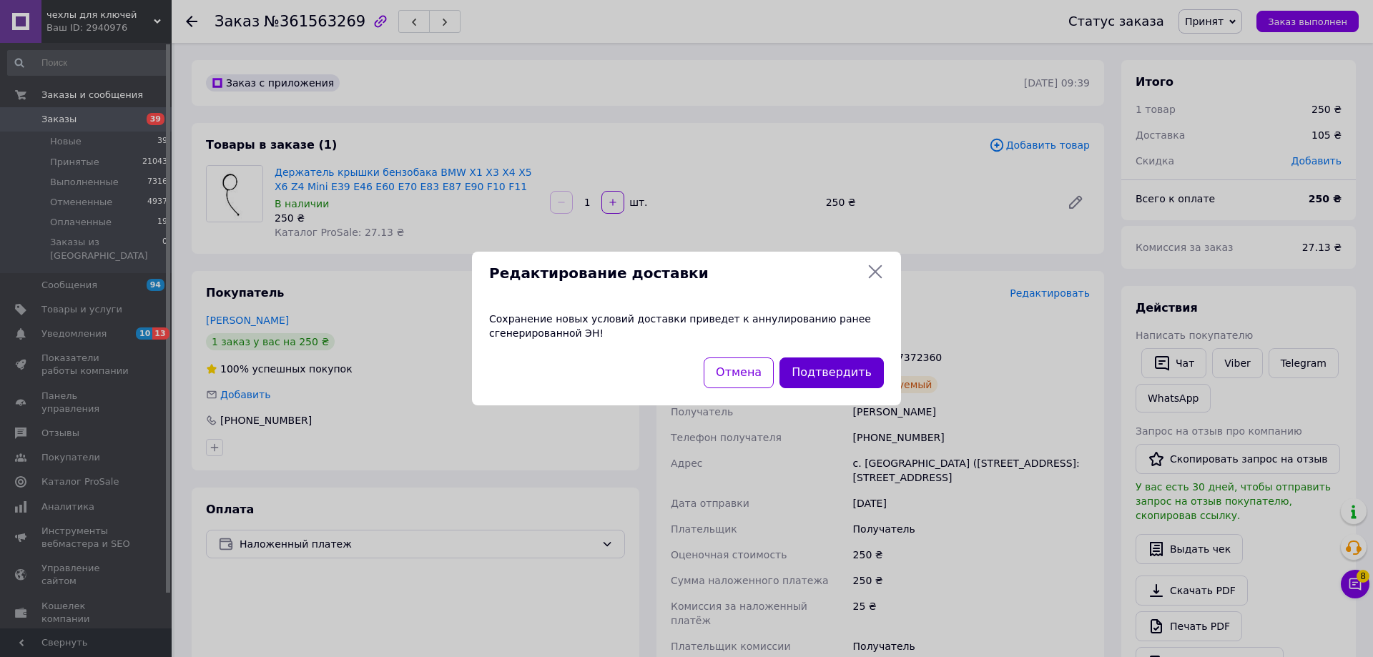
click at [859, 380] on button "Подтвердить" at bounding box center [831, 372] width 104 height 31
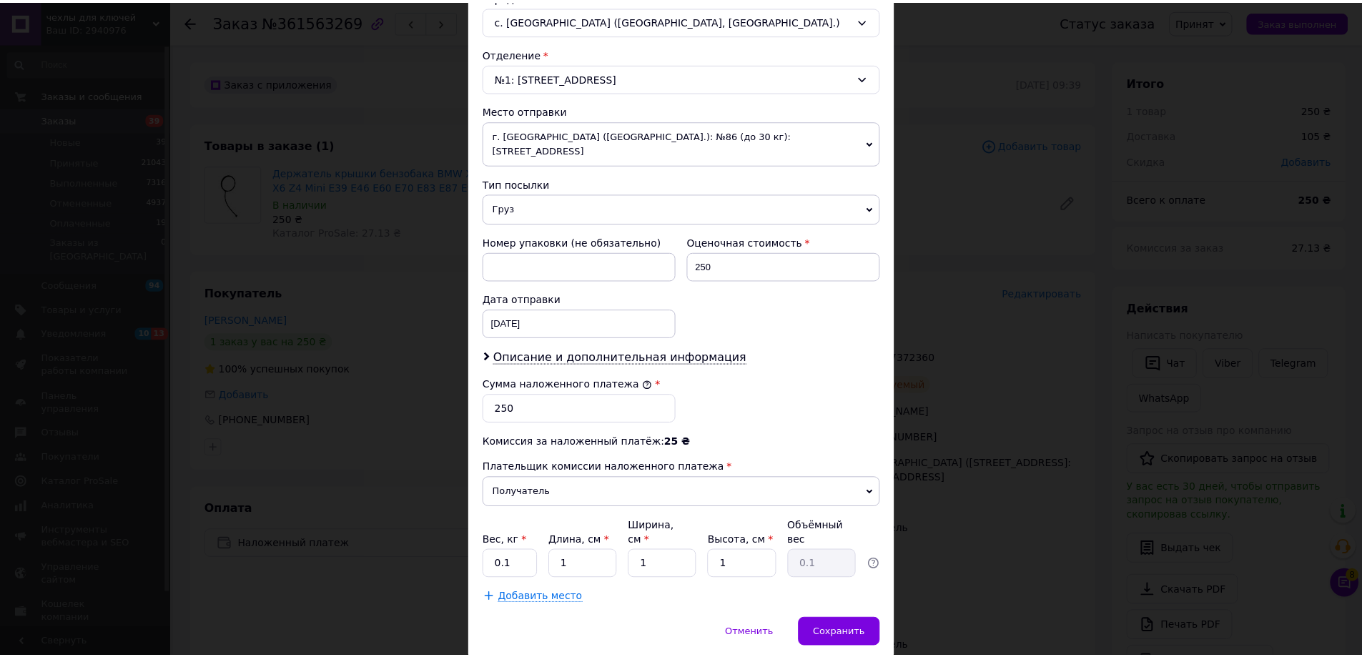
scroll to position [434, 0]
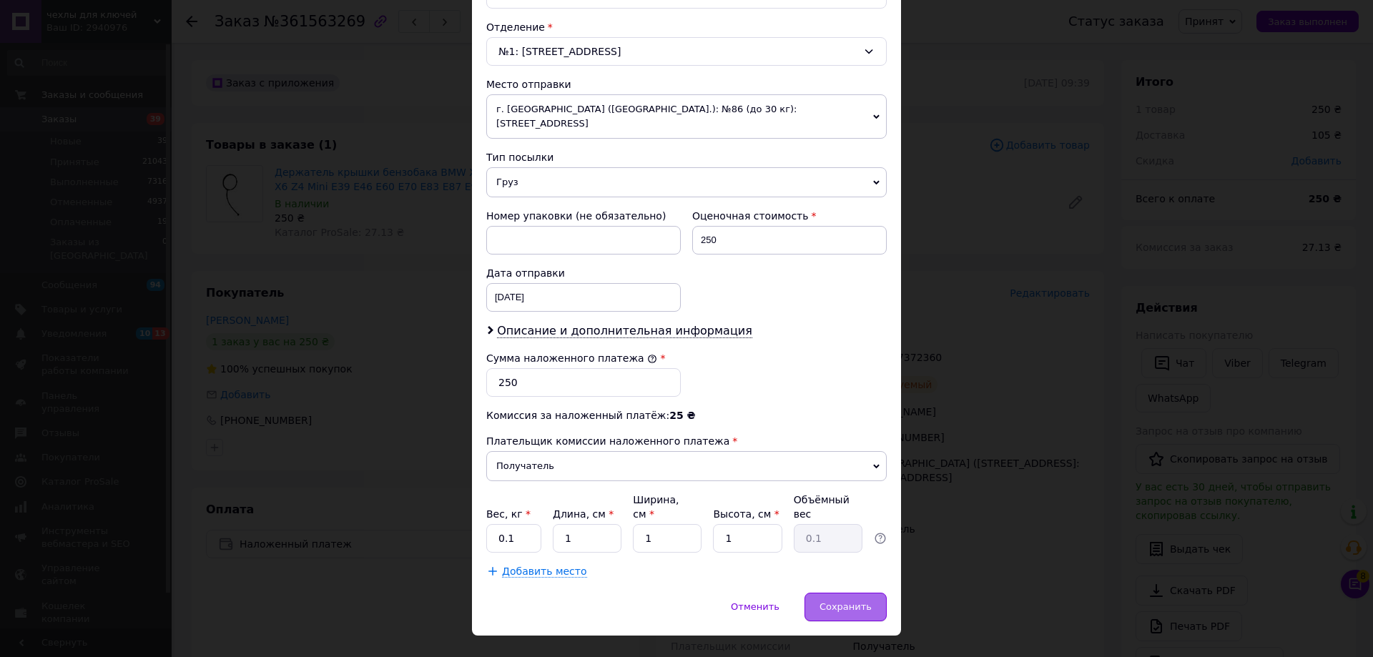
click at [856, 601] on span "Сохранить" at bounding box center [845, 606] width 52 height 11
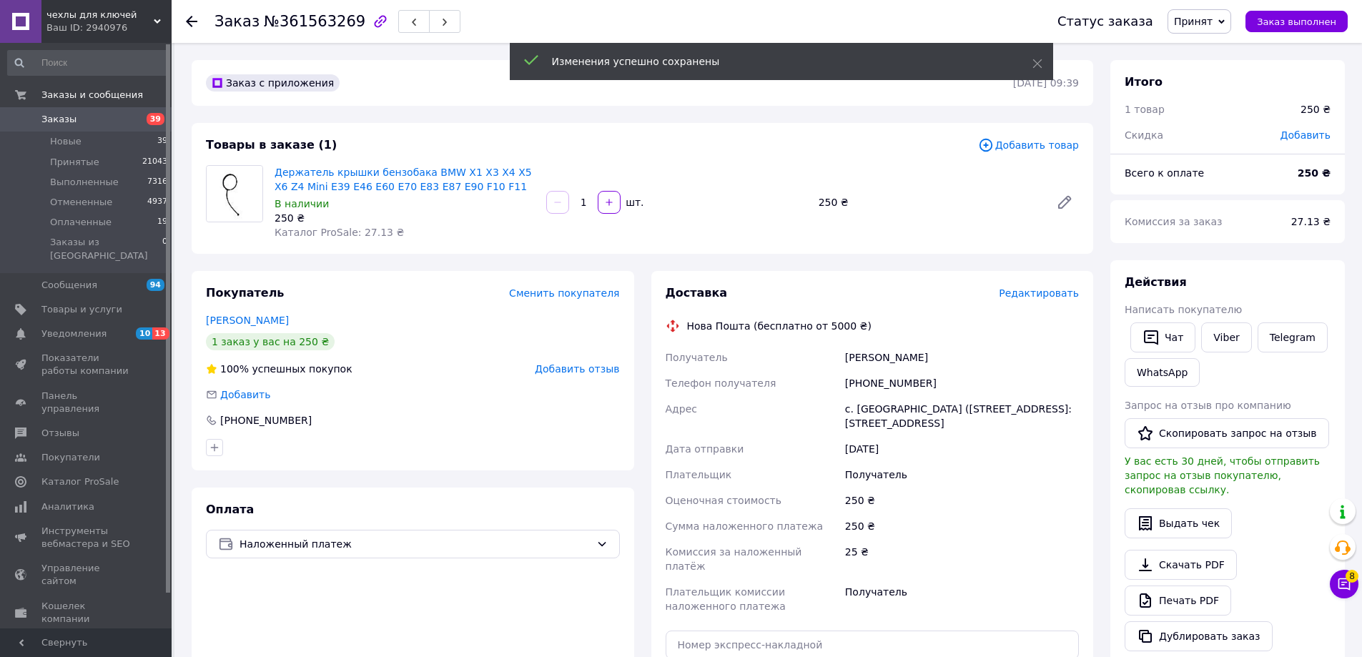
click at [380, 550] on span "Наложенный платеж" at bounding box center [414, 544] width 351 height 16
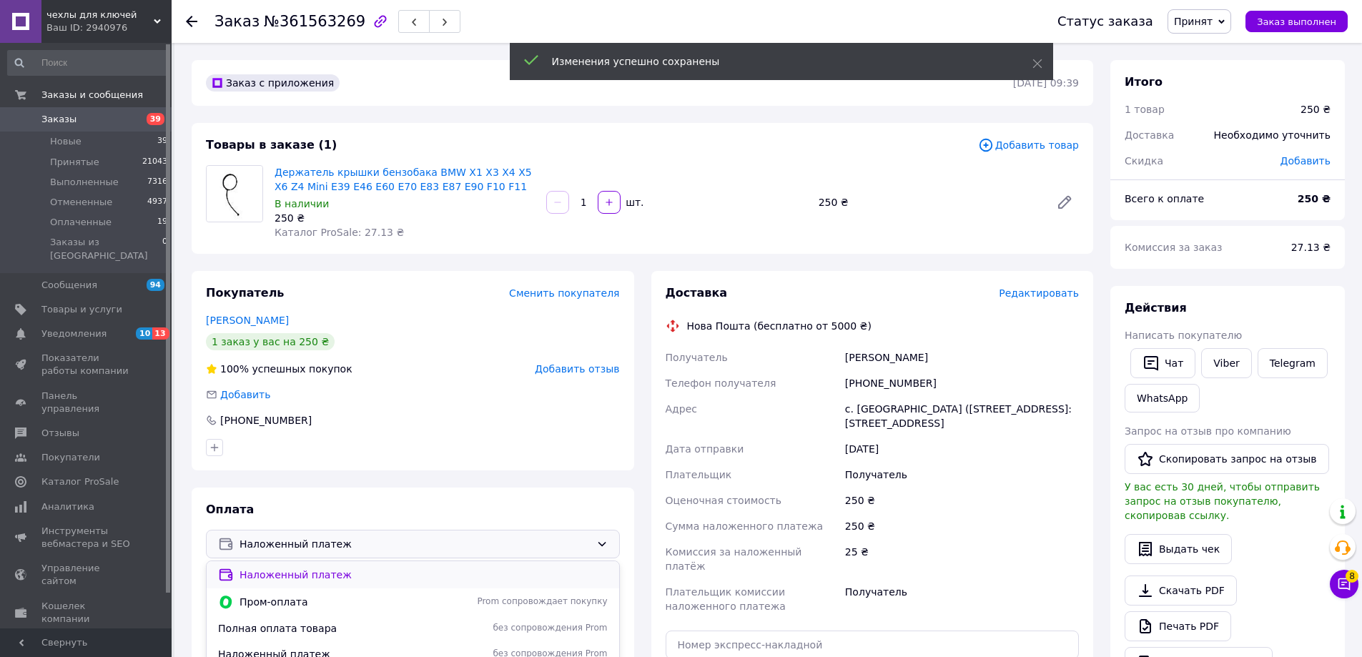
scroll to position [71, 0]
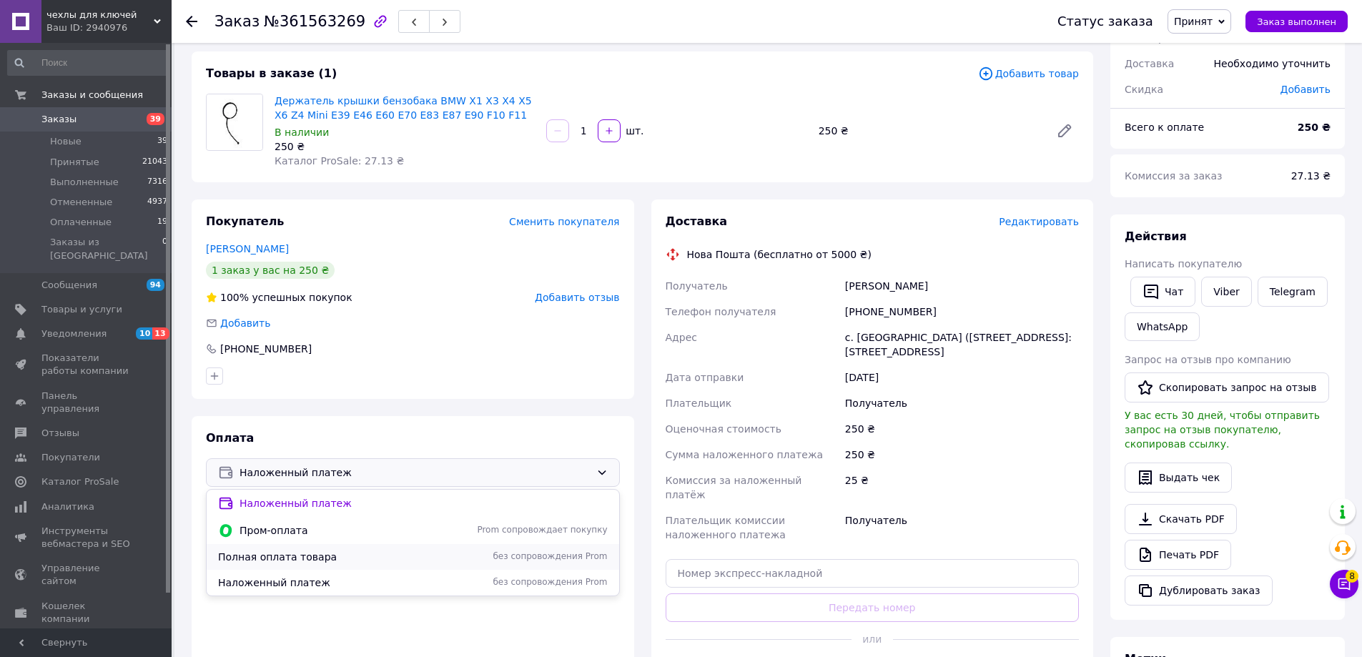
click at [295, 555] on span "Полная оплата товара" at bounding box center [334, 557] width 232 height 14
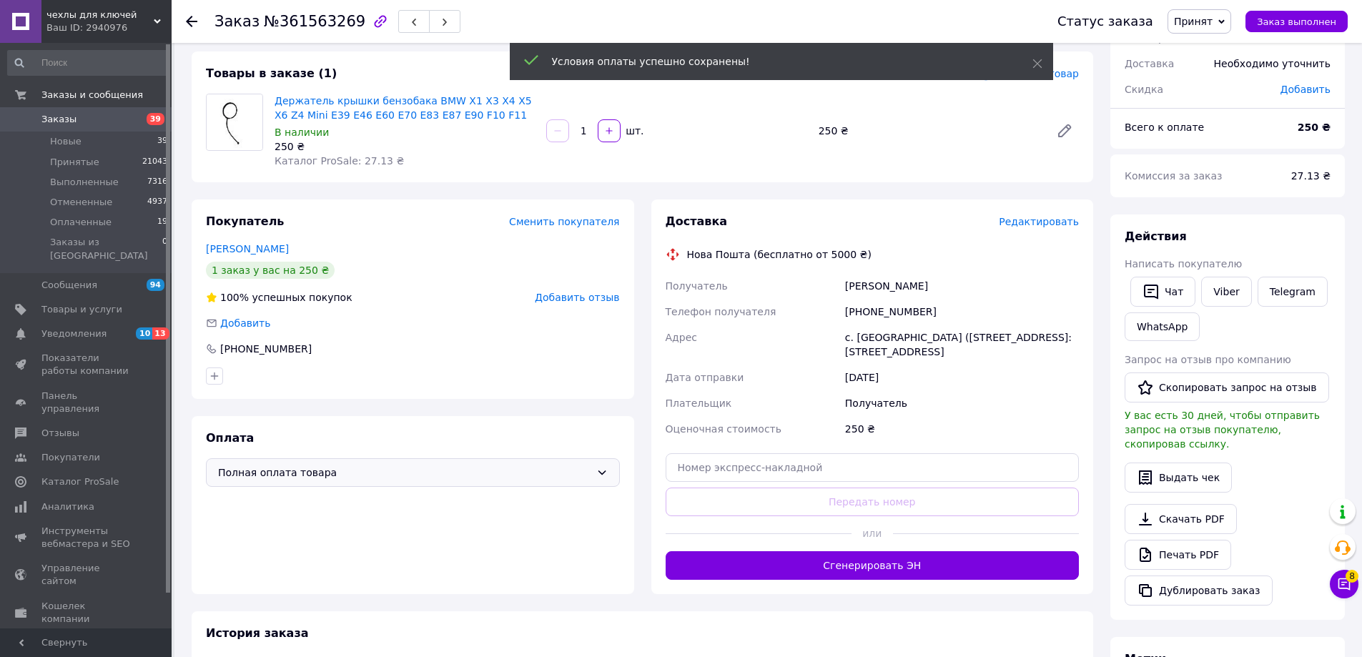
click at [1014, 590] on div "Доставка Редактировать Нова Пошта (бесплатно от 5000 ₴) Получатель [PERSON_NAME…" at bounding box center [872, 396] width 443 height 395
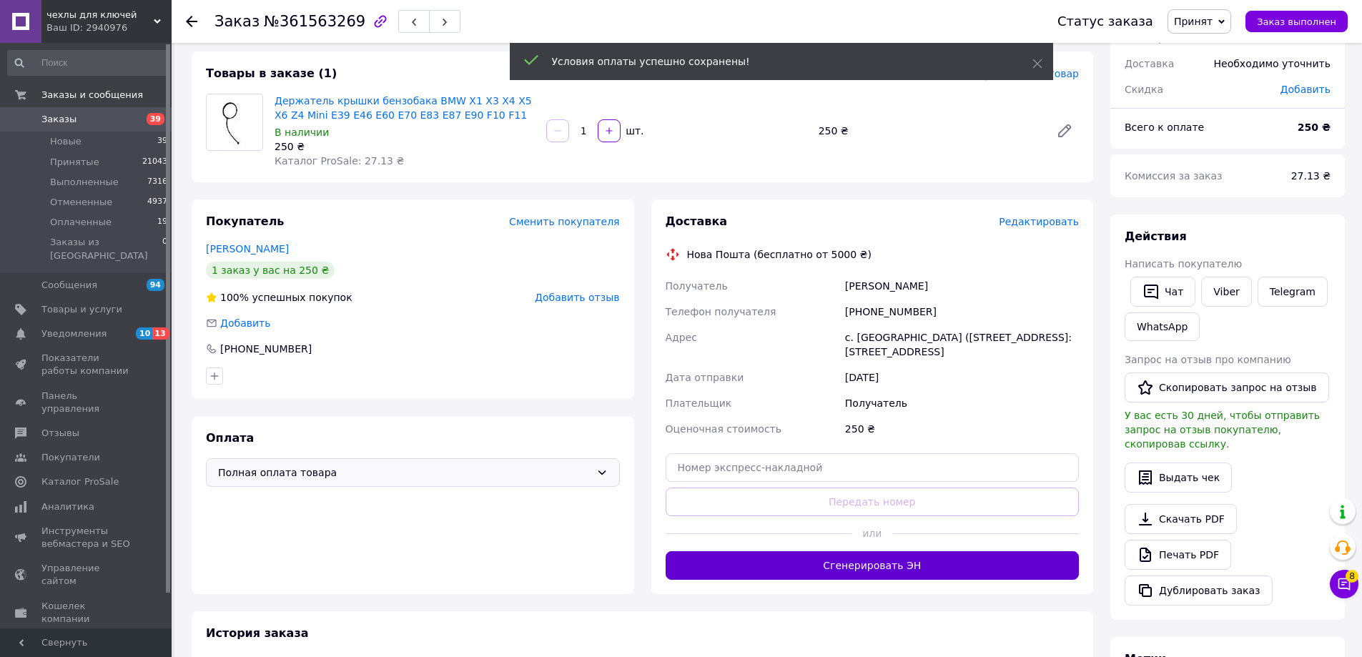
click at [1015, 576] on button "Сгенерировать ЭН" at bounding box center [873, 565] width 414 height 29
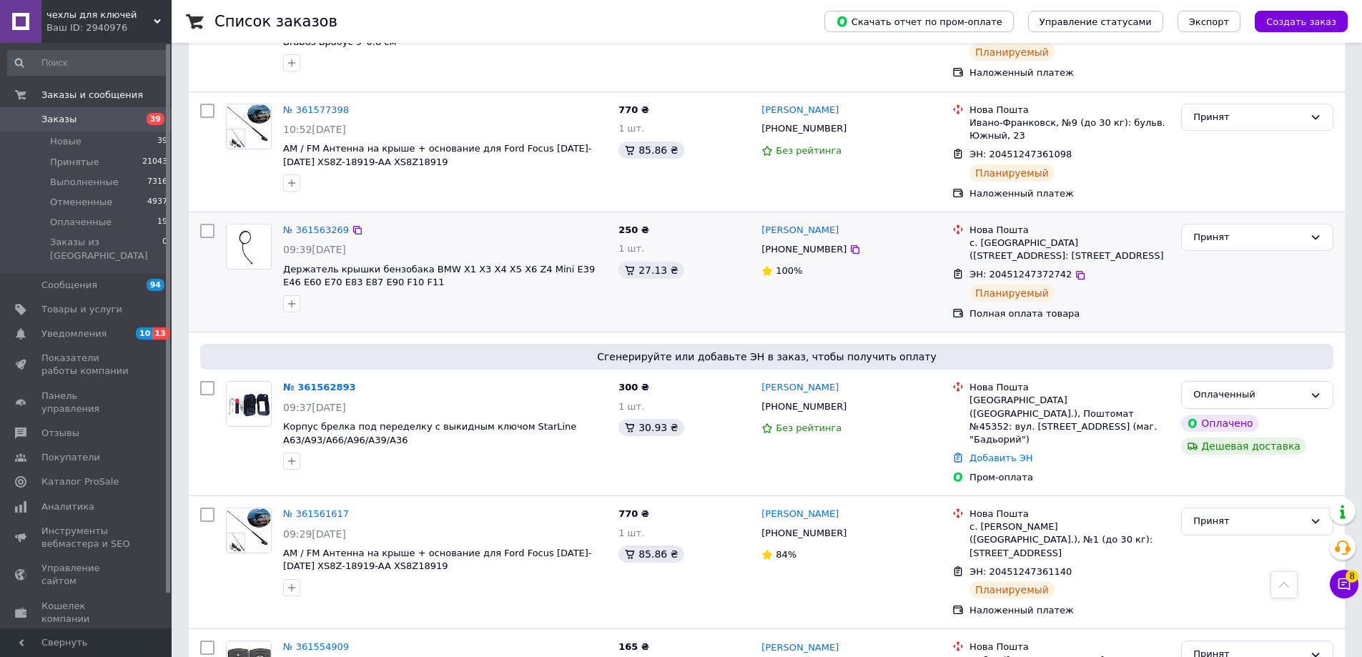
scroll to position [1144, 0]
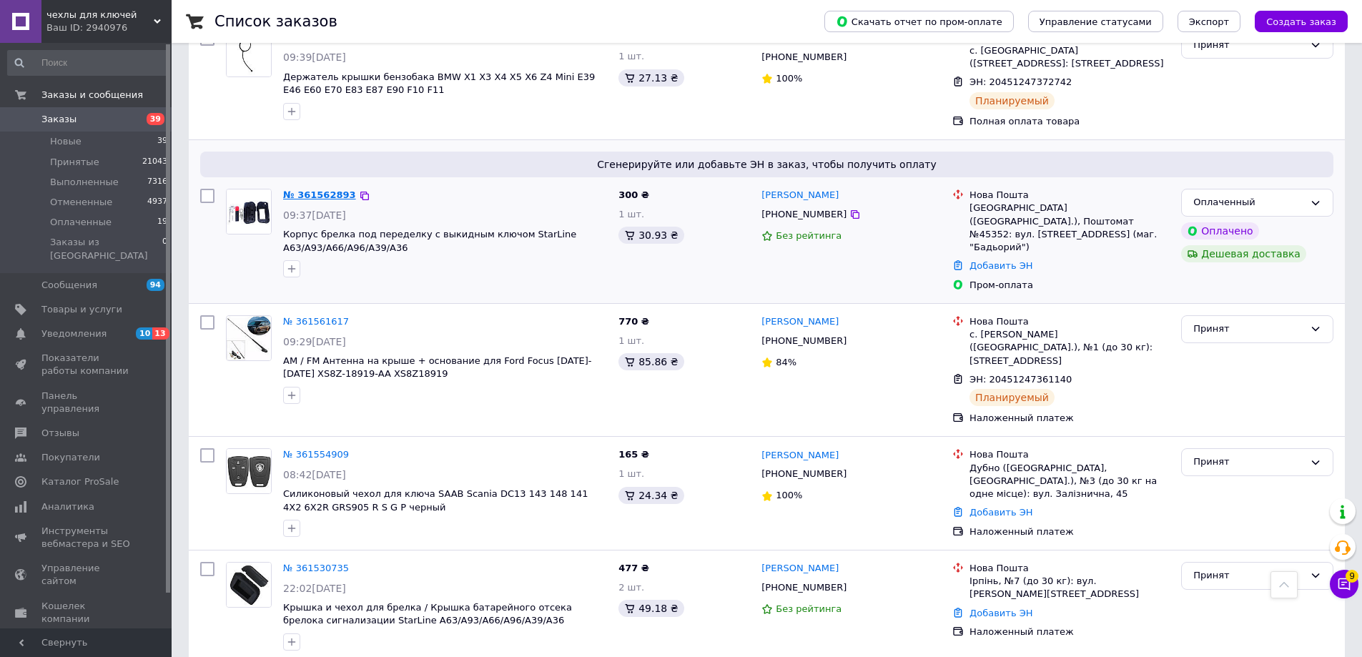
click at [296, 189] on link "№ 361562893" at bounding box center [319, 194] width 73 height 11
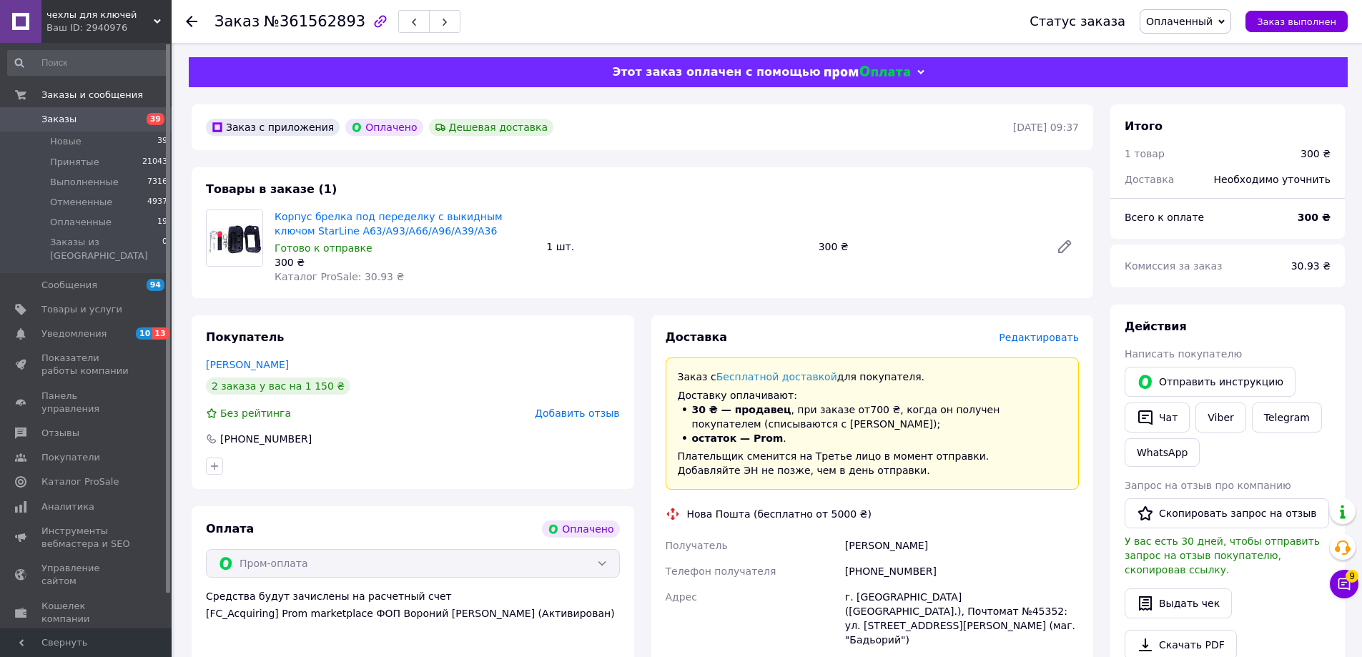
click at [1065, 337] on span "Редактировать" at bounding box center [1039, 337] width 80 height 11
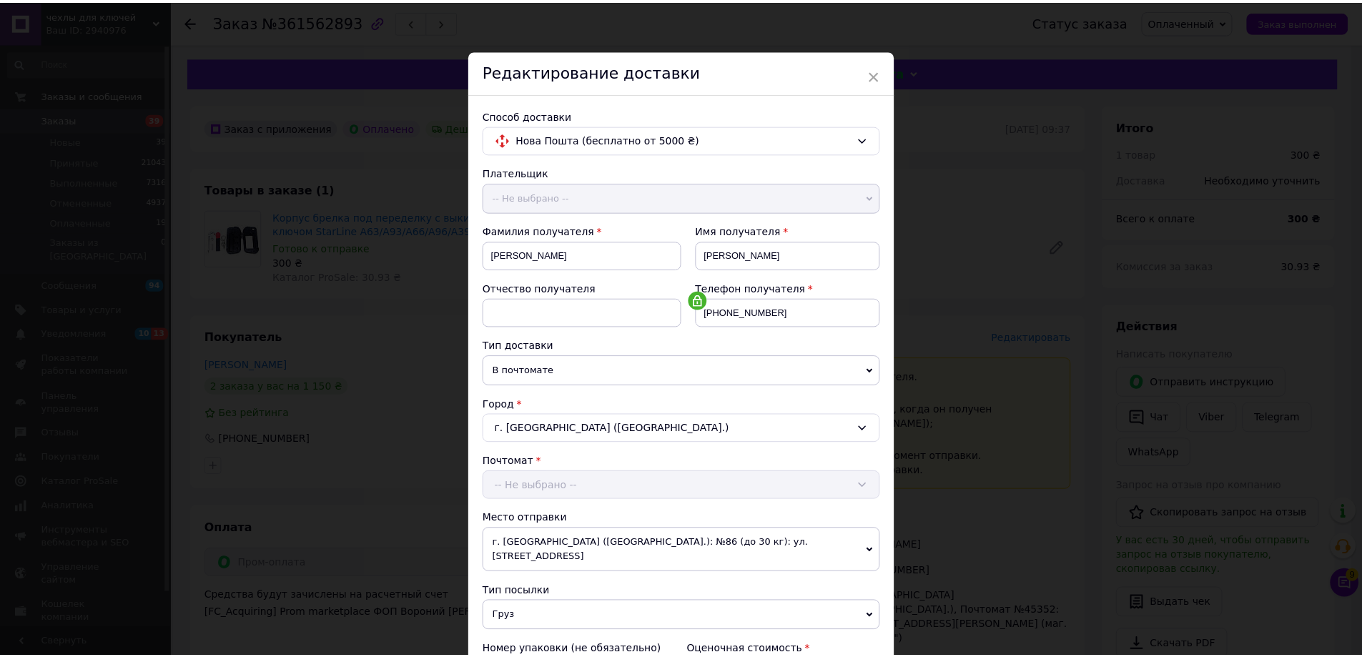
scroll to position [292, 0]
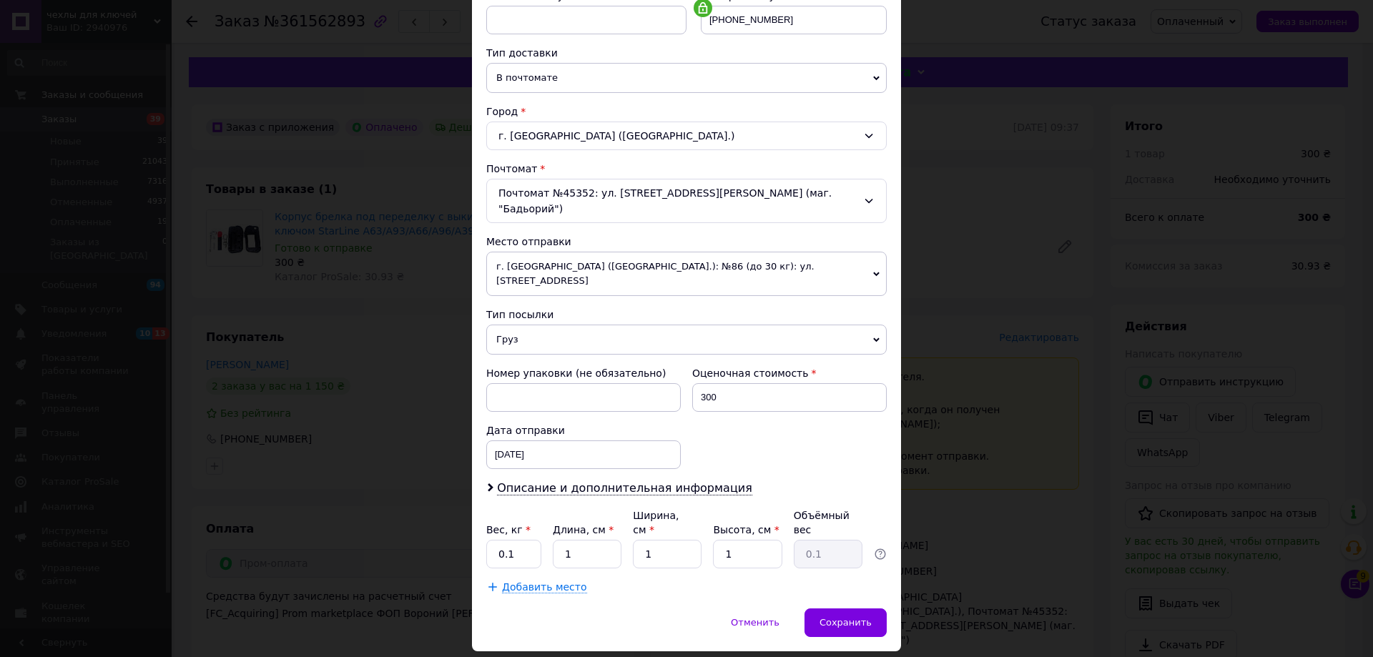
click at [924, 568] on div "× Редактирование доставки Способ доставки Нова Пошта (бесплатно от 5000 ₴) Плат…" at bounding box center [686, 328] width 1373 height 657
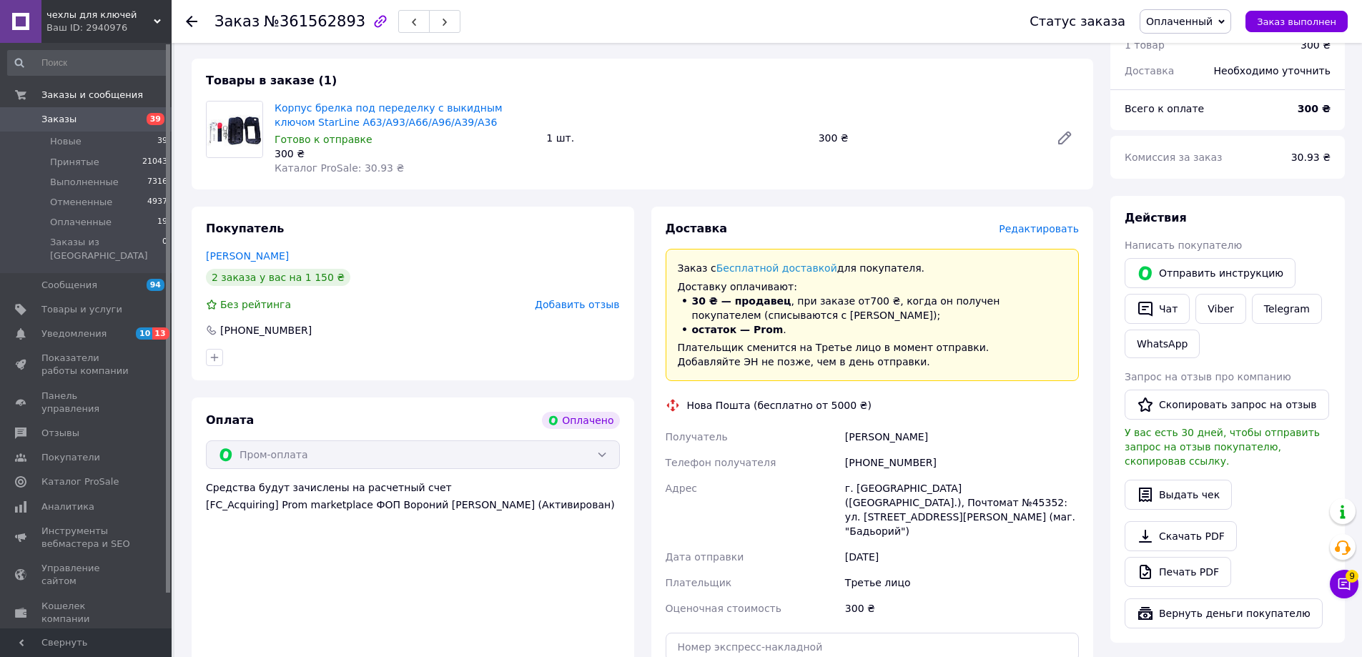
scroll to position [214, 0]
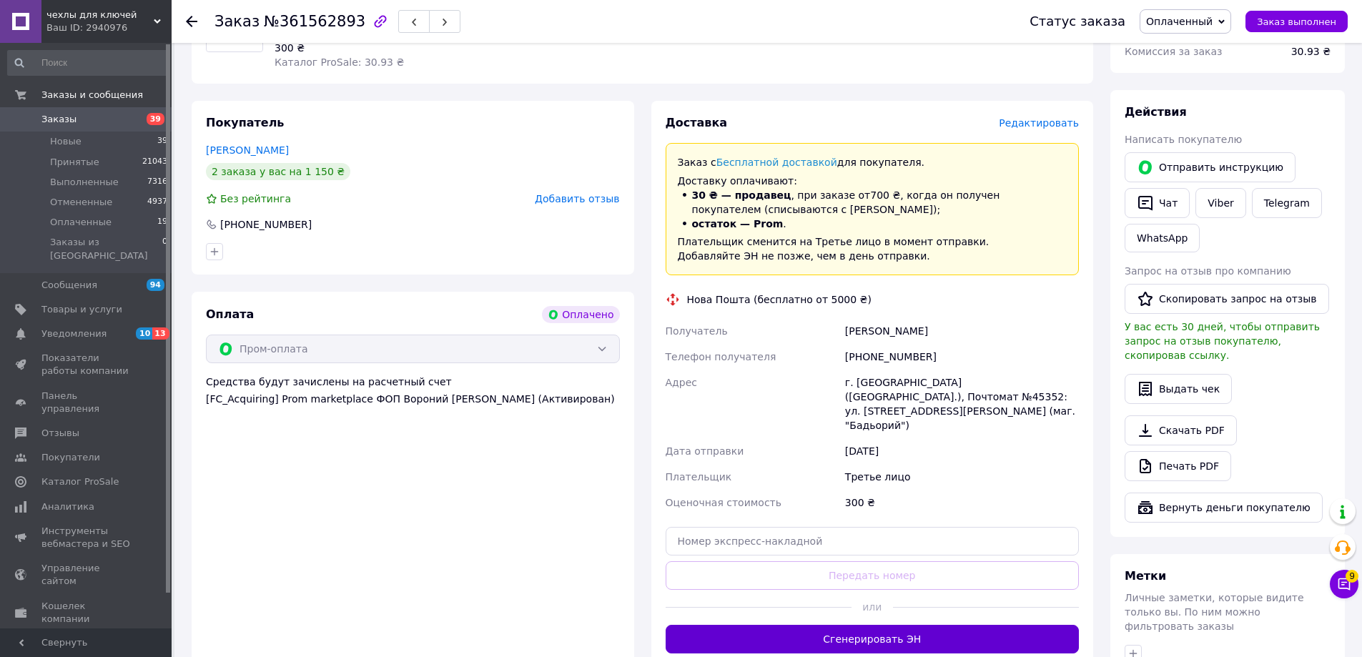
click at [936, 625] on button "Сгенерировать ЭН" at bounding box center [873, 639] width 414 height 29
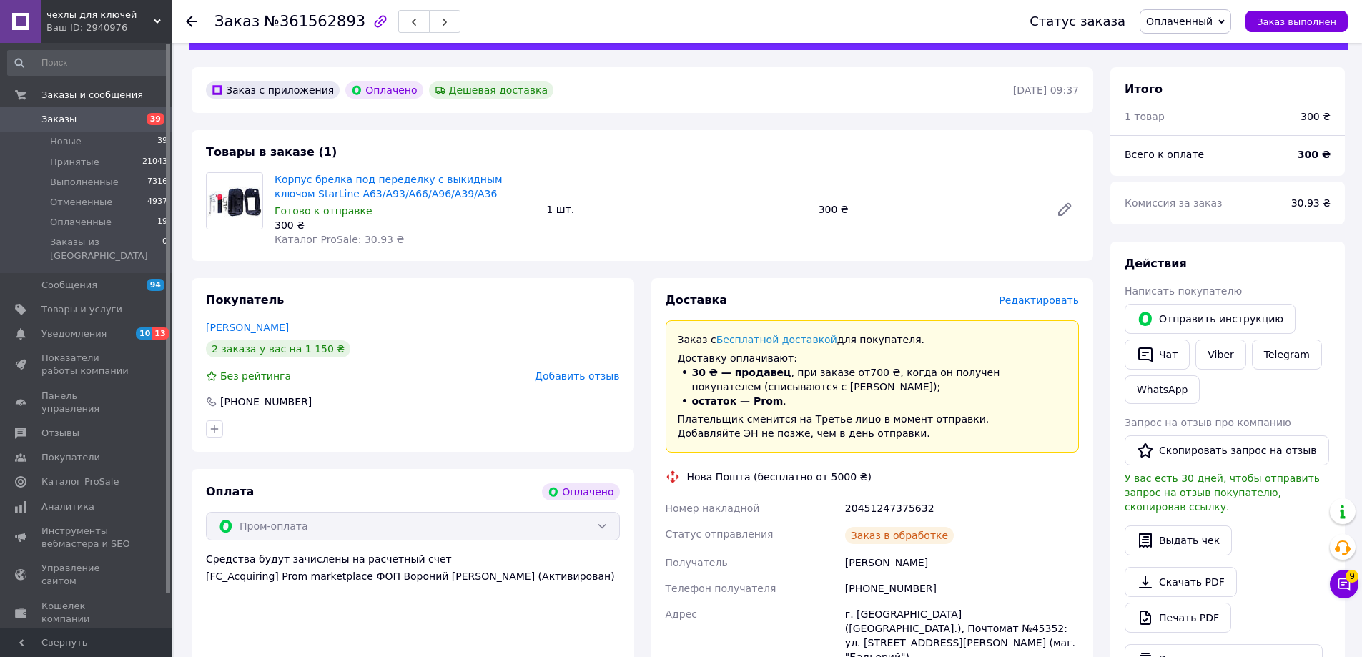
scroll to position [0, 0]
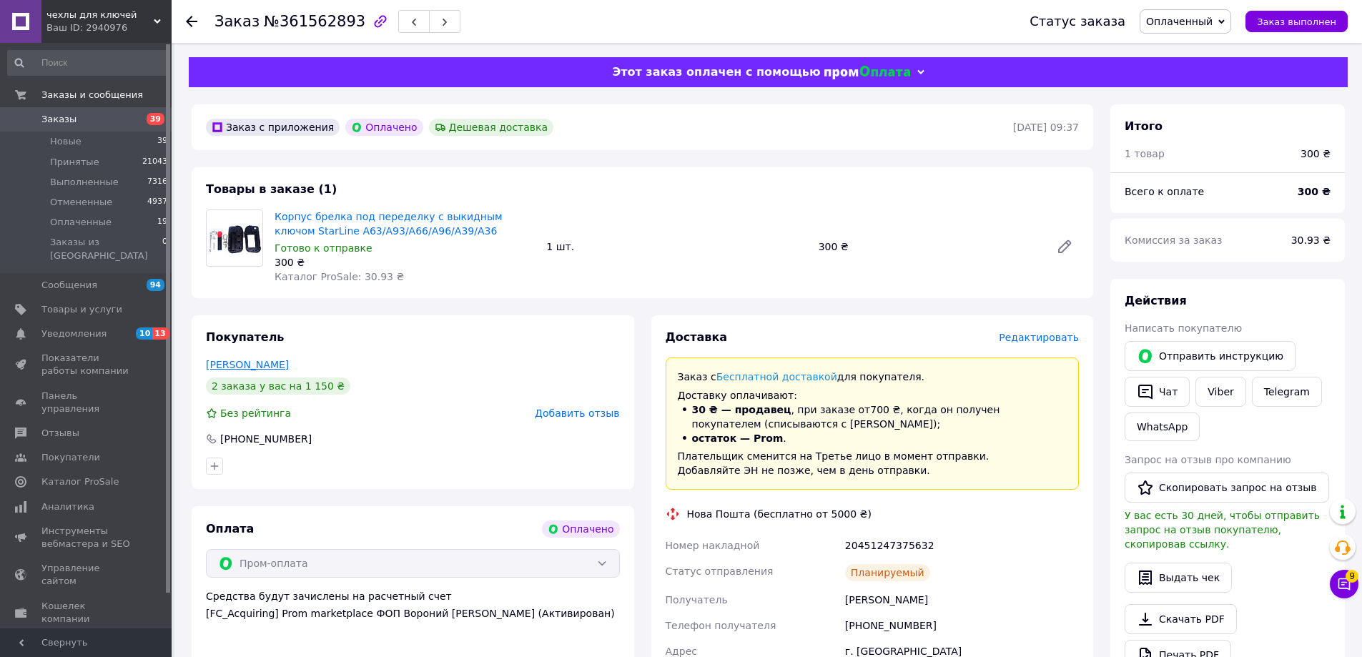
click at [278, 360] on link "[PERSON_NAME]" at bounding box center [247, 364] width 83 height 11
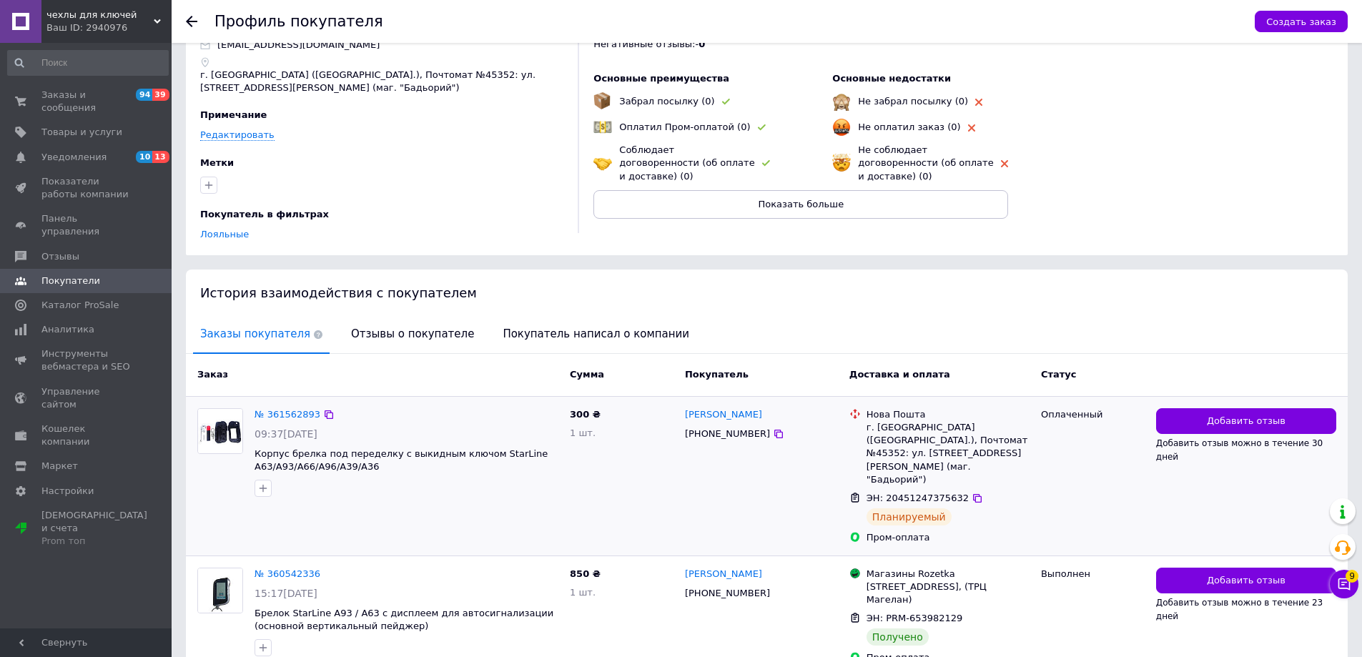
scroll to position [128, 0]
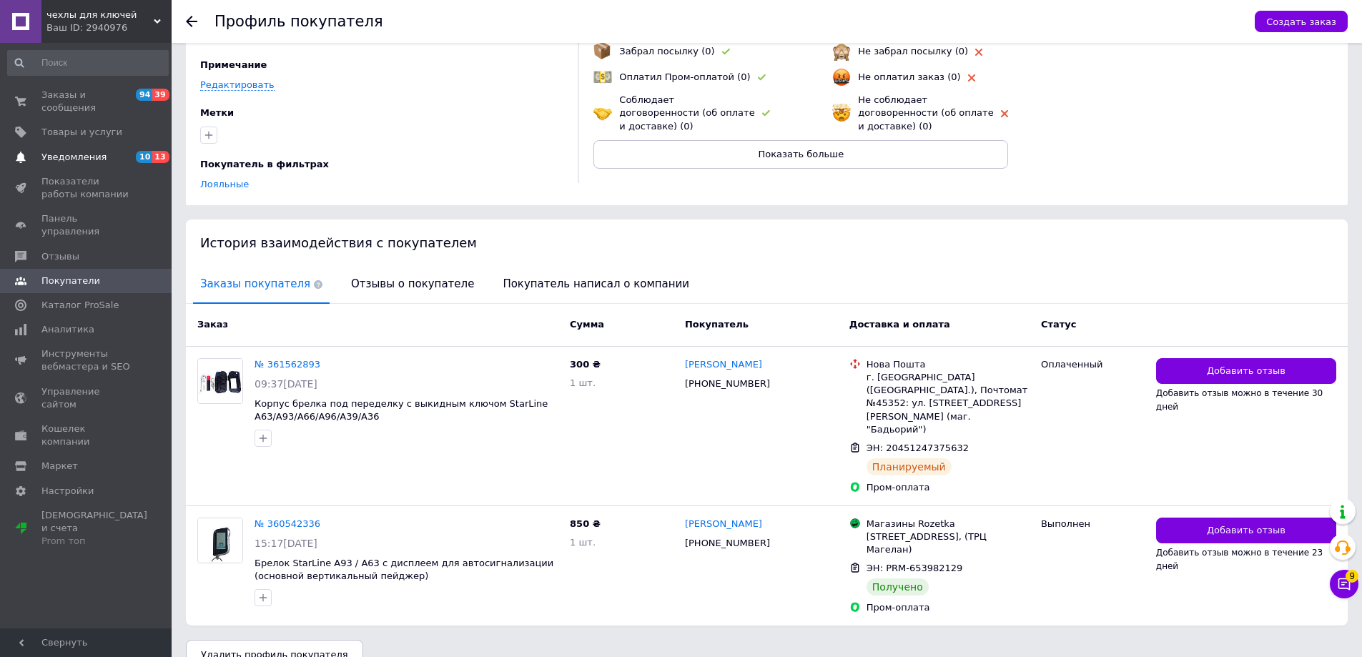
click at [114, 145] on link "Уведомления 10 13" at bounding box center [88, 157] width 176 height 24
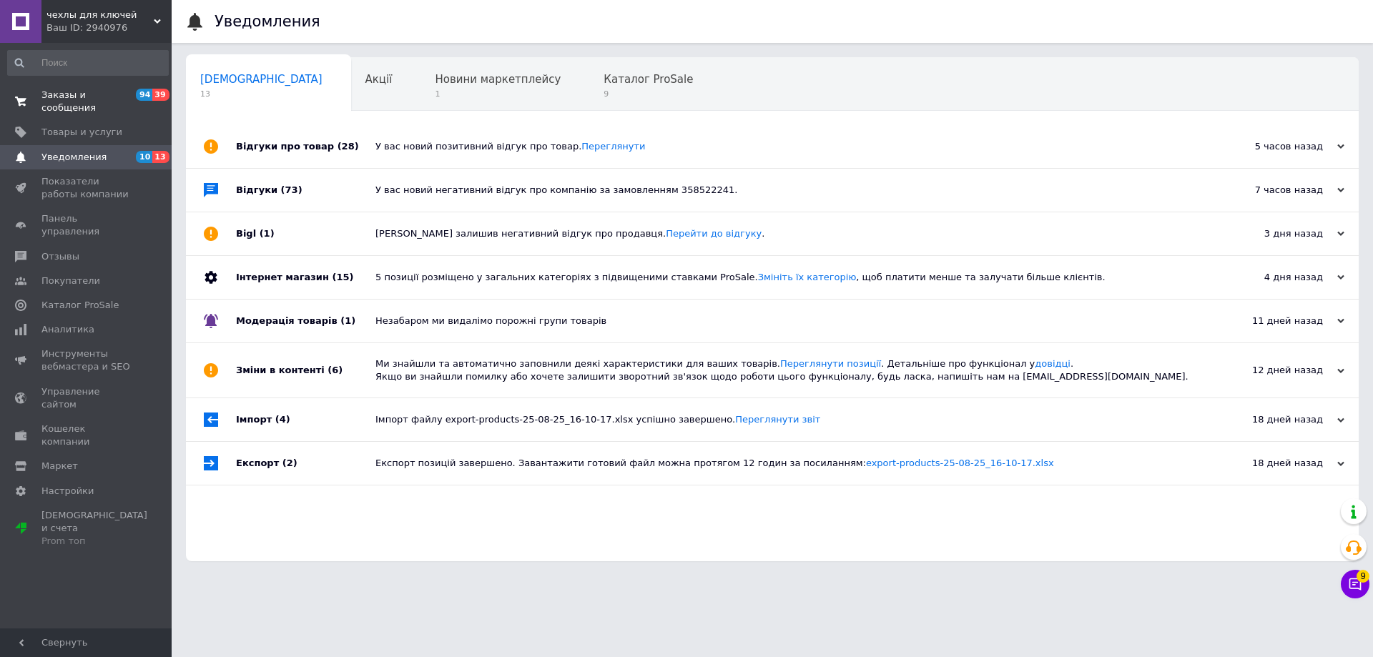
click at [128, 90] on span "Заказы и сообщения" at bounding box center [86, 102] width 91 height 26
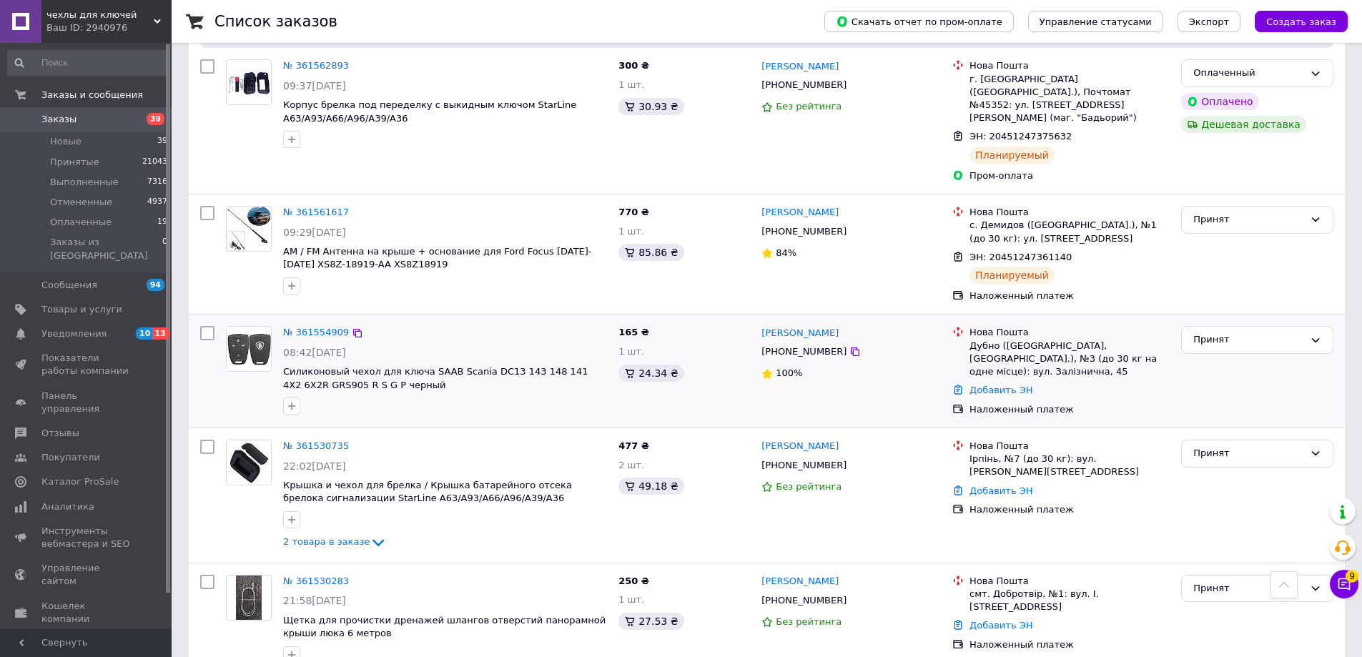
scroll to position [1287, 0]
click at [320, 326] on link "№ 361554909" at bounding box center [316, 331] width 66 height 11
click at [300, 440] on link "№ 361530735" at bounding box center [316, 445] width 66 height 11
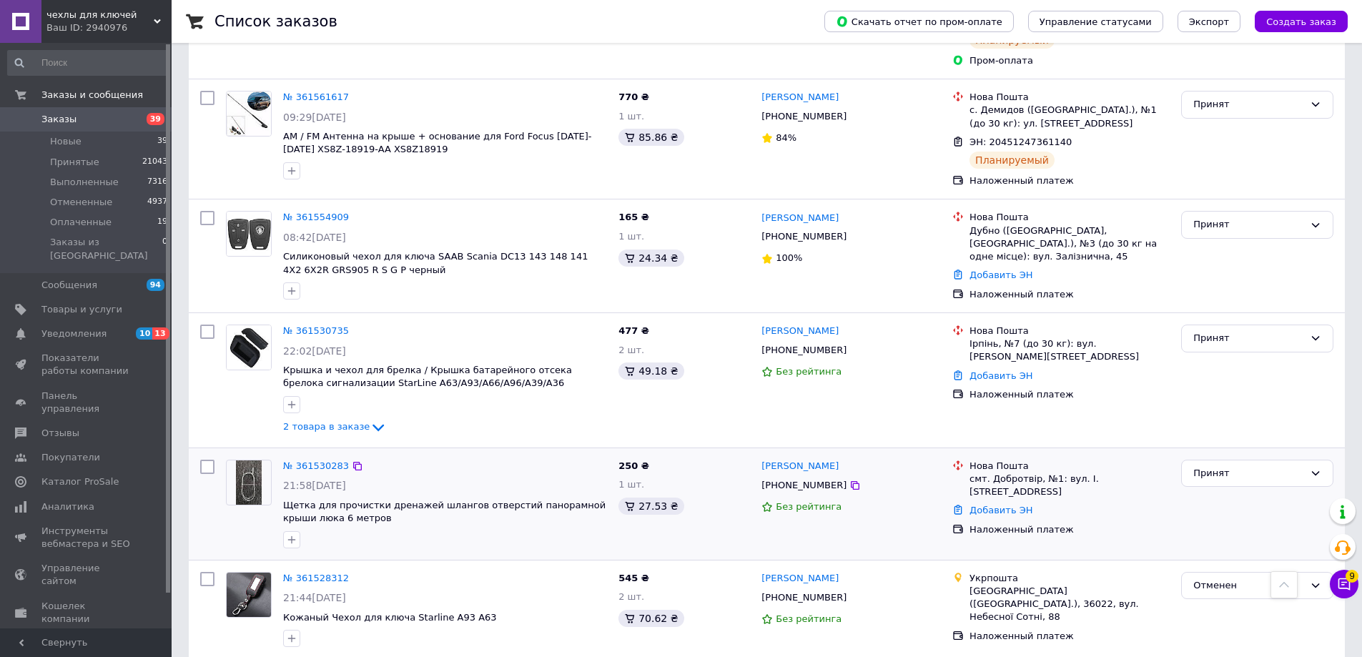
scroll to position [1430, 0]
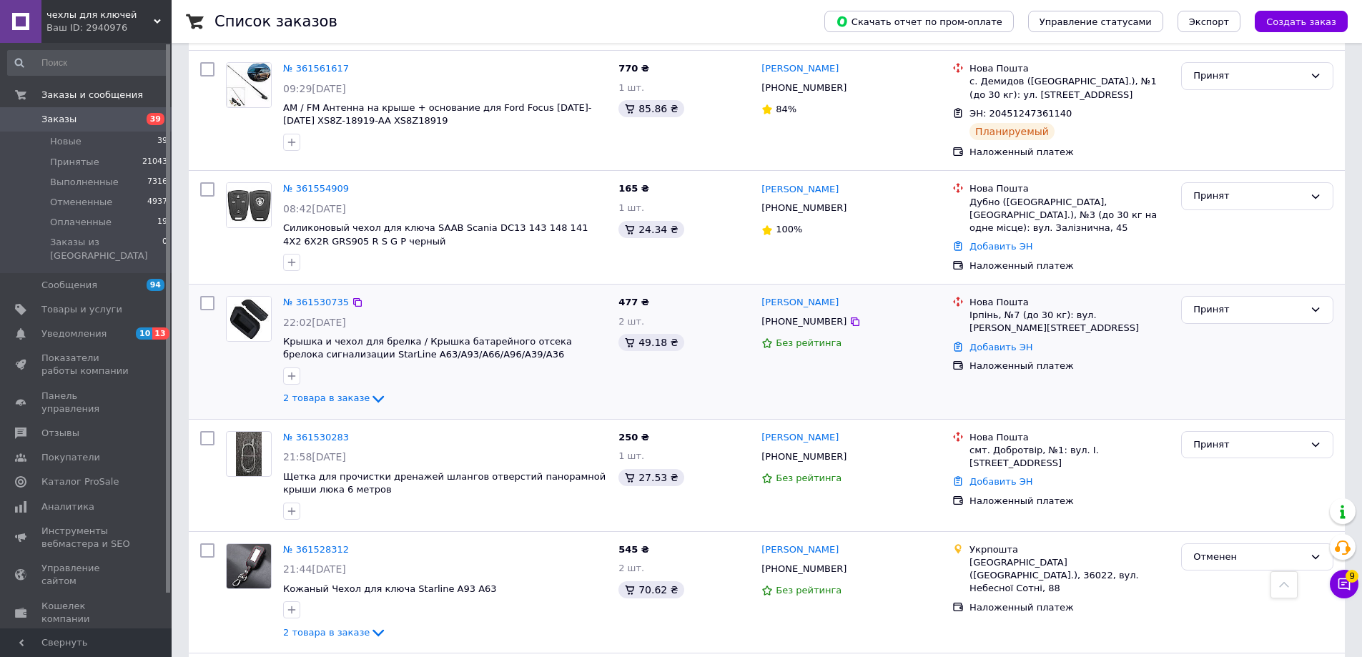
click at [317, 295] on div "№ 361530735" at bounding box center [316, 303] width 69 height 16
click at [331, 297] on link "№ 361530735" at bounding box center [316, 302] width 66 height 11
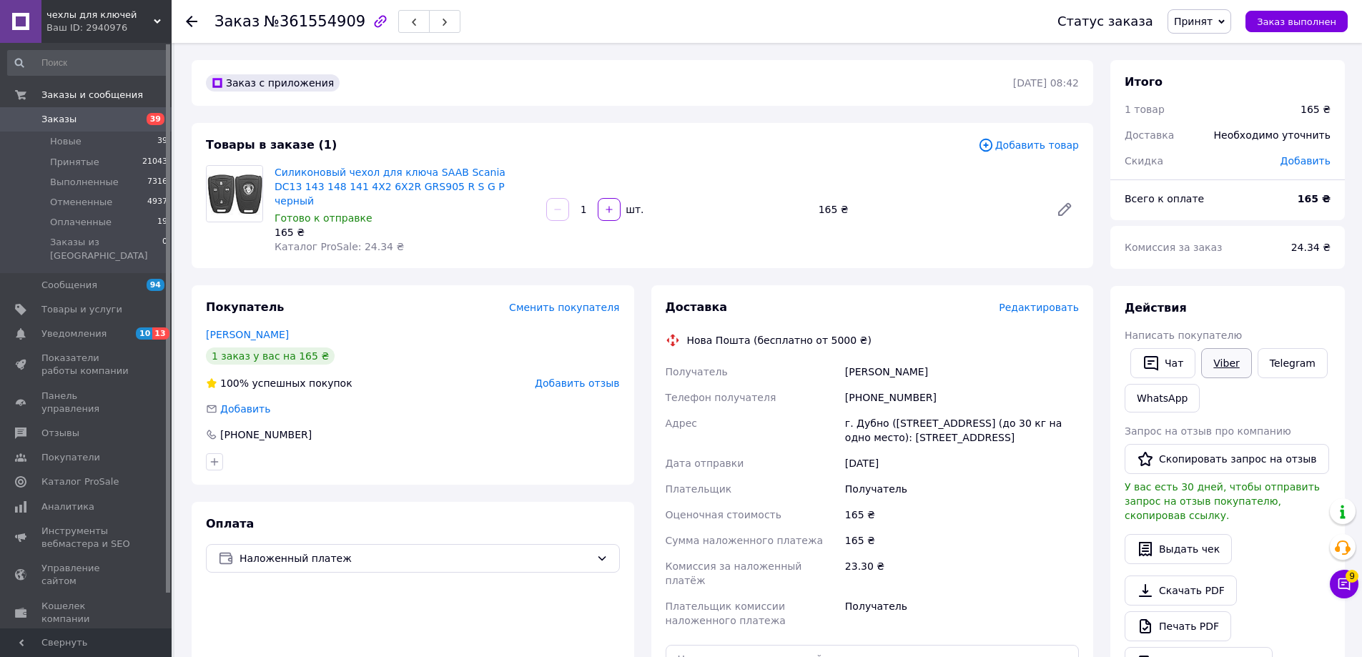
click at [1217, 362] on link "Viber" at bounding box center [1226, 363] width 50 height 30
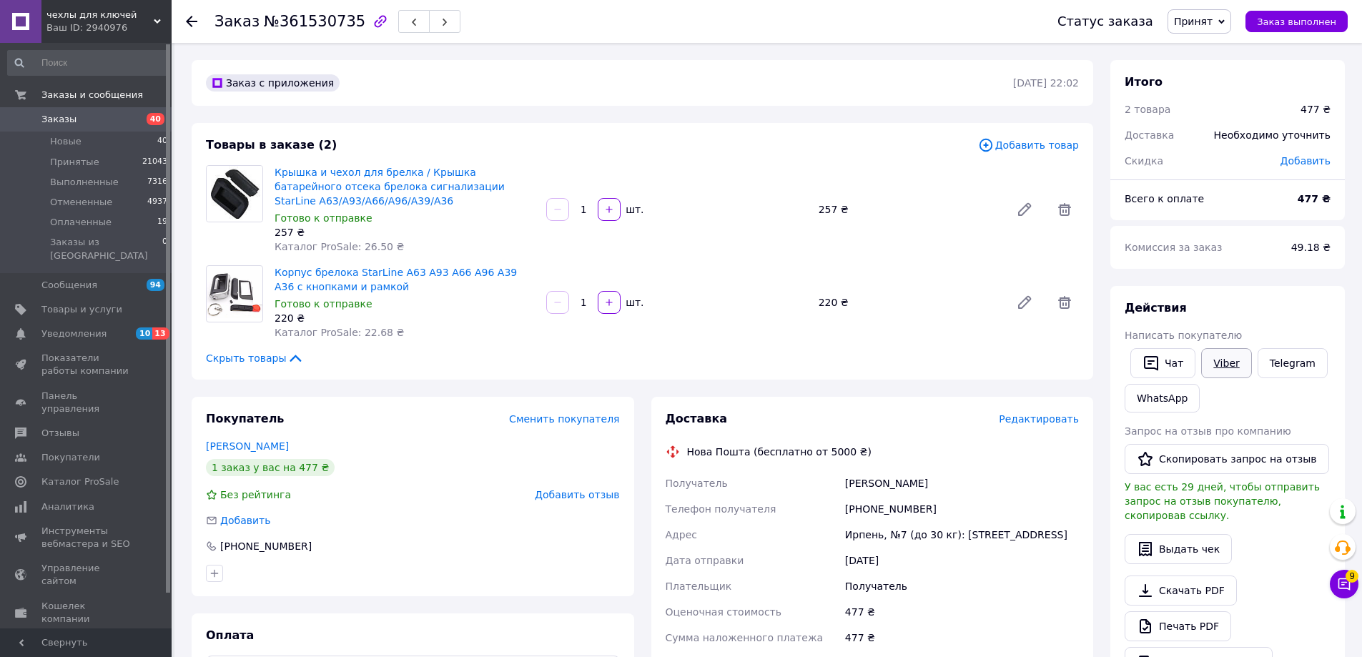
click at [1220, 370] on link "Viber" at bounding box center [1226, 363] width 50 height 30
click at [1056, 420] on span "Редактировать" at bounding box center [1039, 418] width 80 height 11
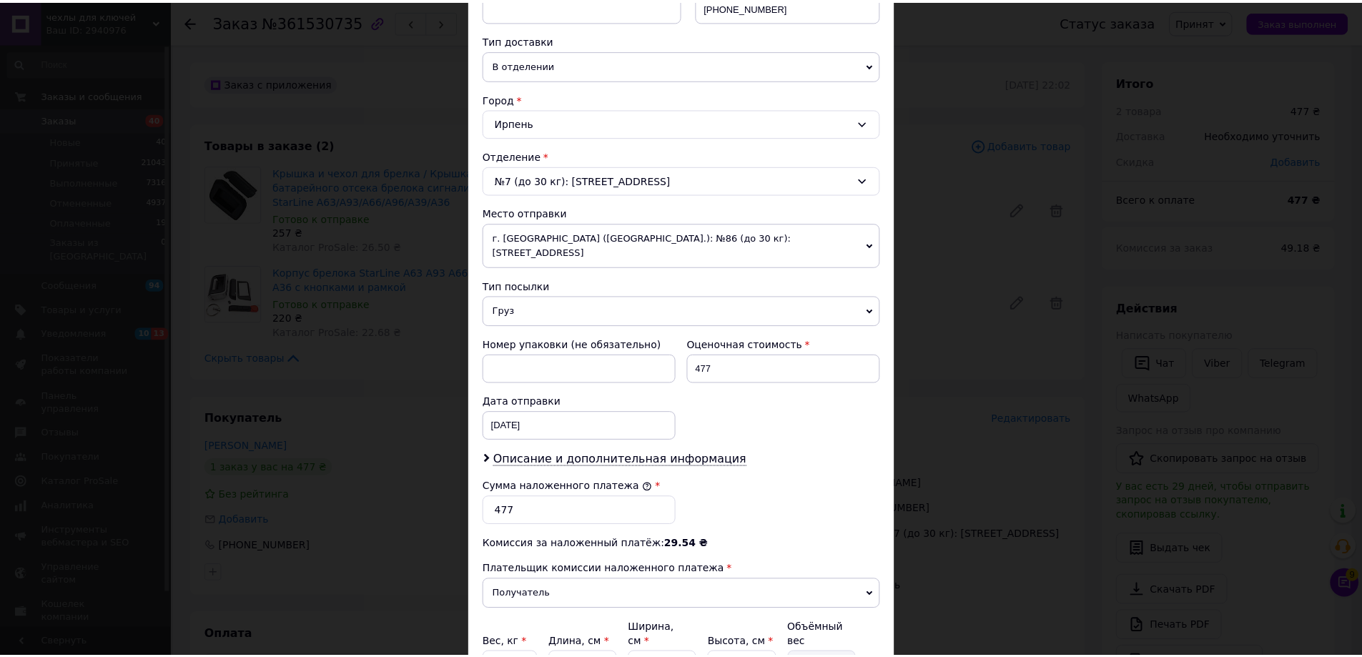
scroll to position [434, 0]
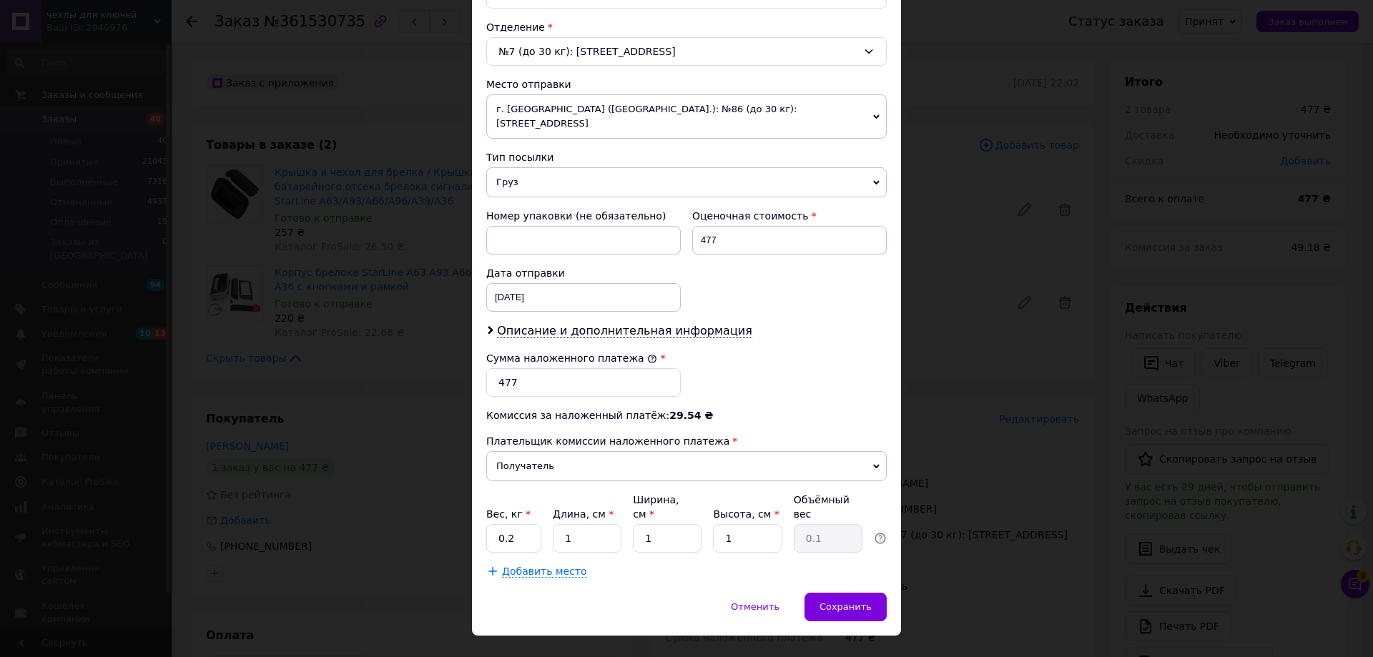
click at [934, 538] on div "× Редактирование доставки Способ доставки Нова Пошта (бесплатно от 5000 ₴) Плат…" at bounding box center [686, 328] width 1373 height 657
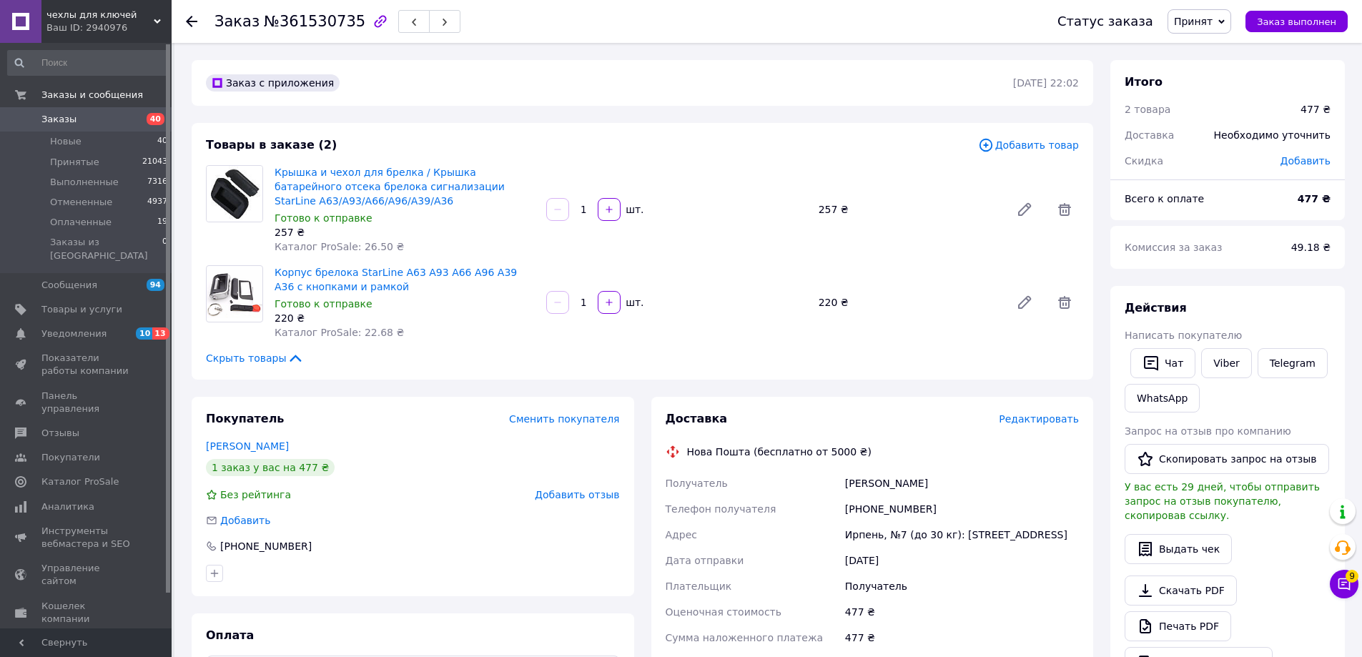
scroll to position [214, 0]
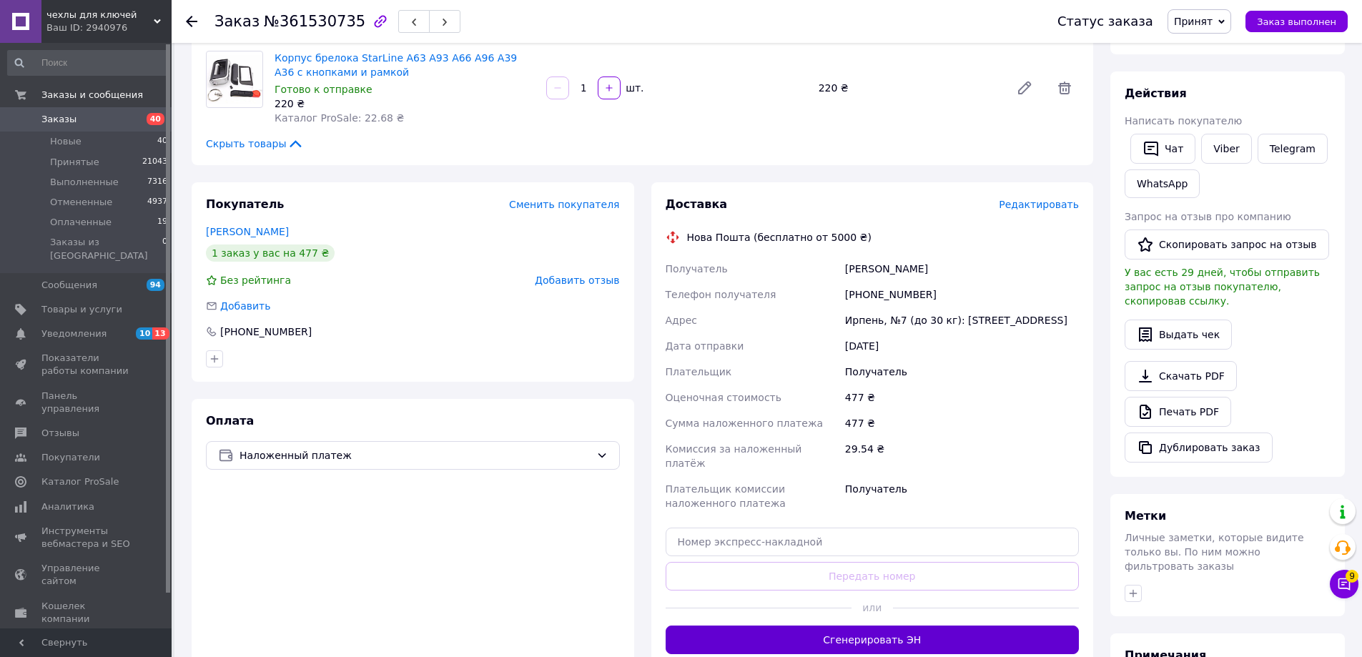
click at [900, 631] on button "Сгенерировать ЭН" at bounding box center [873, 640] width 414 height 29
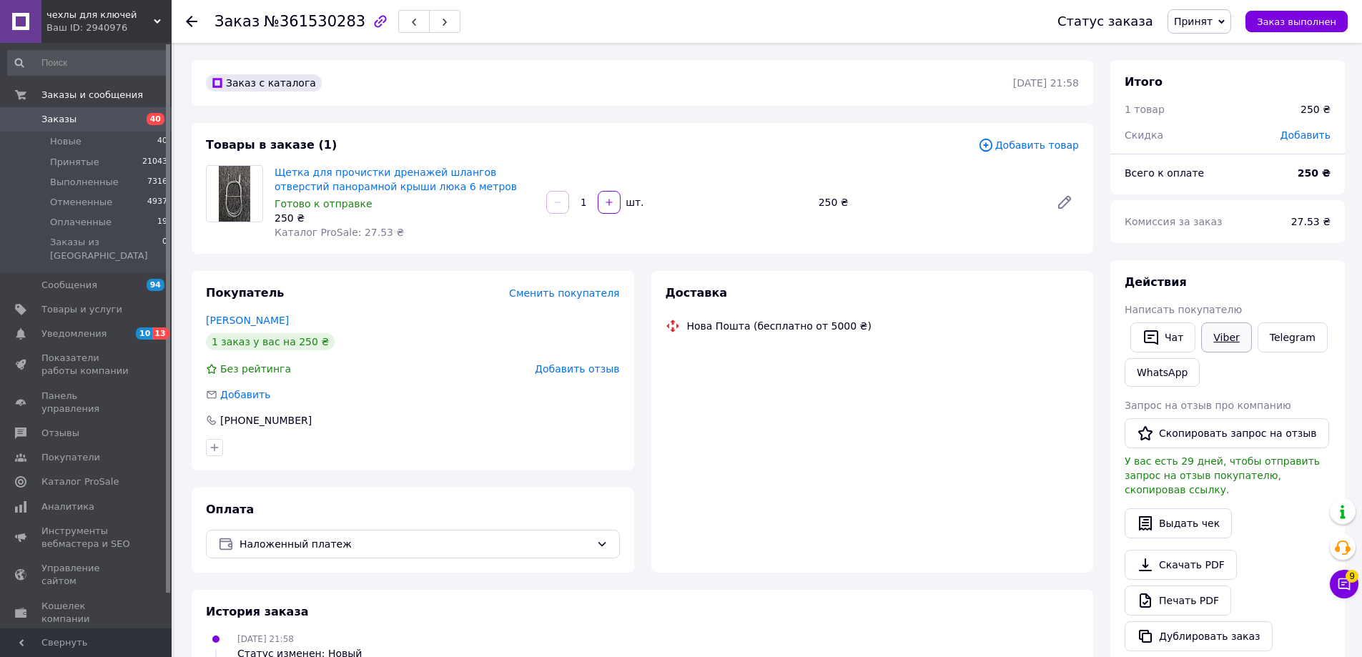
click at [1223, 332] on link "Viber" at bounding box center [1226, 337] width 50 height 30
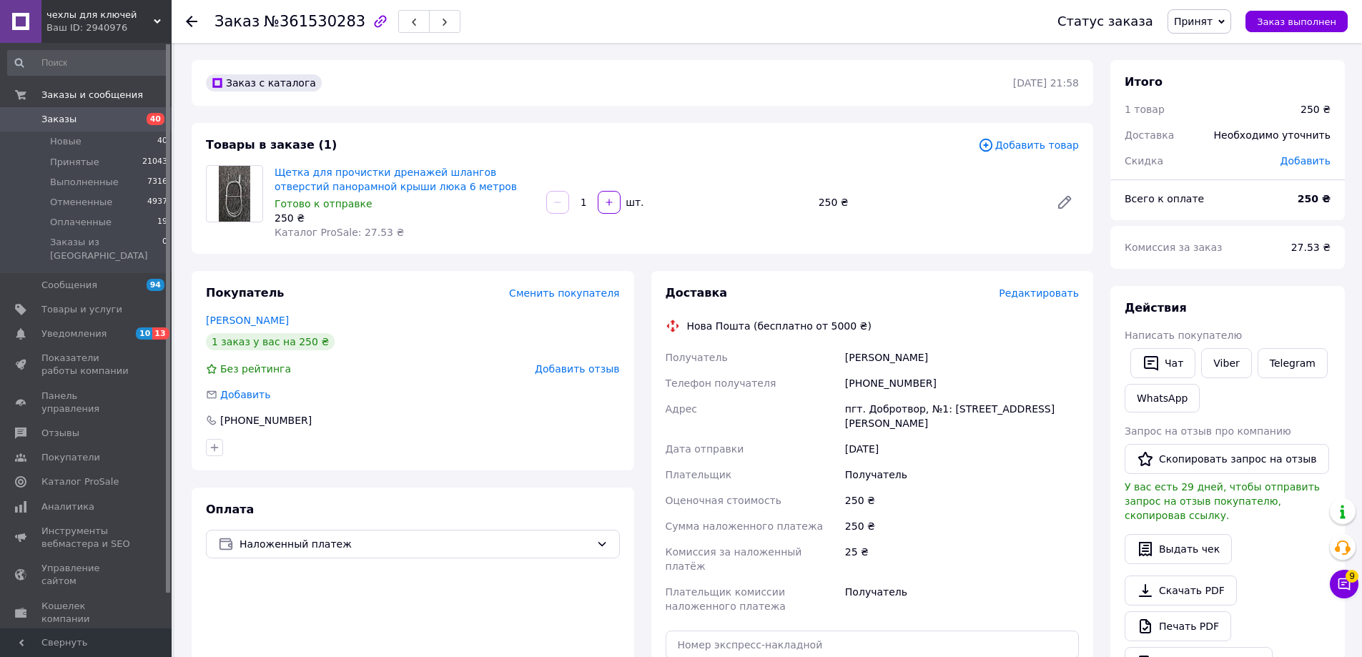
drag, startPoint x: 1222, startPoint y: 367, endPoint x: 1069, endPoint y: 307, distance: 164.6
click at [1221, 368] on link "Viber" at bounding box center [1226, 363] width 50 height 30
click at [1047, 296] on span "Редактировать" at bounding box center [1039, 292] width 80 height 11
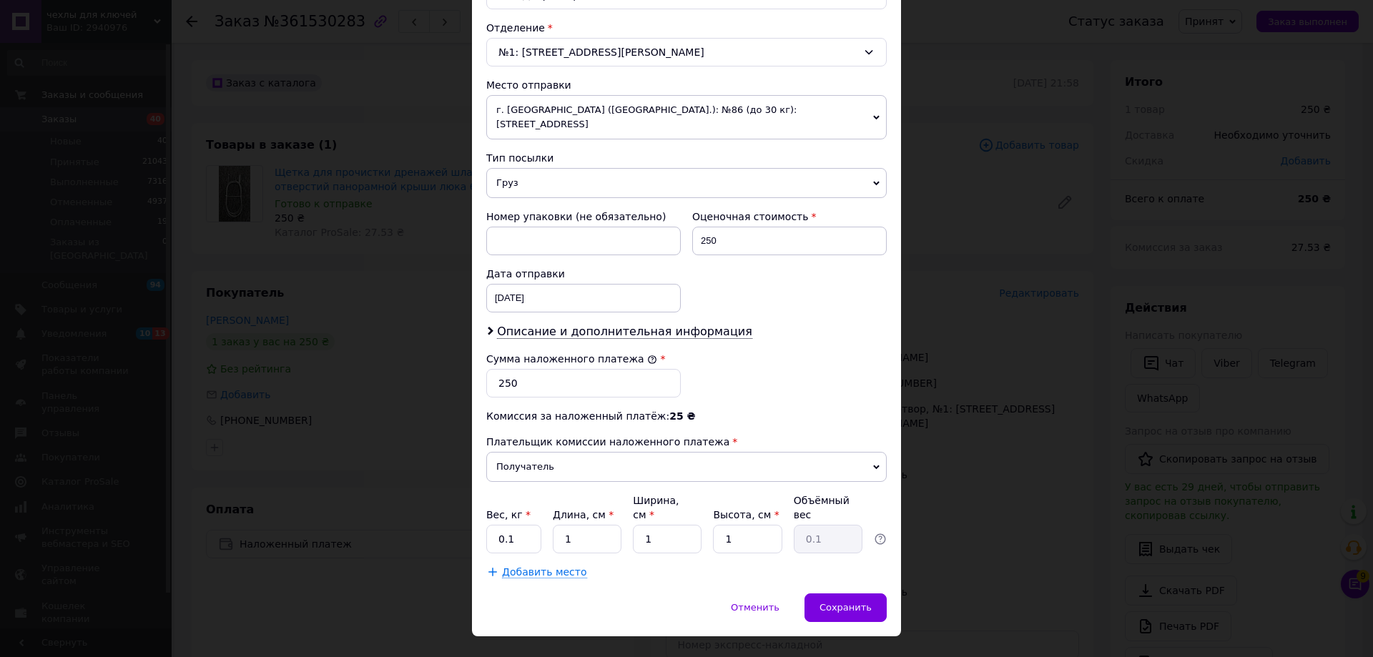
scroll to position [434, 0]
click at [976, 530] on div "× Редактирование доставки Способ доставки Нова Пошта (бесплатно от 5000 ₴) Плат…" at bounding box center [686, 328] width 1373 height 657
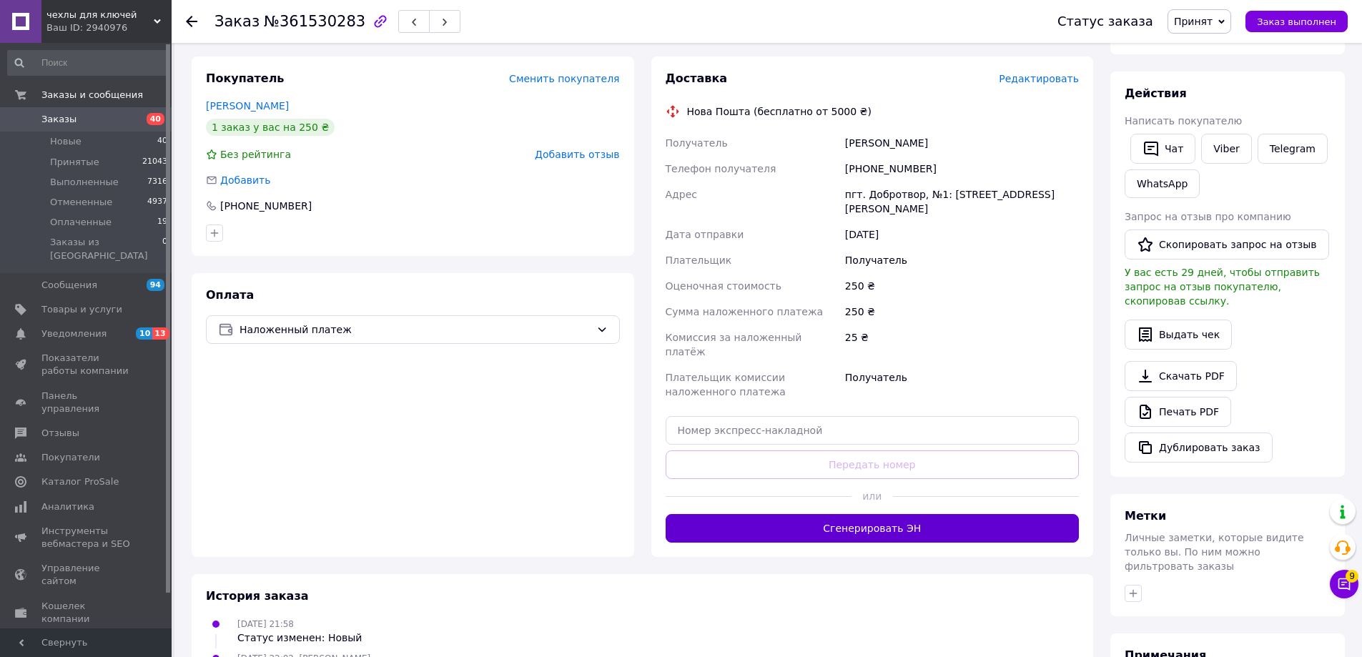
click at [972, 514] on button "Сгенерировать ЭН" at bounding box center [873, 528] width 414 height 29
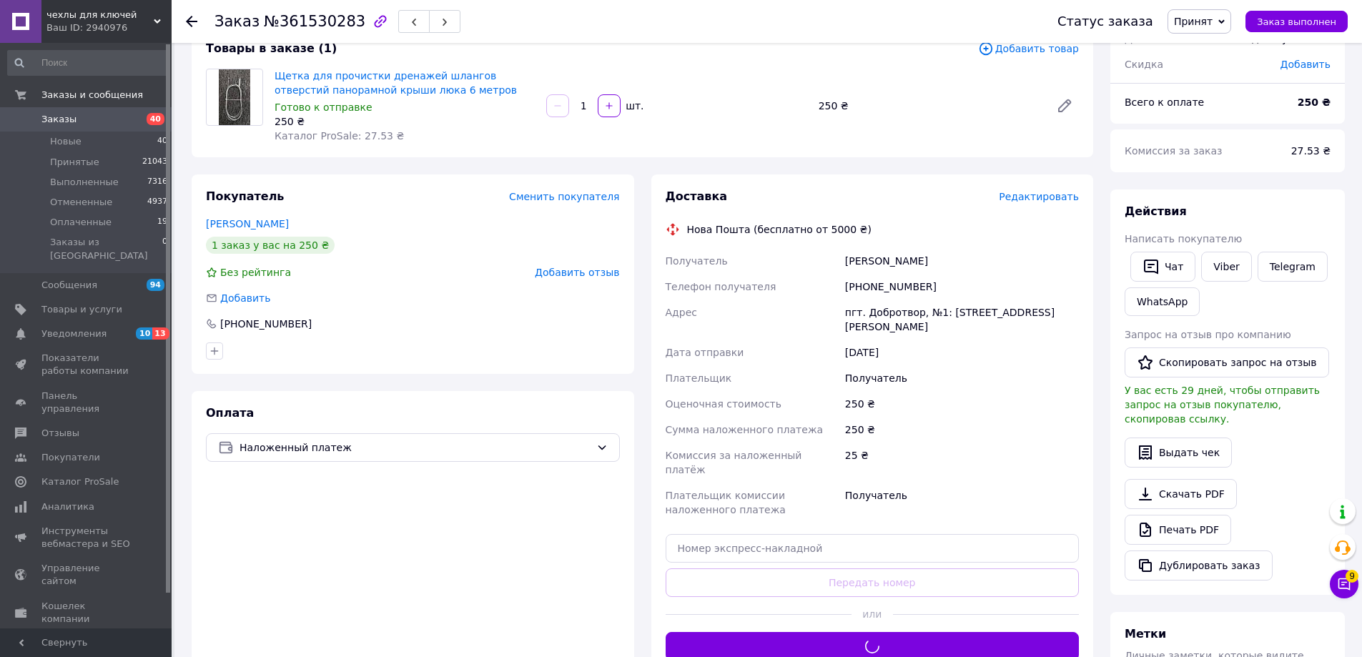
scroll to position [0, 0]
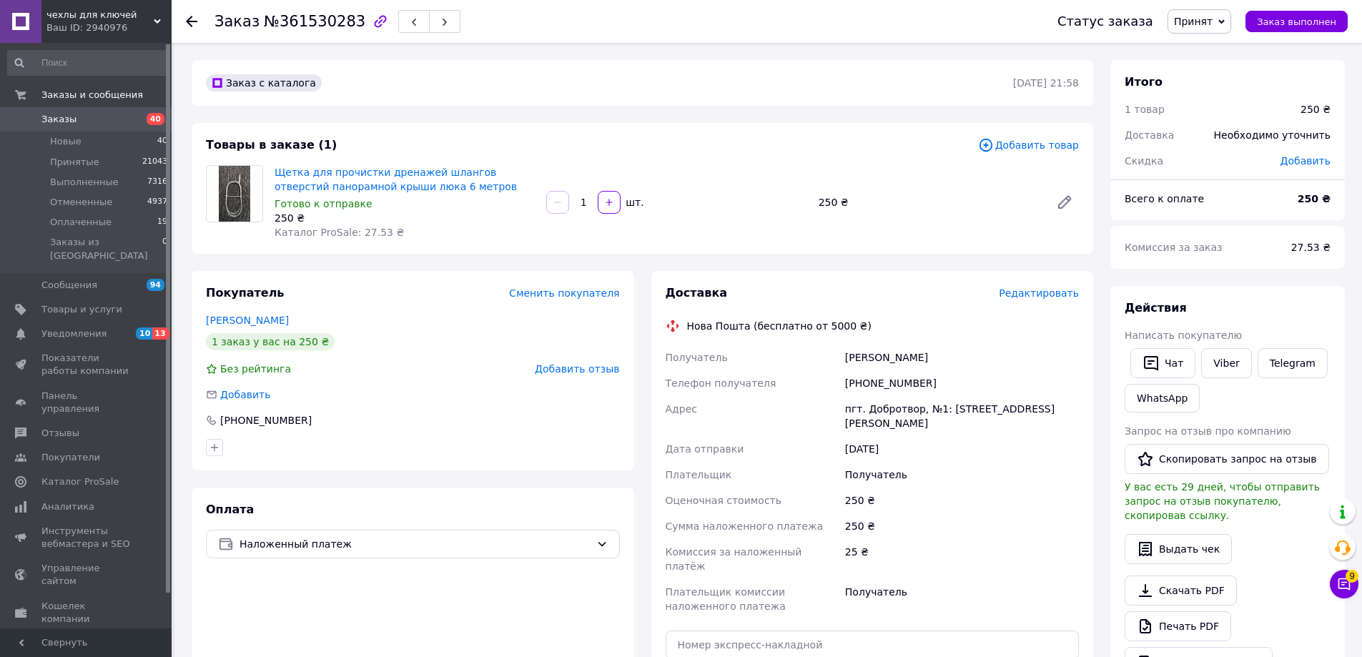
click at [814, 7] on div "Заказ №361530283" at bounding box center [621, 21] width 814 height 43
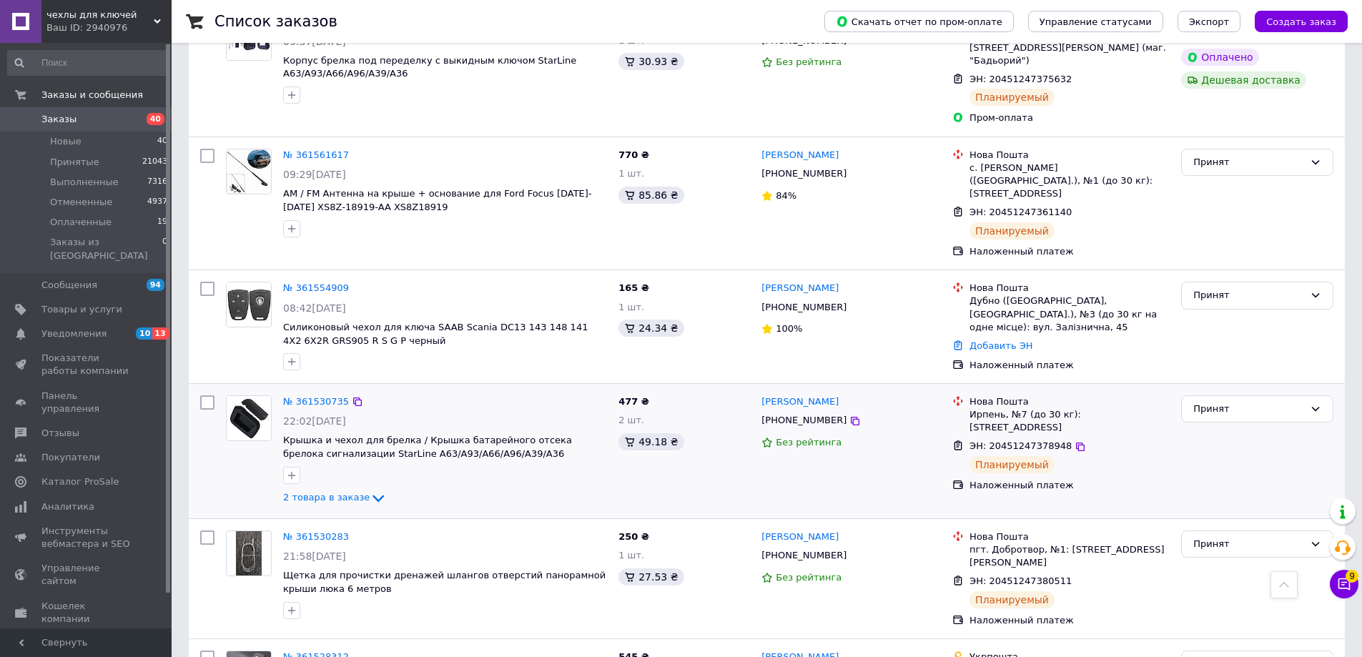
scroll to position [1716, 0]
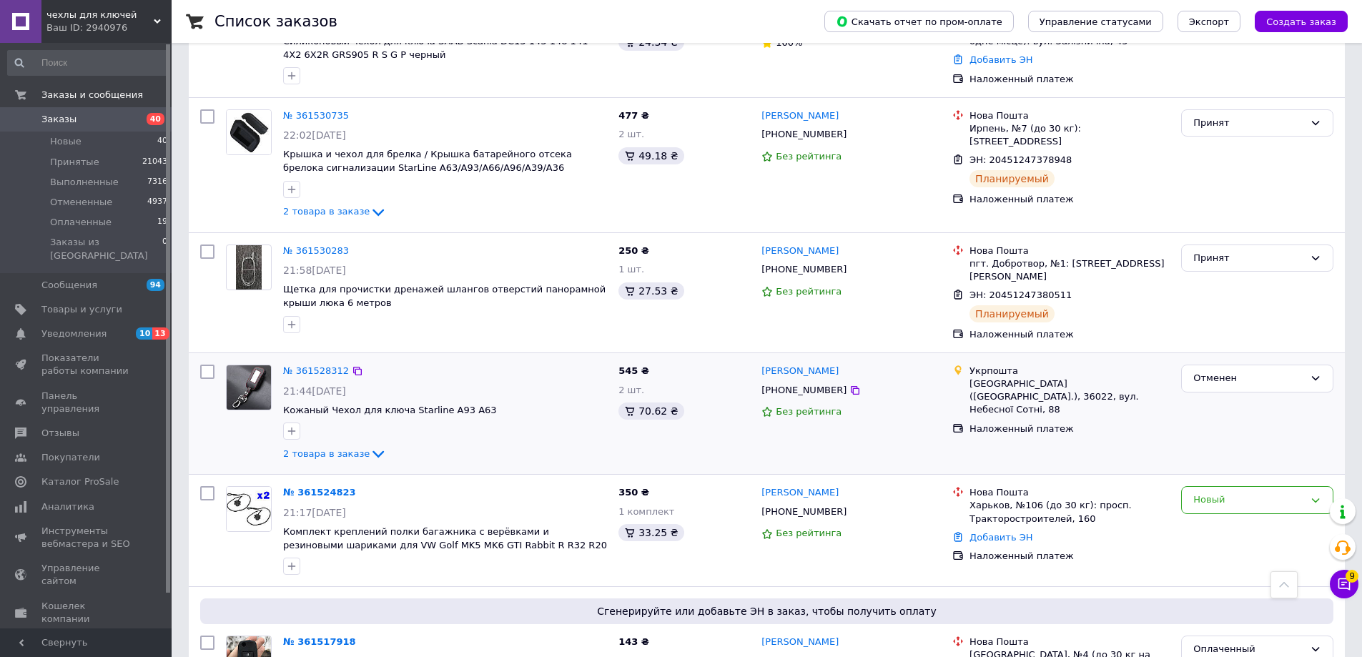
click at [325, 363] on div "№ 361528312" at bounding box center [316, 371] width 69 height 16
click at [323, 365] on link "№ 361528312" at bounding box center [316, 370] width 66 height 11
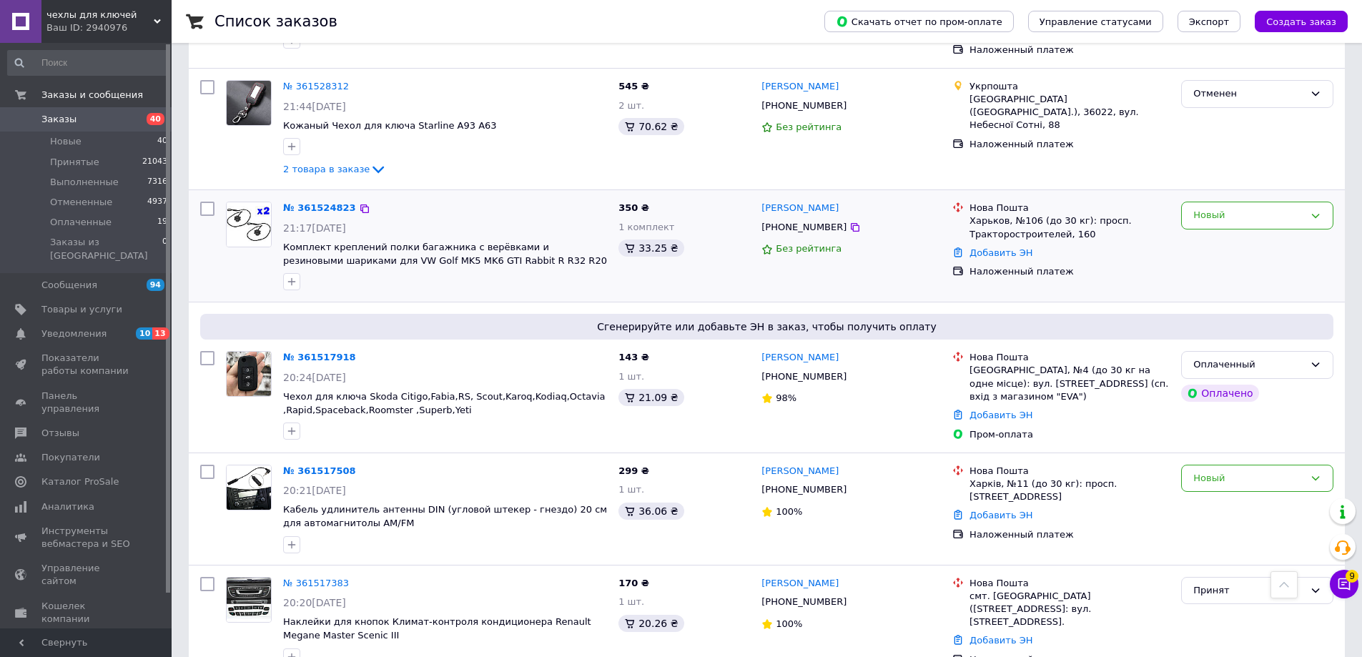
scroll to position [2002, 0]
click at [296, 201] on link "№ 361524823" at bounding box center [319, 206] width 73 height 11
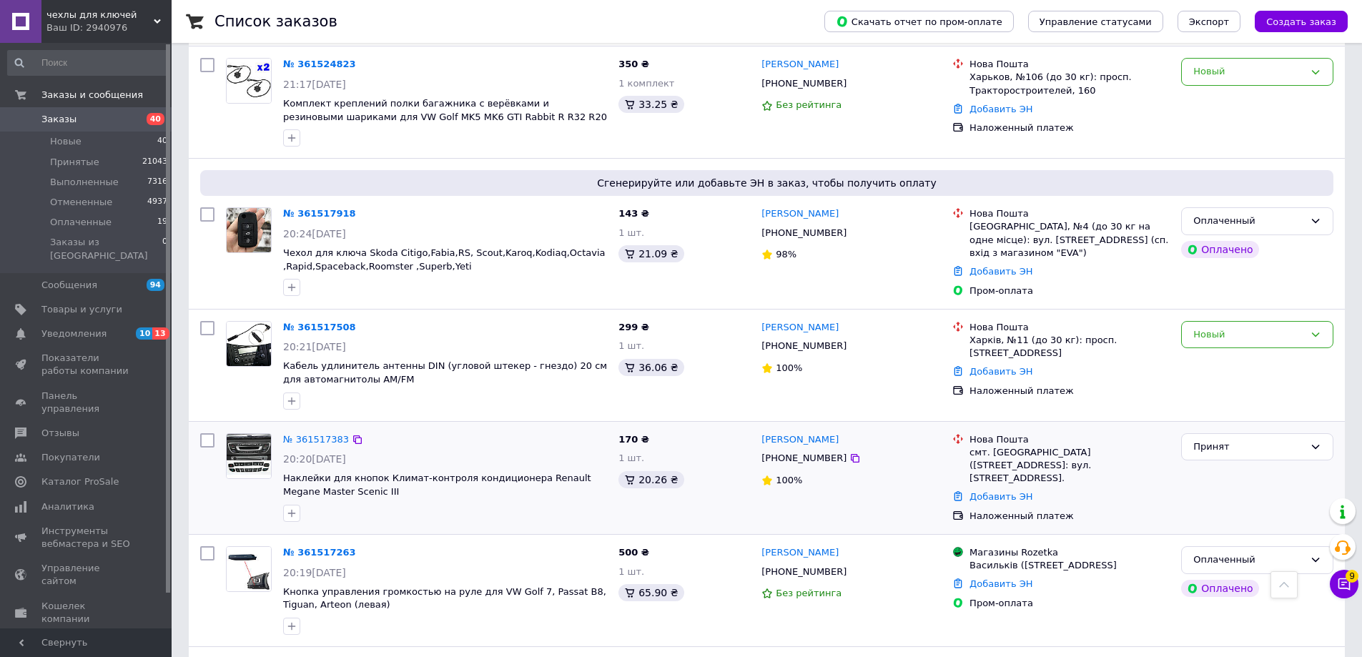
scroll to position [2073, 0]
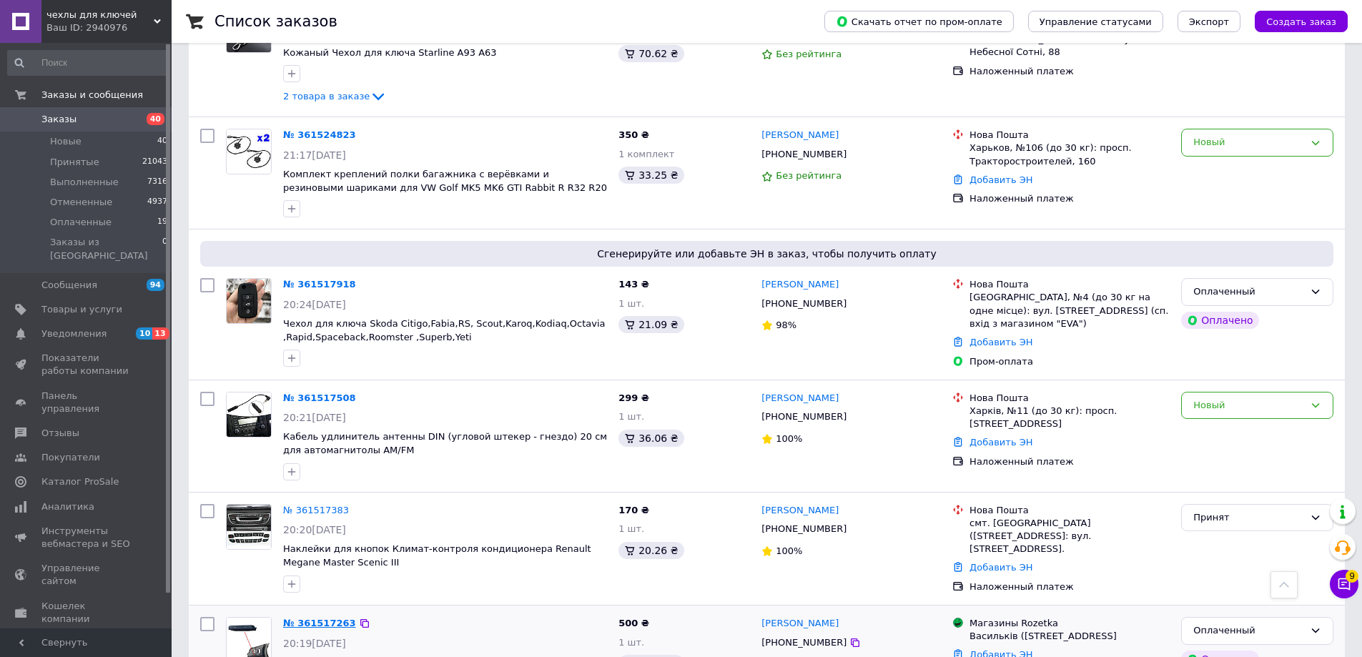
click at [313, 618] on link "№ 361517263" at bounding box center [319, 623] width 73 height 11
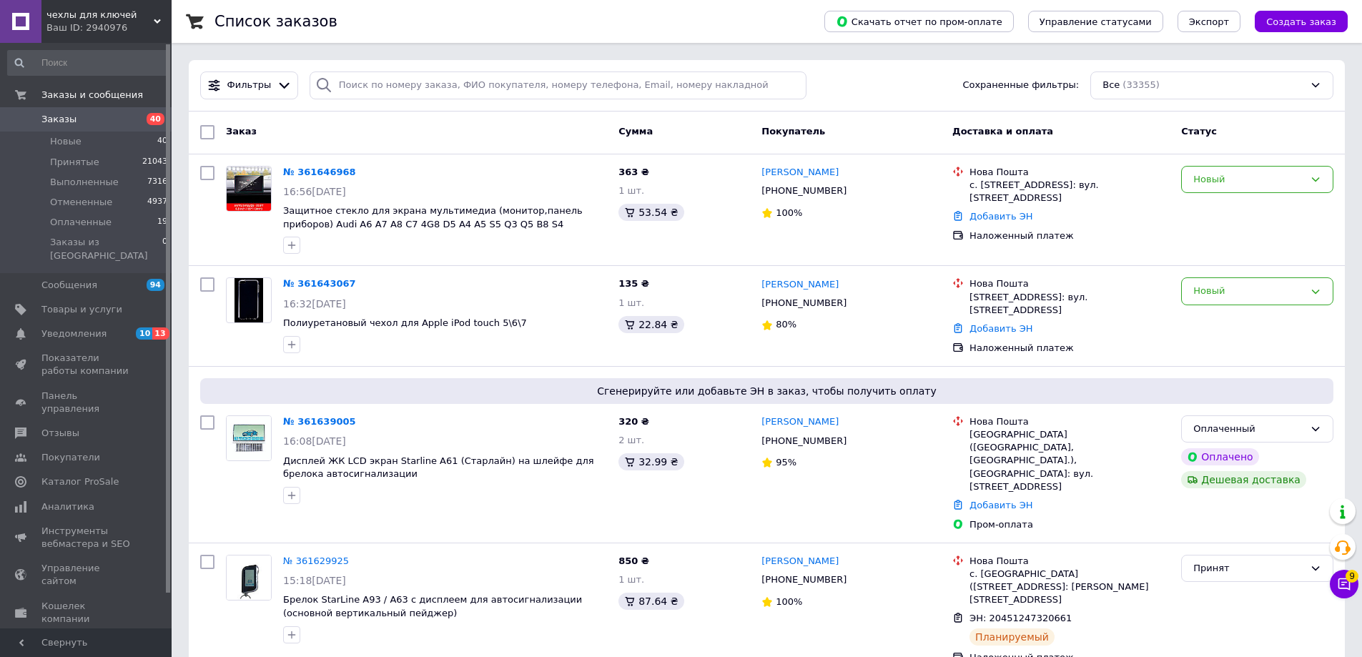
scroll to position [2521, 0]
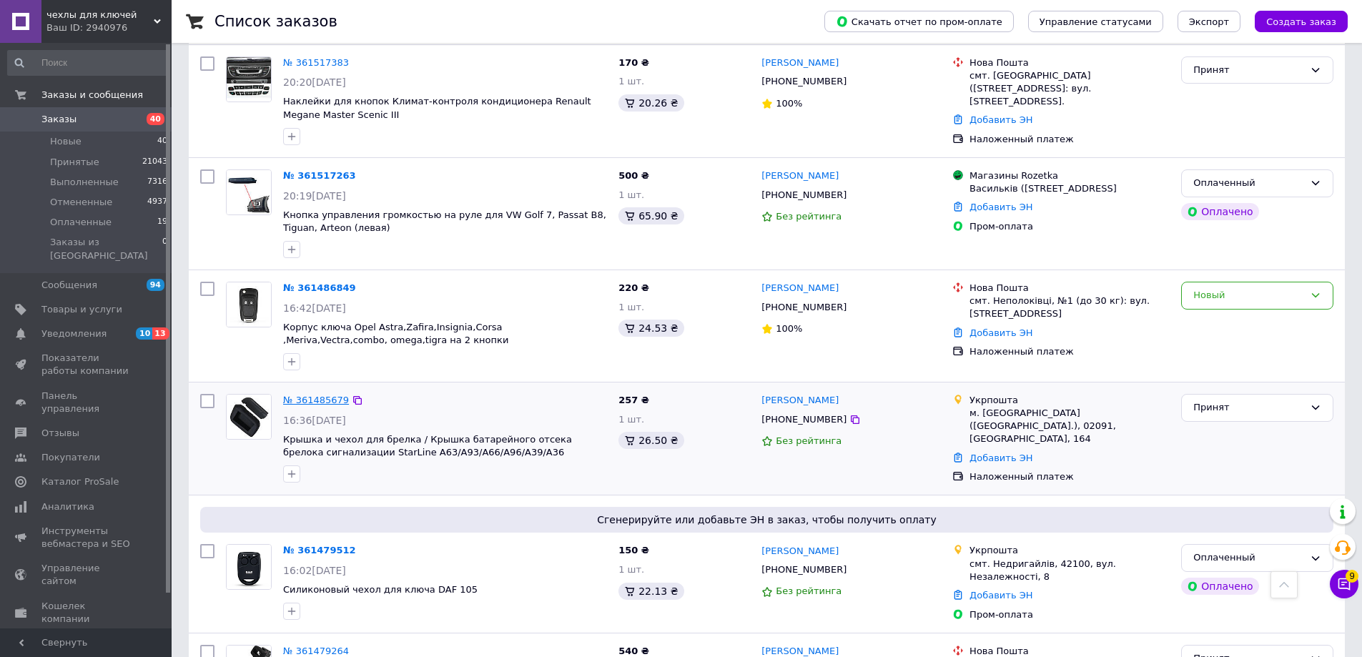
click at [299, 395] on link "№ 361485679" at bounding box center [316, 400] width 66 height 11
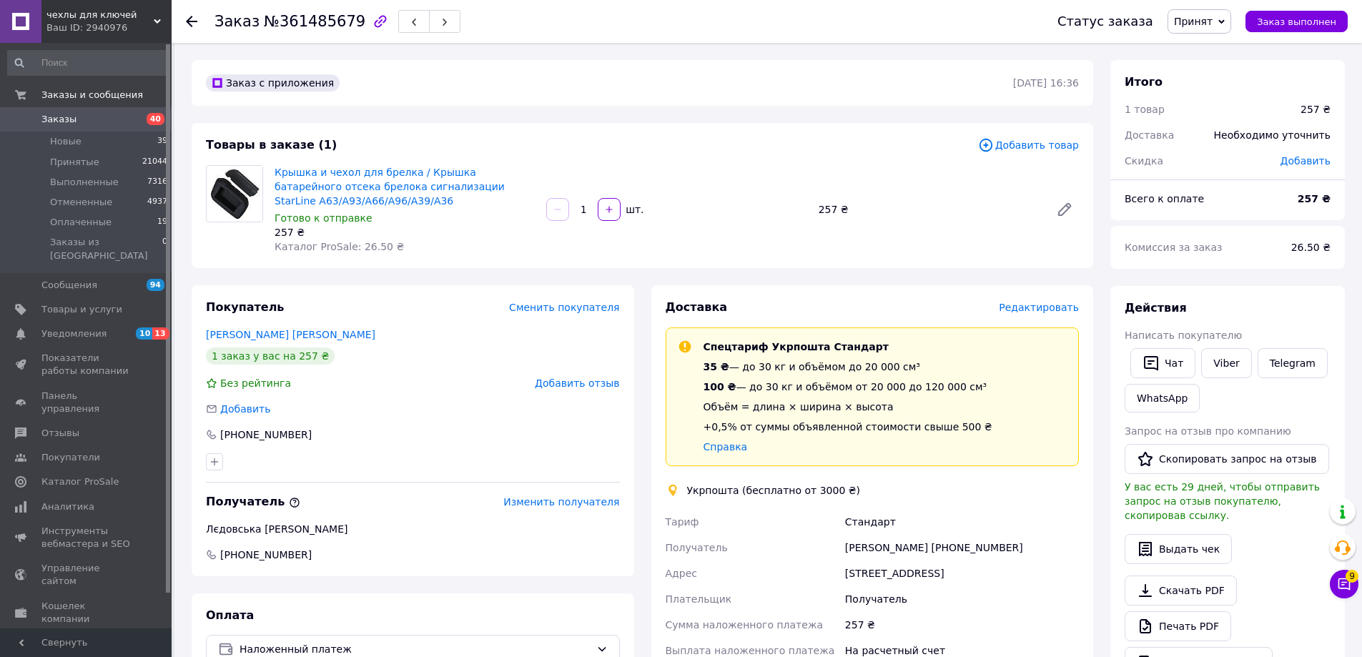
click at [1024, 315] on div "Редактировать" at bounding box center [1039, 307] width 80 height 14
click at [1027, 306] on span "Редактировать" at bounding box center [1039, 307] width 80 height 11
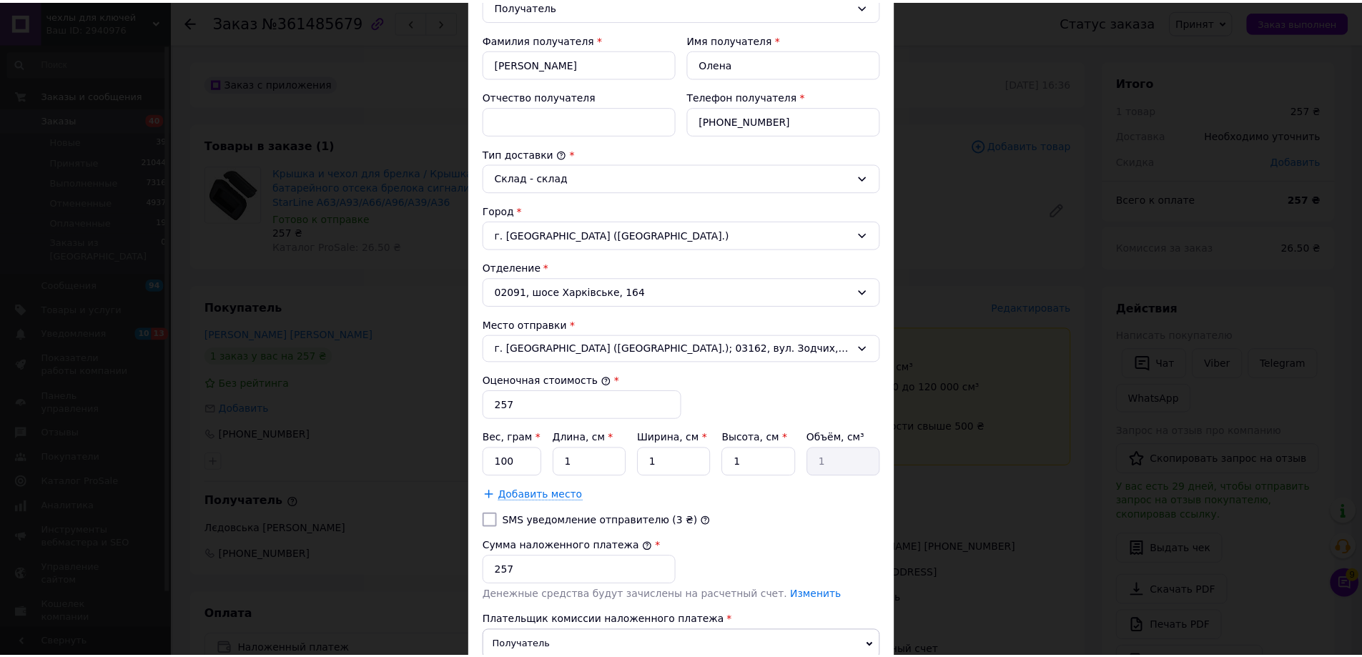
scroll to position [370, 0]
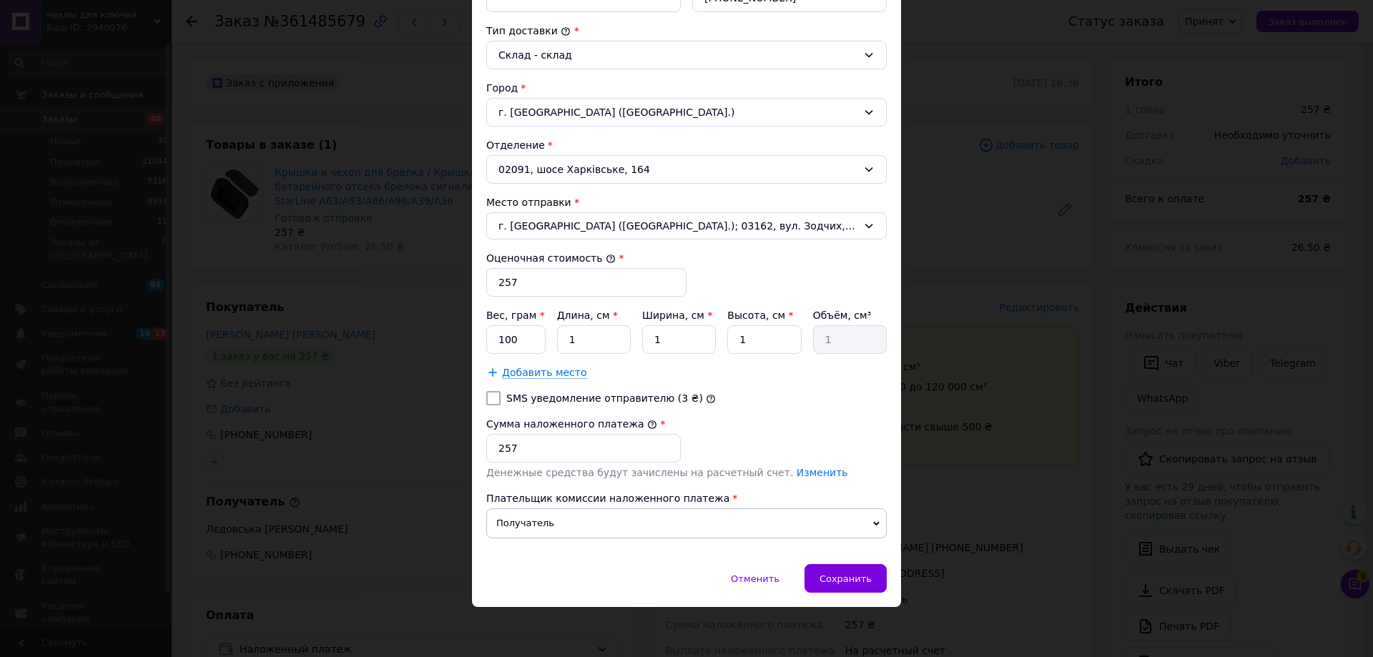
click at [963, 480] on div "× Редактирование доставки Способ доставки Укрпошта (бесплатно от 3000 ₴) Тариф …" at bounding box center [686, 328] width 1373 height 657
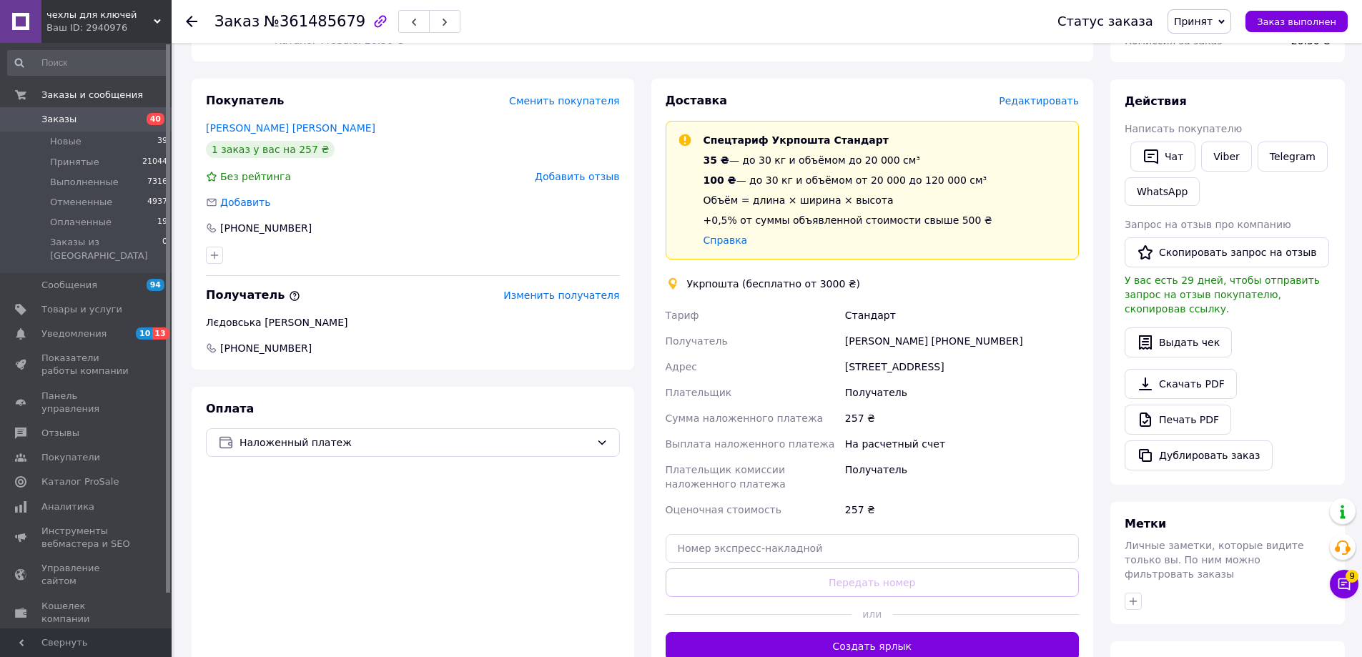
scroll to position [214, 0]
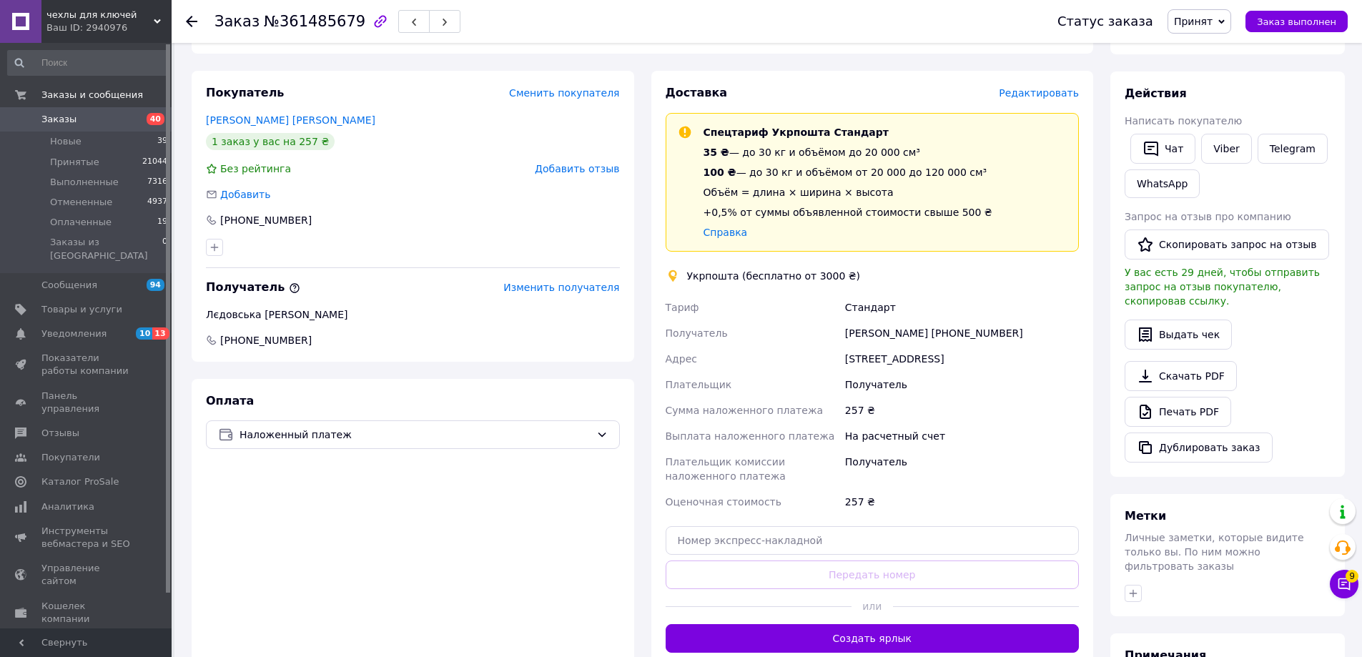
click at [932, 624] on div at bounding box center [986, 606] width 186 height 35
click at [934, 646] on button "Создать ярлык" at bounding box center [873, 638] width 414 height 29
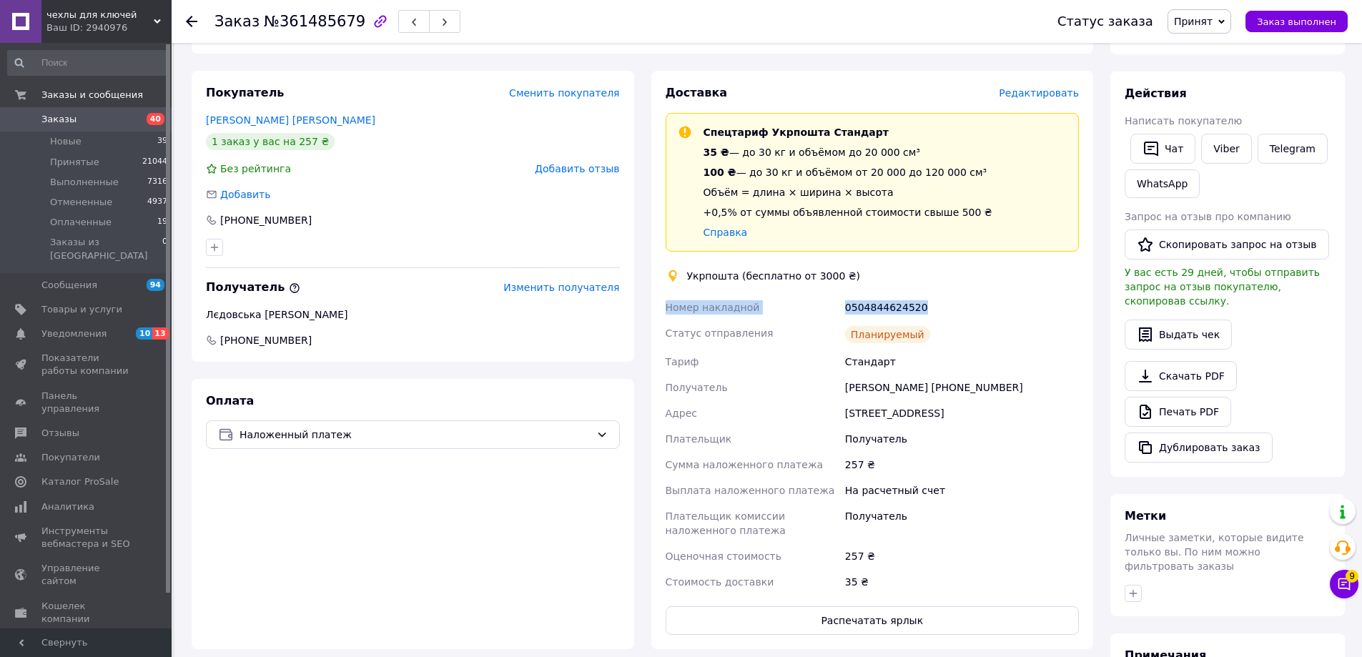
drag, startPoint x: 667, startPoint y: 310, endPoint x: 977, endPoint y: 290, distance: 310.2
click at [959, 290] on div "Доставка Редактировать Спецтариф Укрпошта Стандарт 35 ₴ — до 30 кг и объёмом до…" at bounding box center [873, 360] width 414 height 550
copy div "Номер накладной 0504844624520"
drag, startPoint x: 1215, startPoint y: 149, endPoint x: 1187, endPoint y: 177, distance: 39.4
click at [1215, 149] on link "Viber" at bounding box center [1226, 149] width 50 height 30
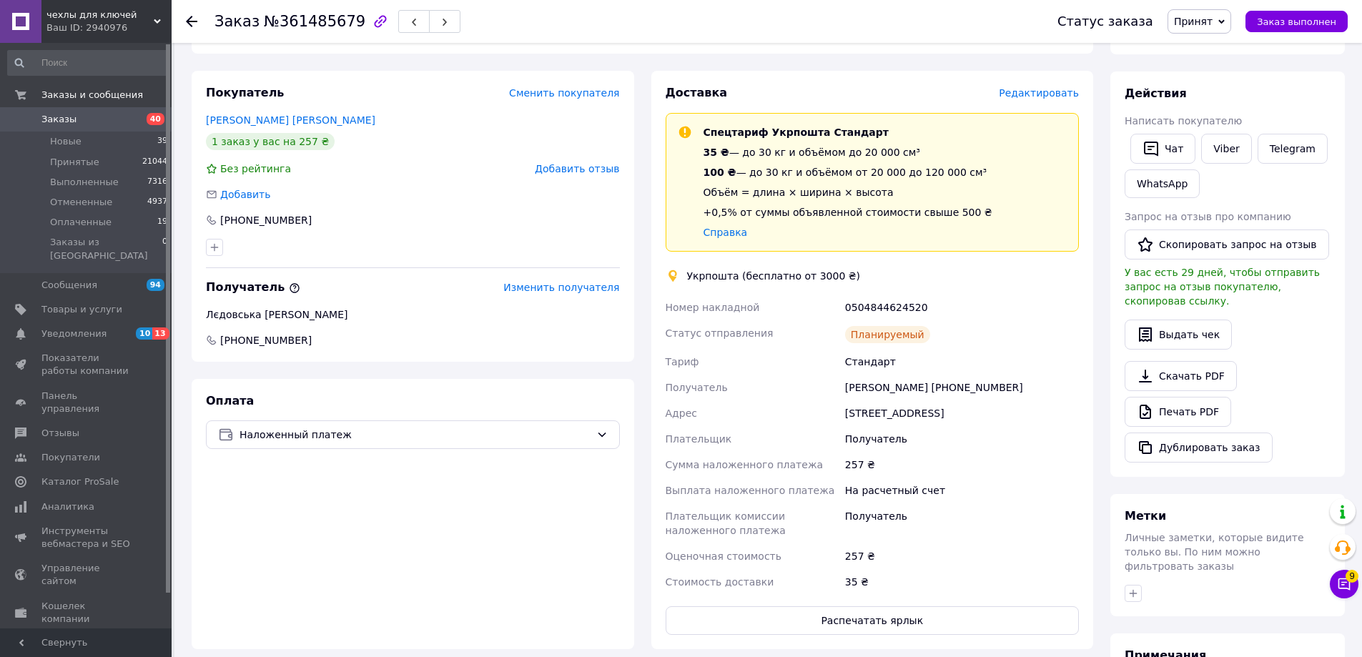
click at [884, 649] on div "Доставка Редактировать Спецтариф Укрпошта Стандарт 35 ₴ — до 30 кг и объёмом до…" at bounding box center [872, 360] width 443 height 578
click at [886, 635] on button "Распечатать ярлык" at bounding box center [873, 620] width 414 height 29
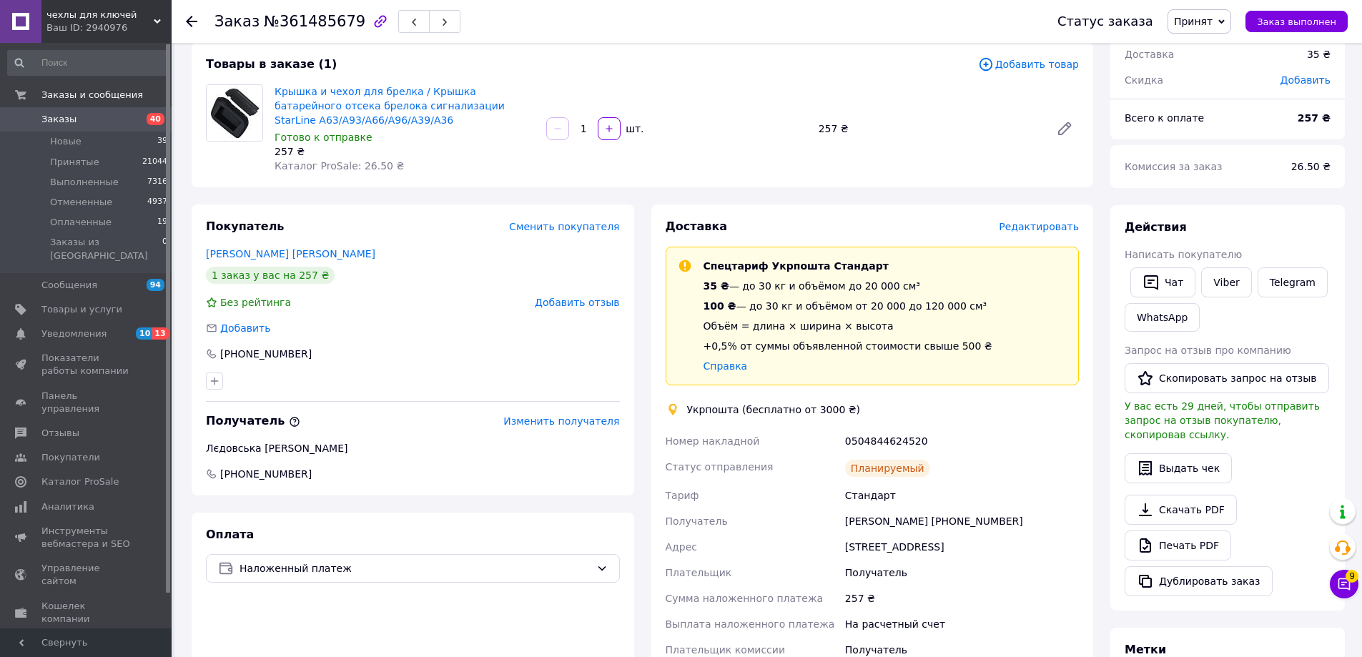
scroll to position [0, 0]
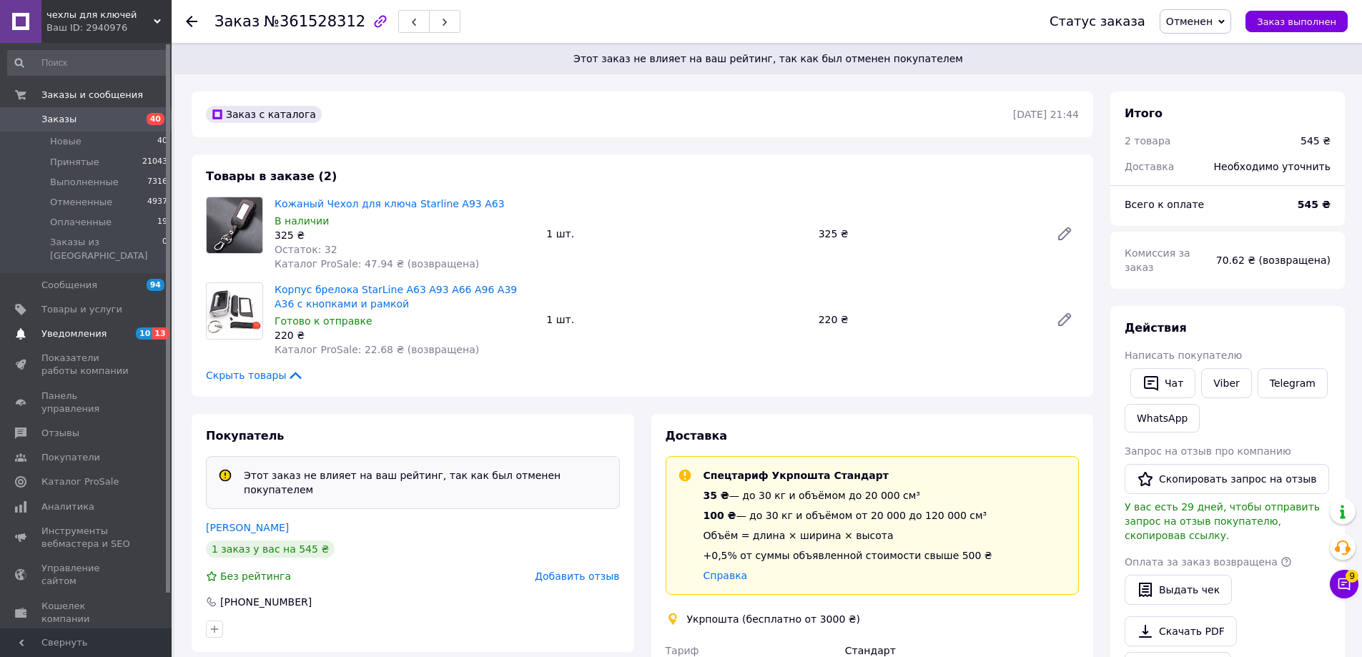
click at [79, 327] on span "Уведомления" at bounding box center [73, 333] width 65 height 13
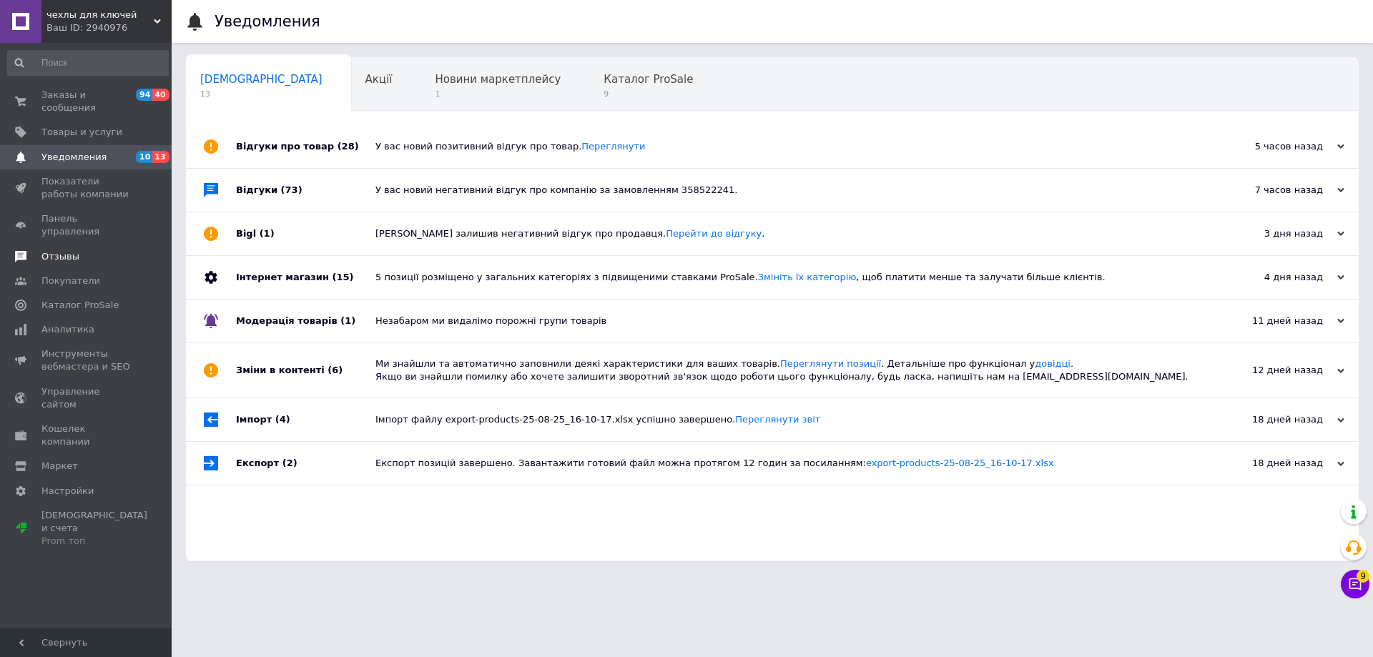
click at [116, 244] on link "Отзывы" at bounding box center [88, 256] width 176 height 24
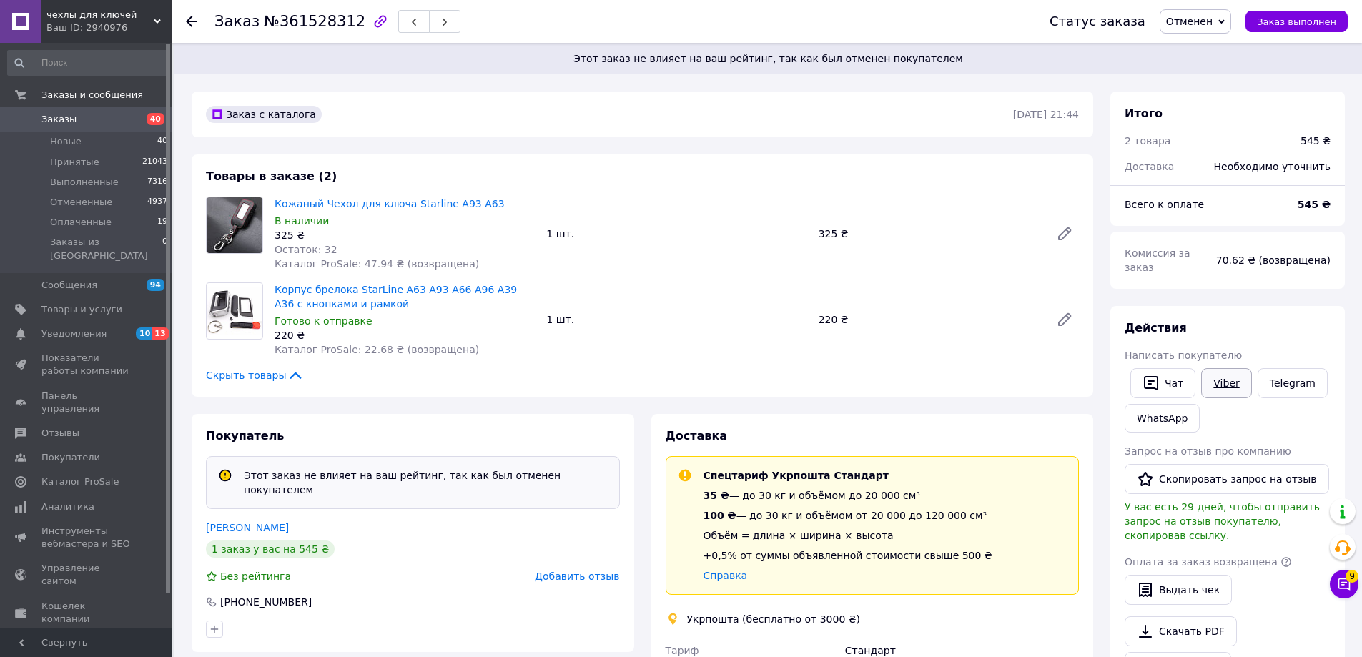
click at [1241, 368] on link "Viber" at bounding box center [1226, 383] width 50 height 30
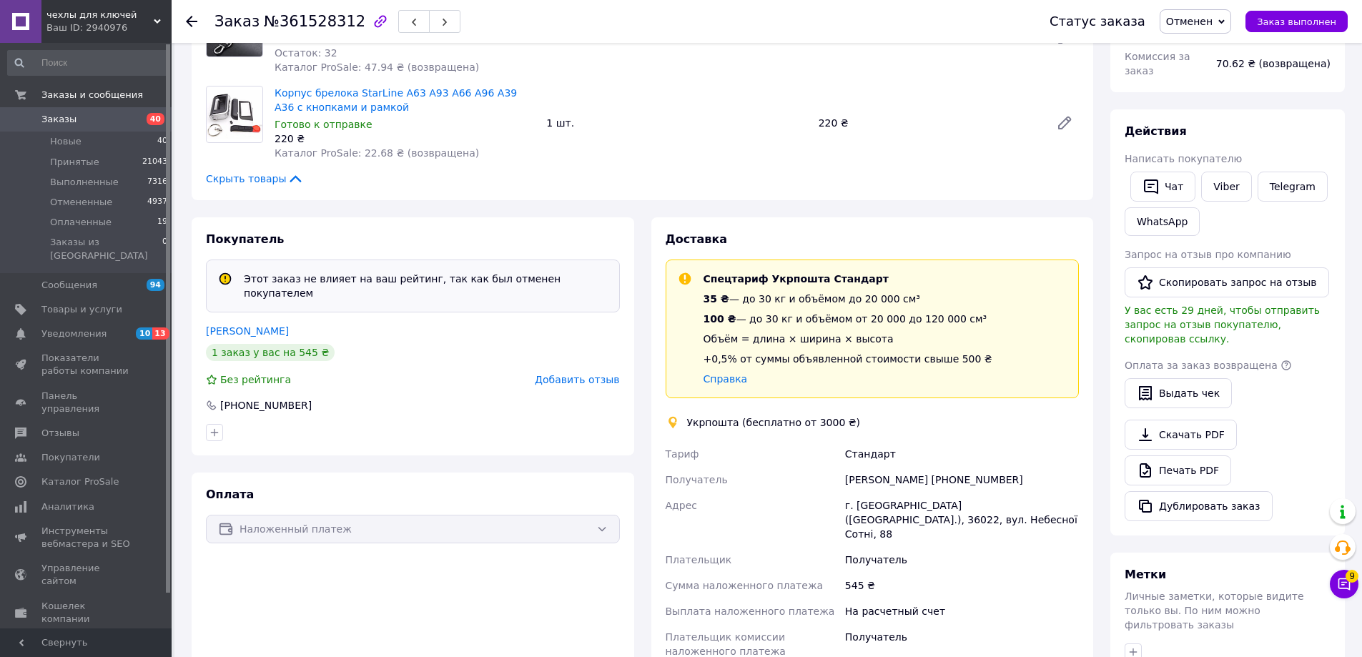
scroll to position [214, 0]
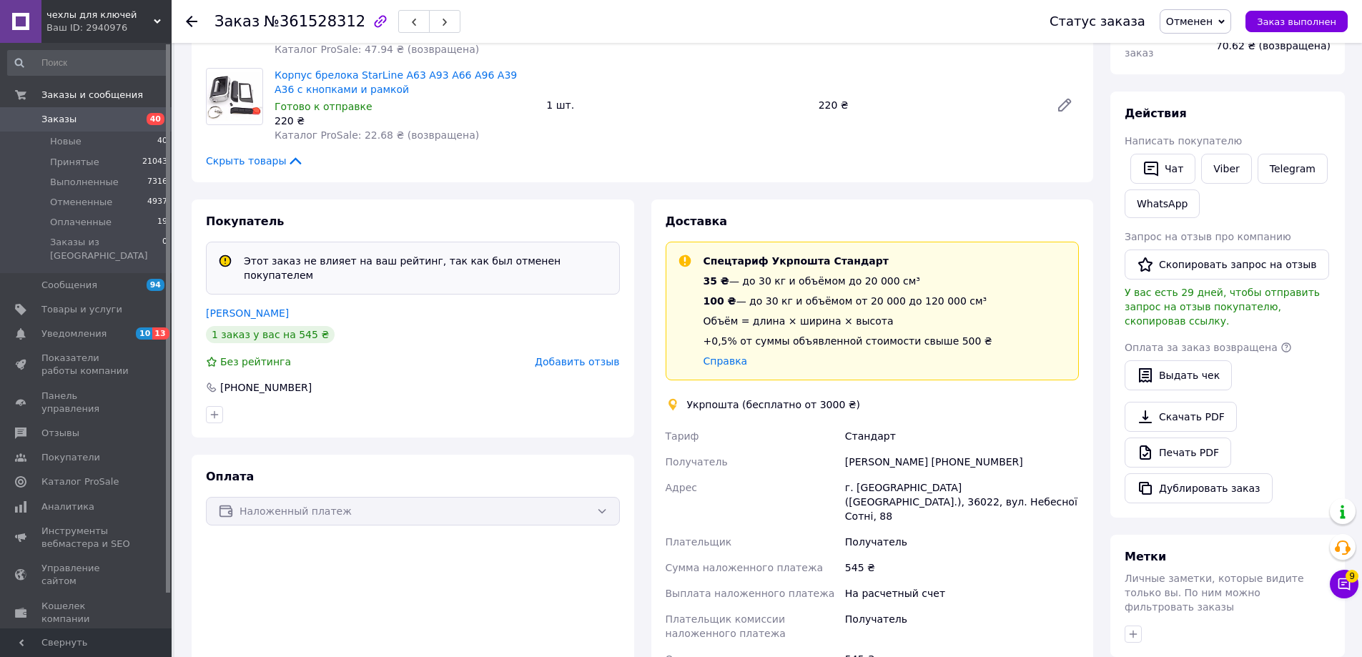
click at [901, 458] on div "[PERSON_NAME] [PHONE_NUMBER]" at bounding box center [961, 462] width 239 height 26
click at [934, 461] on div "[PERSON_NAME] [PHONE_NUMBER]" at bounding box center [961, 462] width 239 height 26
click at [949, 458] on div "[PERSON_NAME] [PHONE_NUMBER]" at bounding box center [961, 462] width 239 height 26
copy div "380669673676"
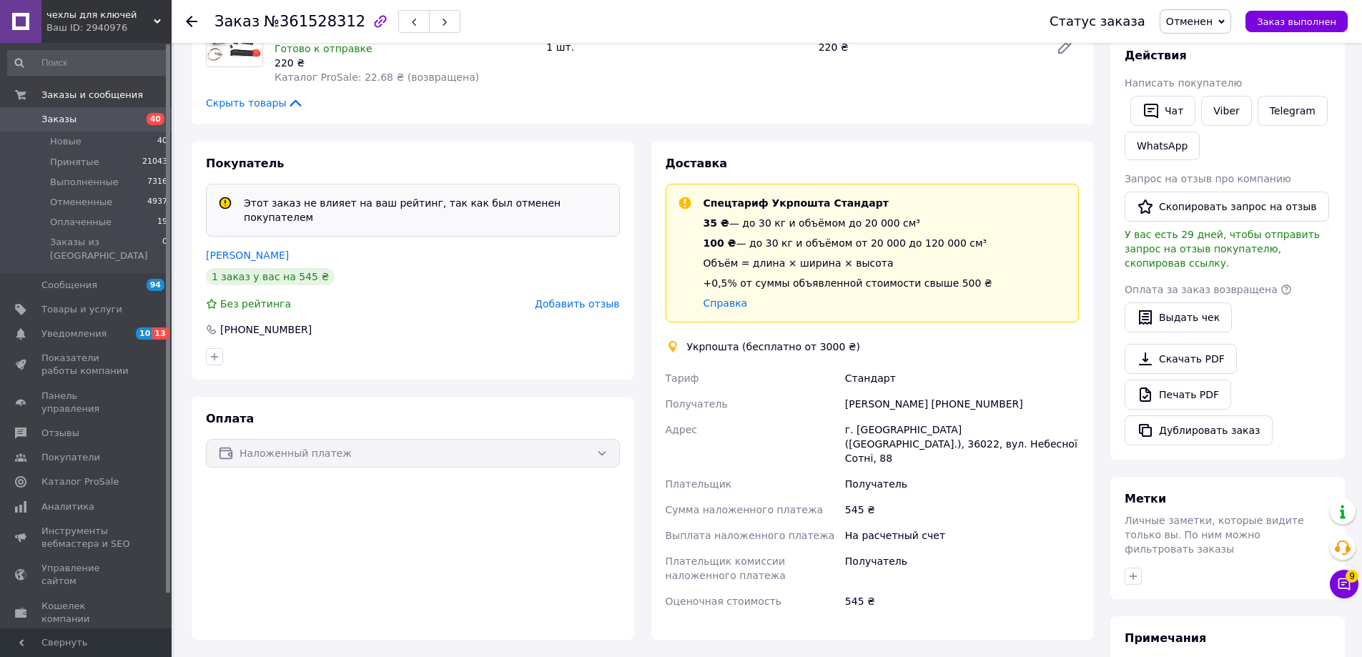
scroll to position [395, 0]
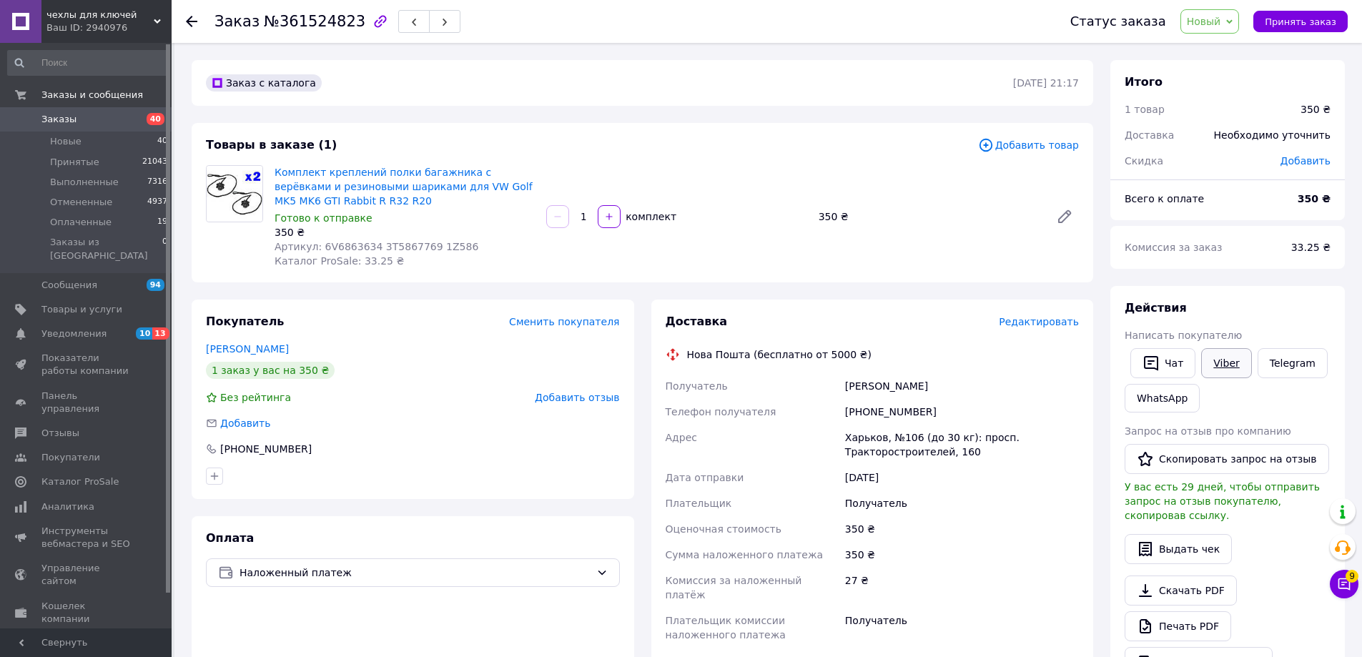
click at [1217, 365] on link "Viber" at bounding box center [1226, 363] width 50 height 30
click at [1031, 322] on span "Редактировать" at bounding box center [1039, 321] width 80 height 11
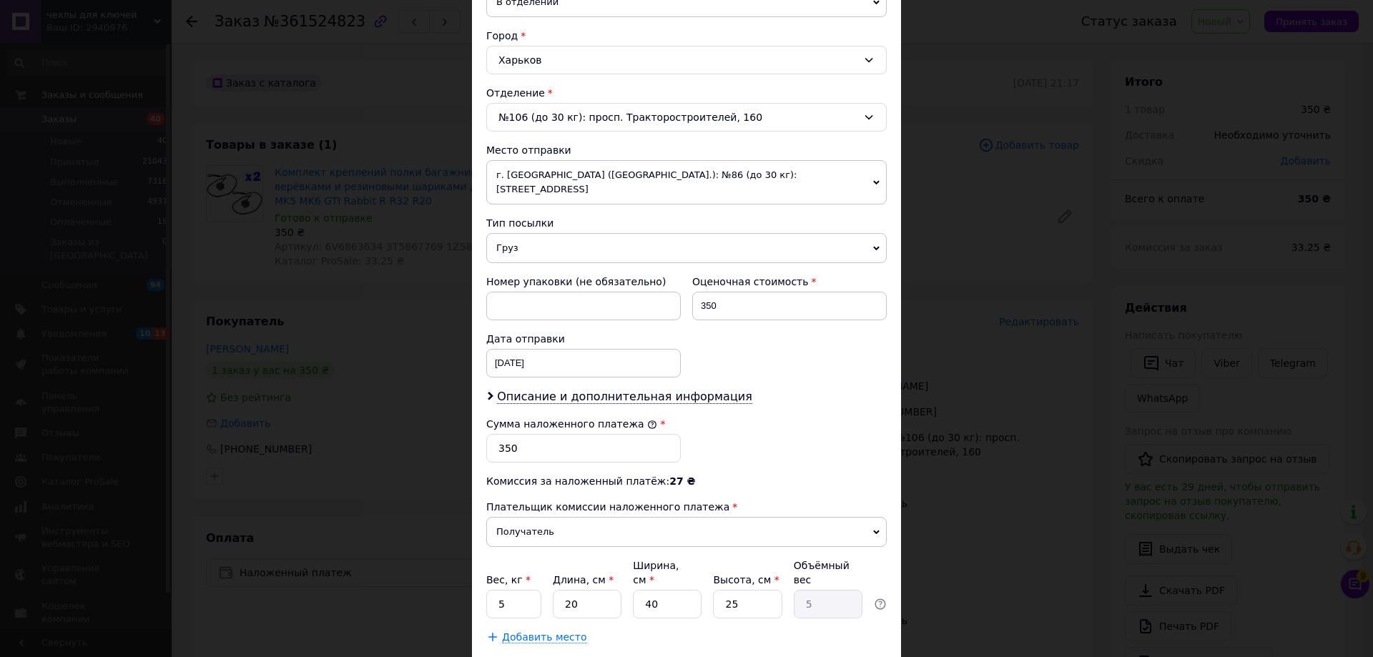
scroll to position [434, 0]
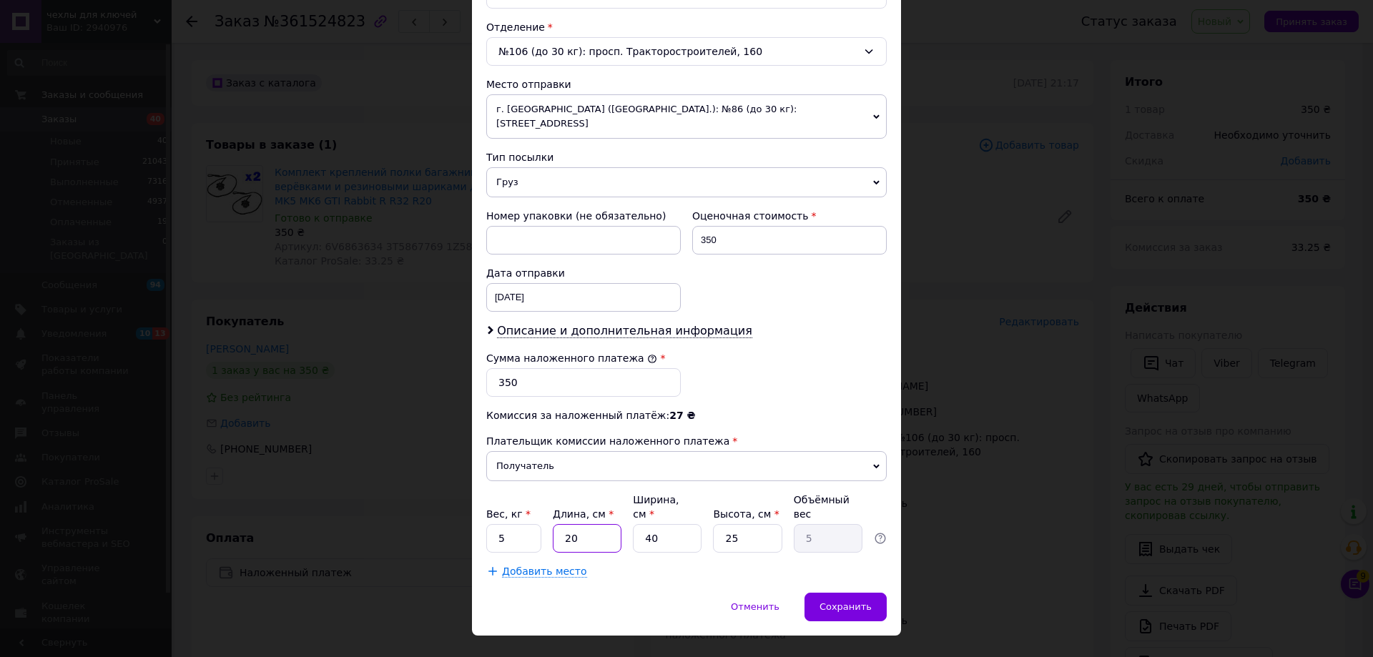
drag, startPoint x: 560, startPoint y: 501, endPoint x: 548, endPoint y: 505, distance: 12.2
click at [548, 505] on div "Вес, кг * 5 Длина, см * 20 Ширина, см * 40 Высота, см * 25 Объёмный вес 5" at bounding box center [686, 523] width 400 height 60
click at [545, 506] on div "Вес, кг * 5 Длина, см * 20 Ширина, см * 40 Высота, см * 25 Объёмный вес 5" at bounding box center [686, 523] width 400 height 60
click at [536, 524] on input "5" at bounding box center [513, 538] width 55 height 29
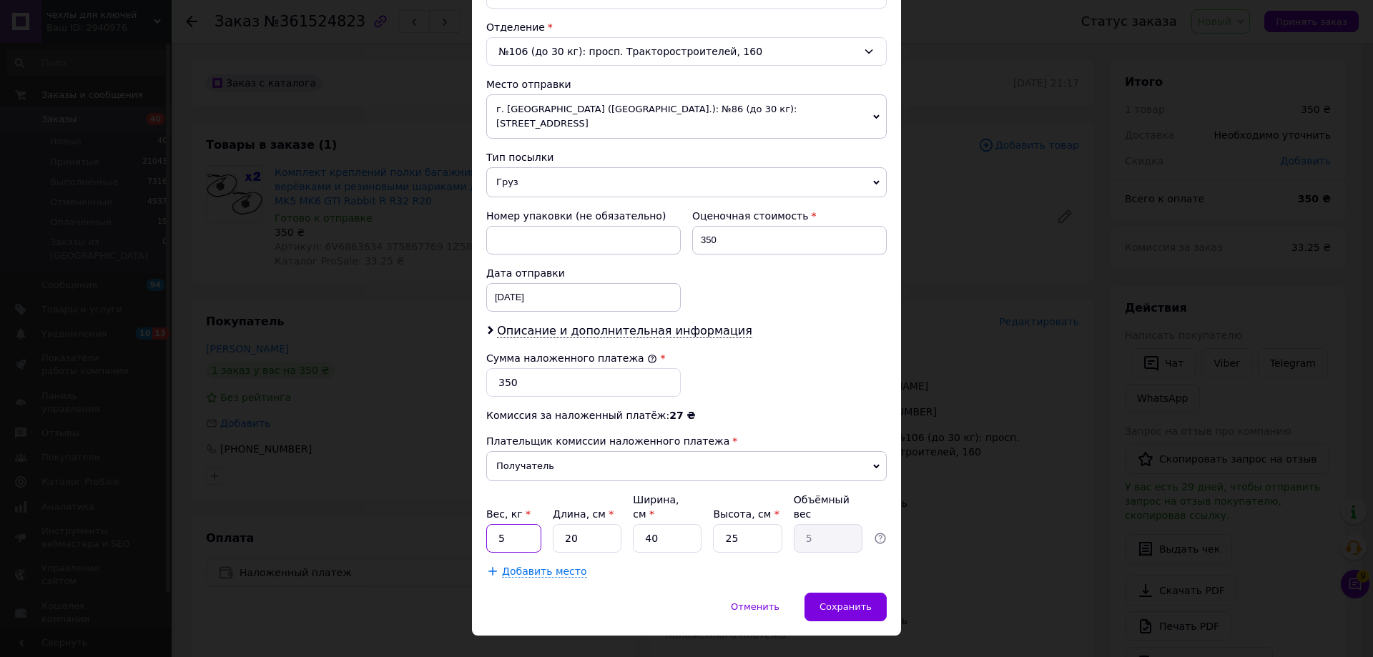
click at [536, 524] on input "5" at bounding box center [513, 538] width 55 height 29
type input "1"
type input "0.25"
type input "1"
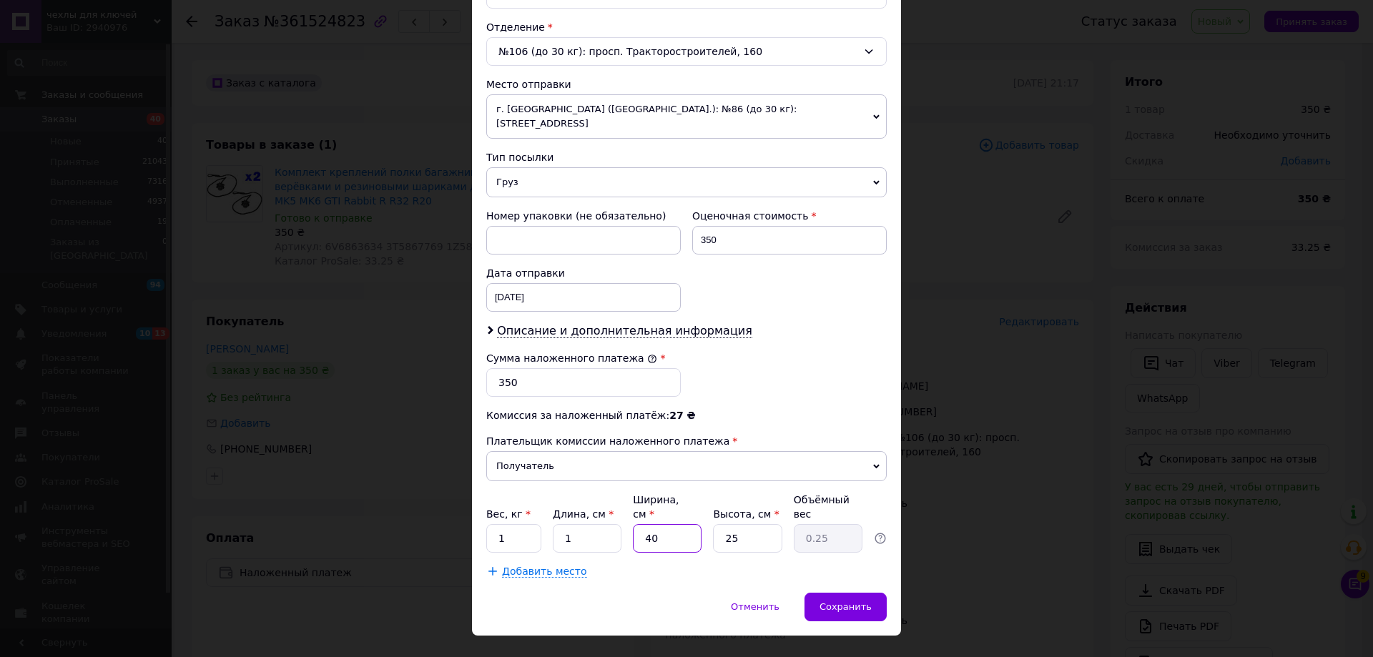
type input "1"
type input "0.1"
type input "1"
click at [837, 601] on span "Сохранить" at bounding box center [845, 606] width 52 height 11
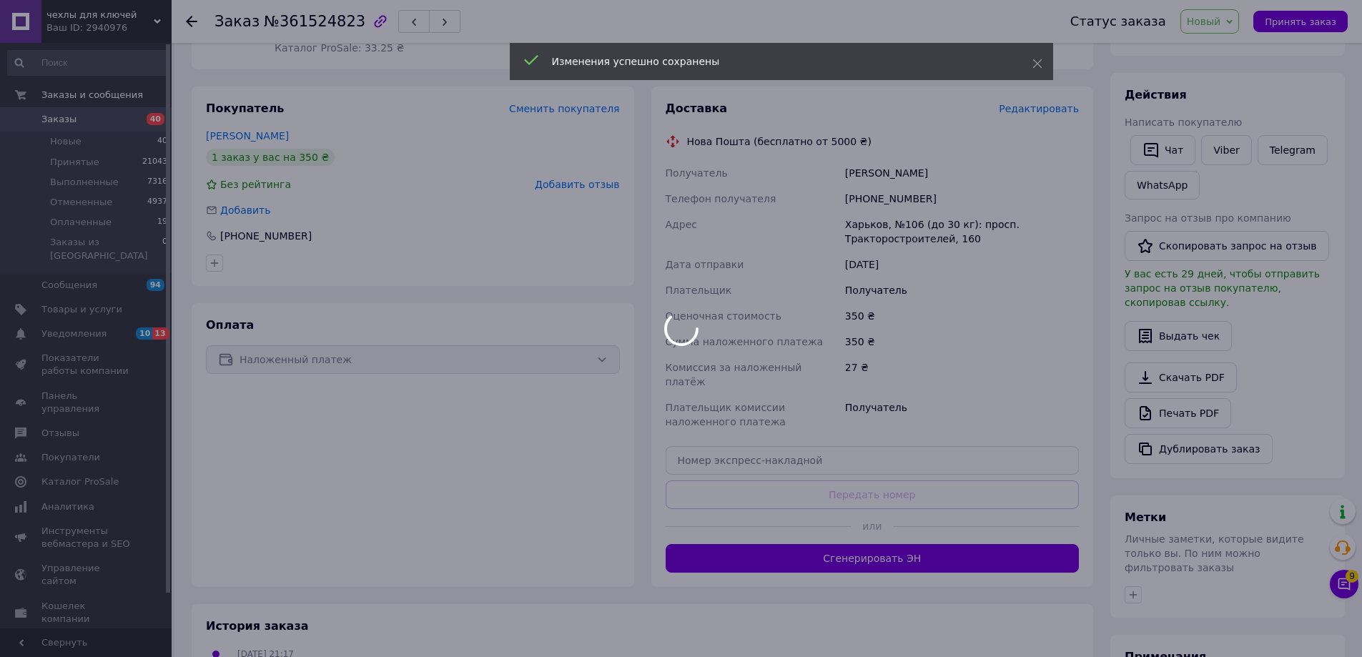
scroll to position [214, 0]
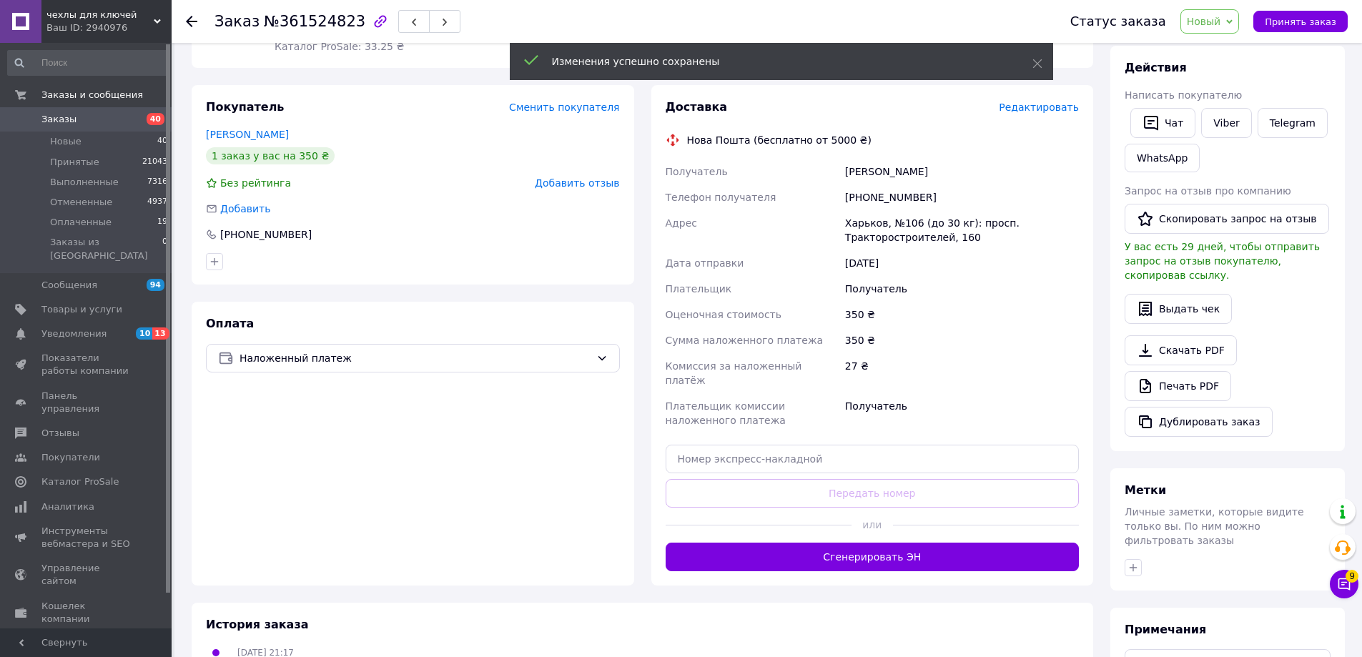
click at [853, 543] on button "Сгенерировать ЭН" at bounding box center [873, 557] width 414 height 29
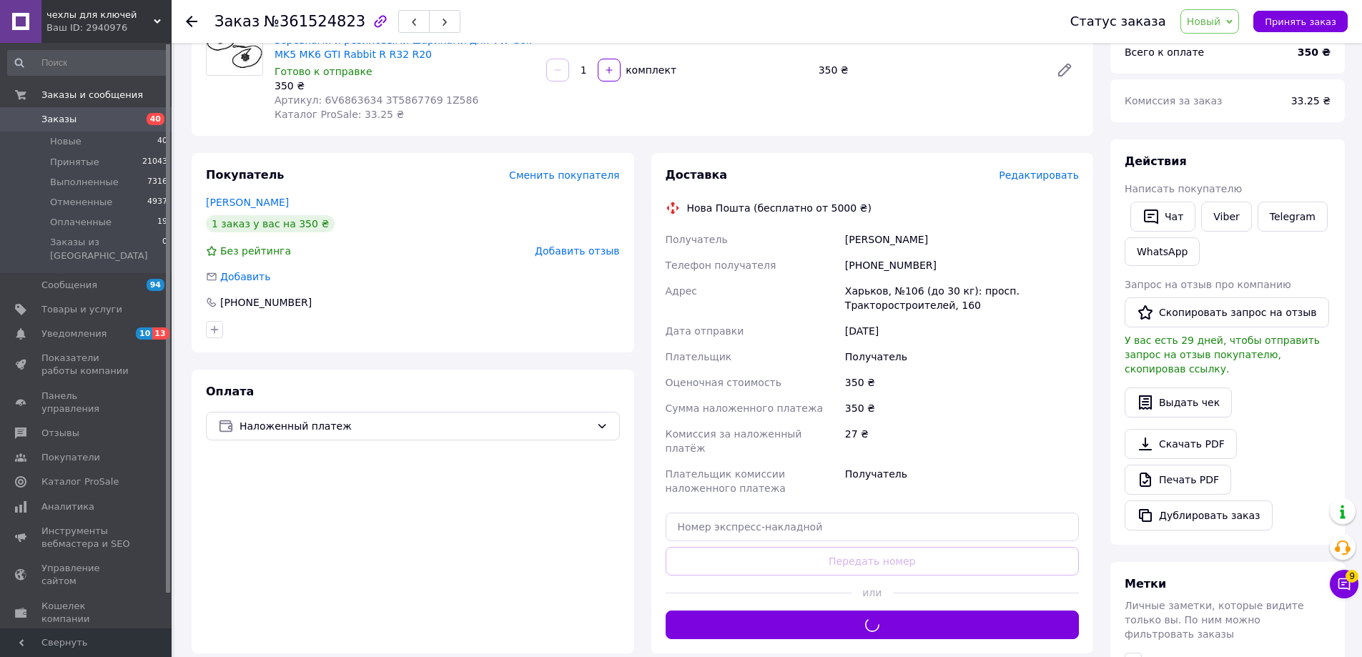
scroll to position [71, 0]
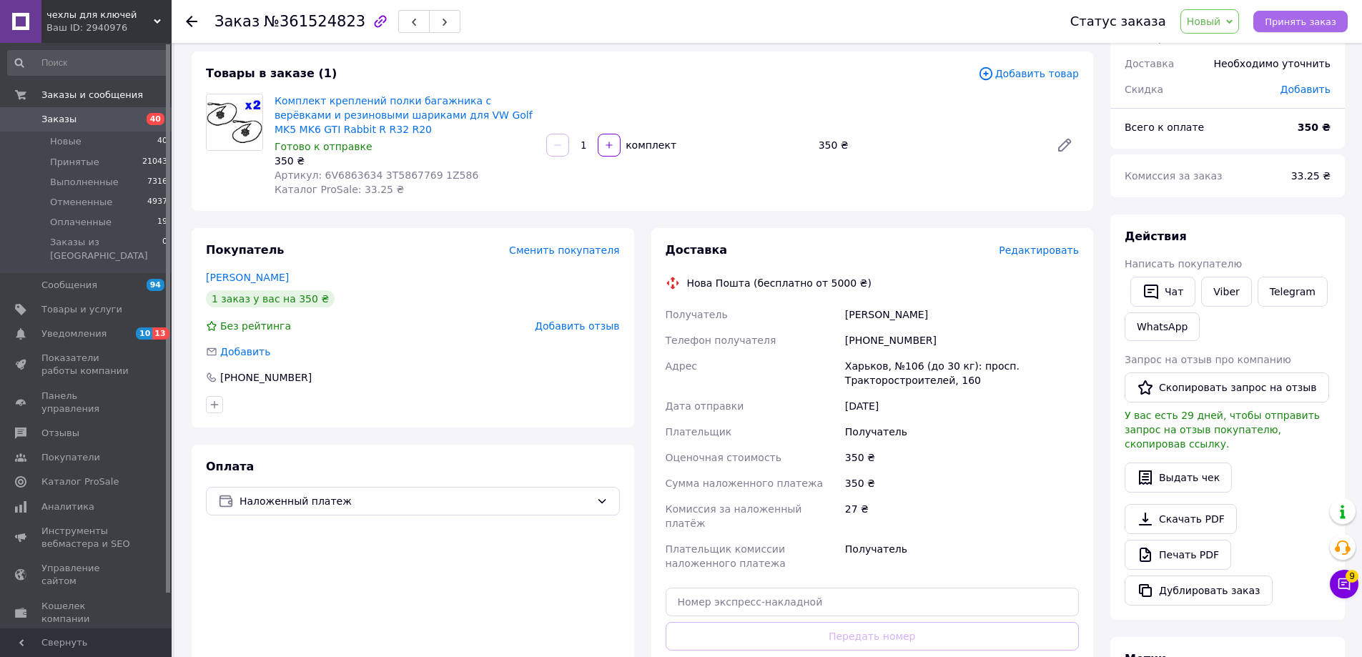
click at [1289, 19] on span "Принять заказ" at bounding box center [1300, 21] width 71 height 11
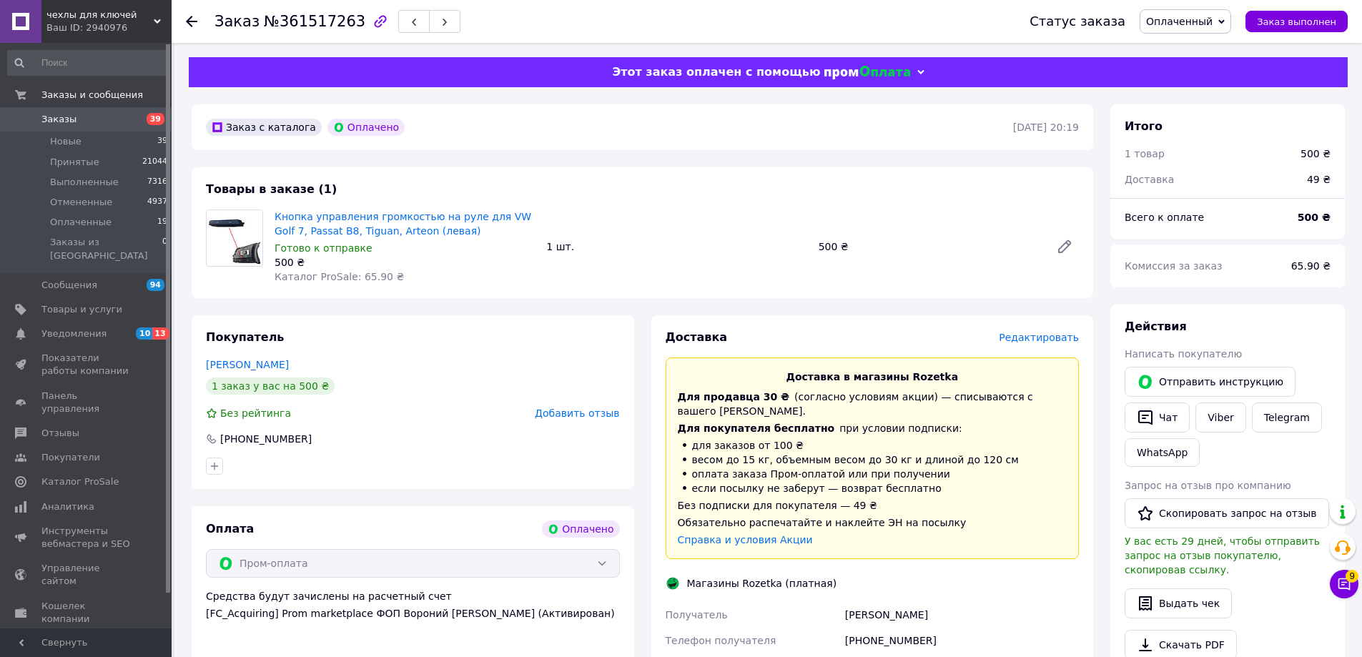
click at [1057, 337] on span "Редактировать" at bounding box center [1039, 337] width 80 height 11
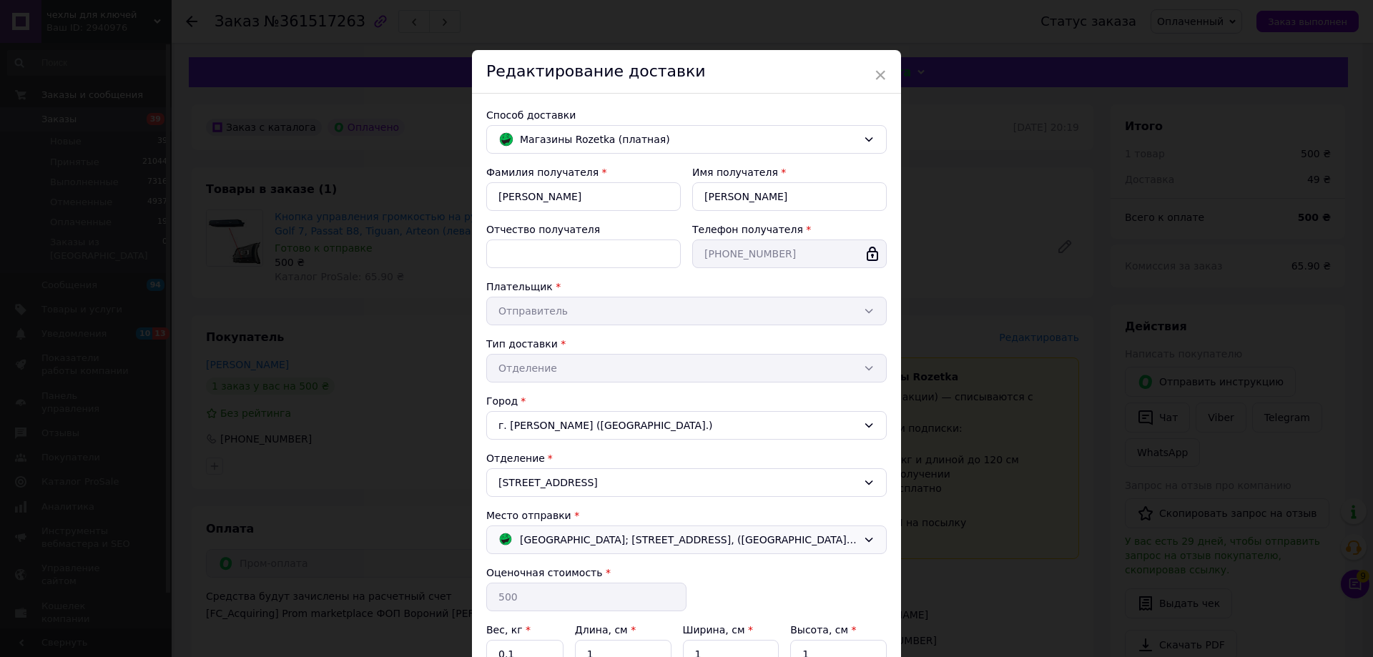
scroll to position [147, 0]
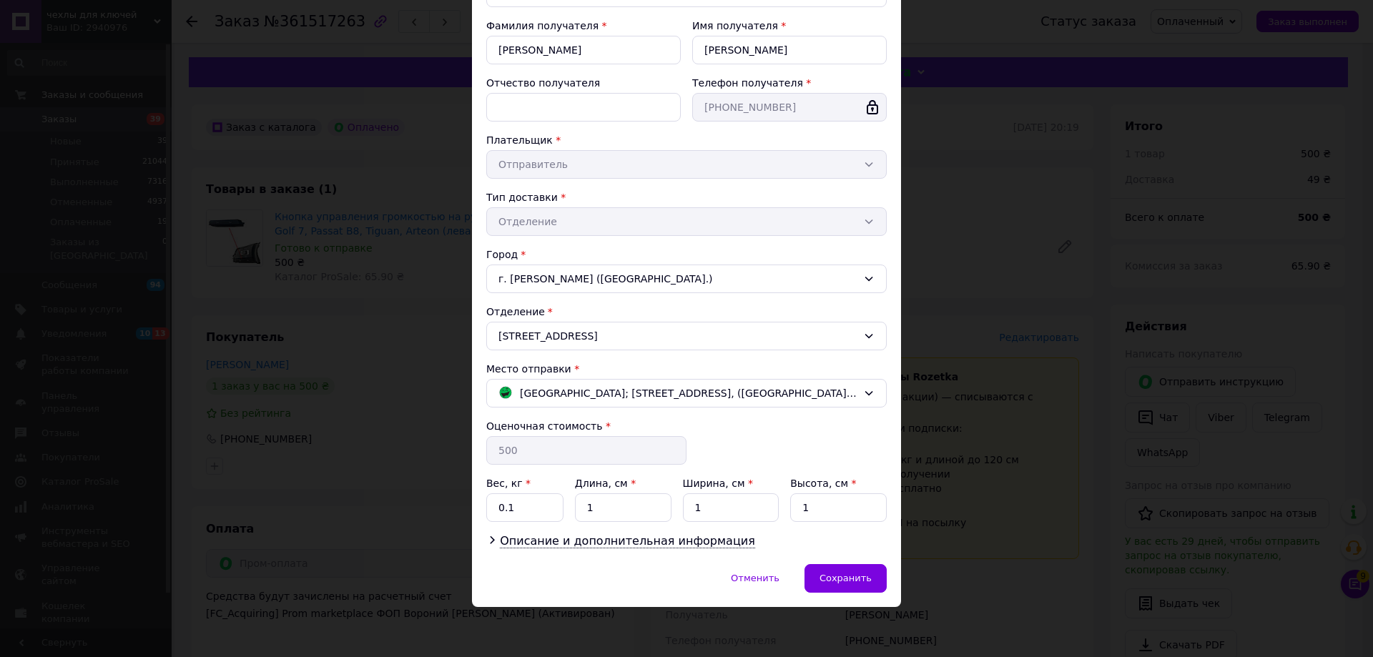
click at [939, 558] on div "× Редактирование доставки Способ доставки Магазины Rozetka (платная) Фамилия по…" at bounding box center [686, 328] width 1373 height 657
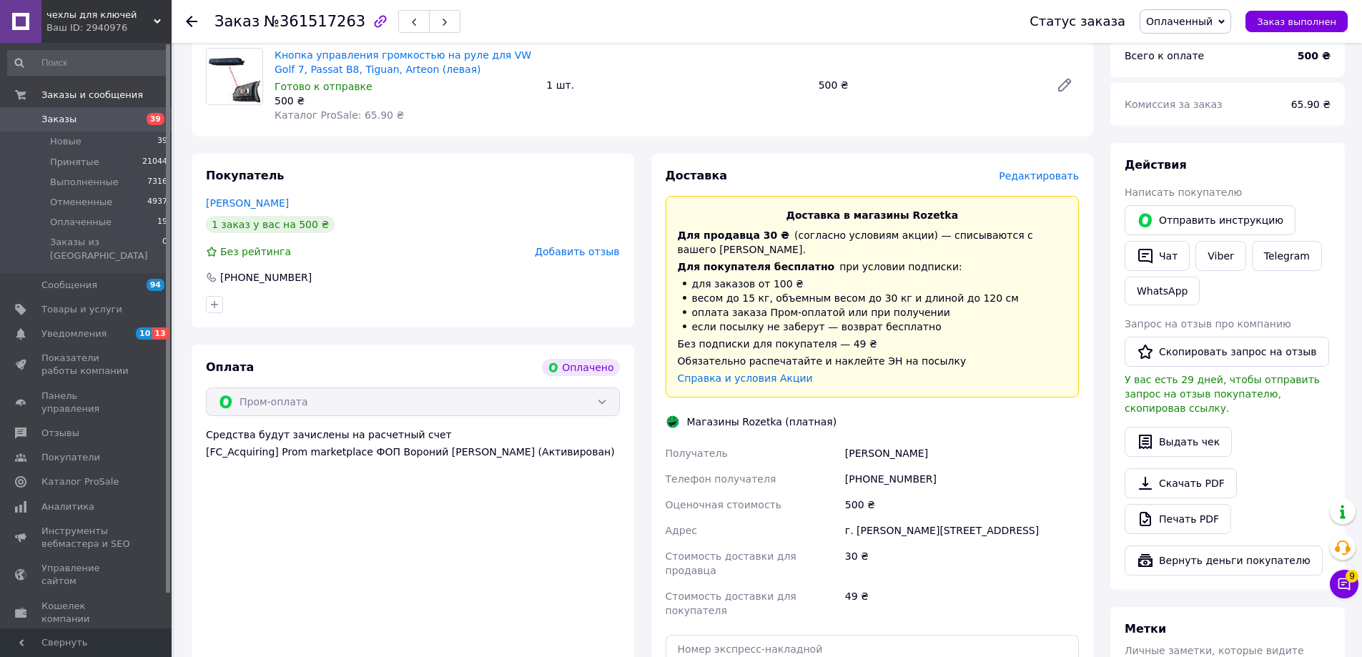
scroll to position [214, 0]
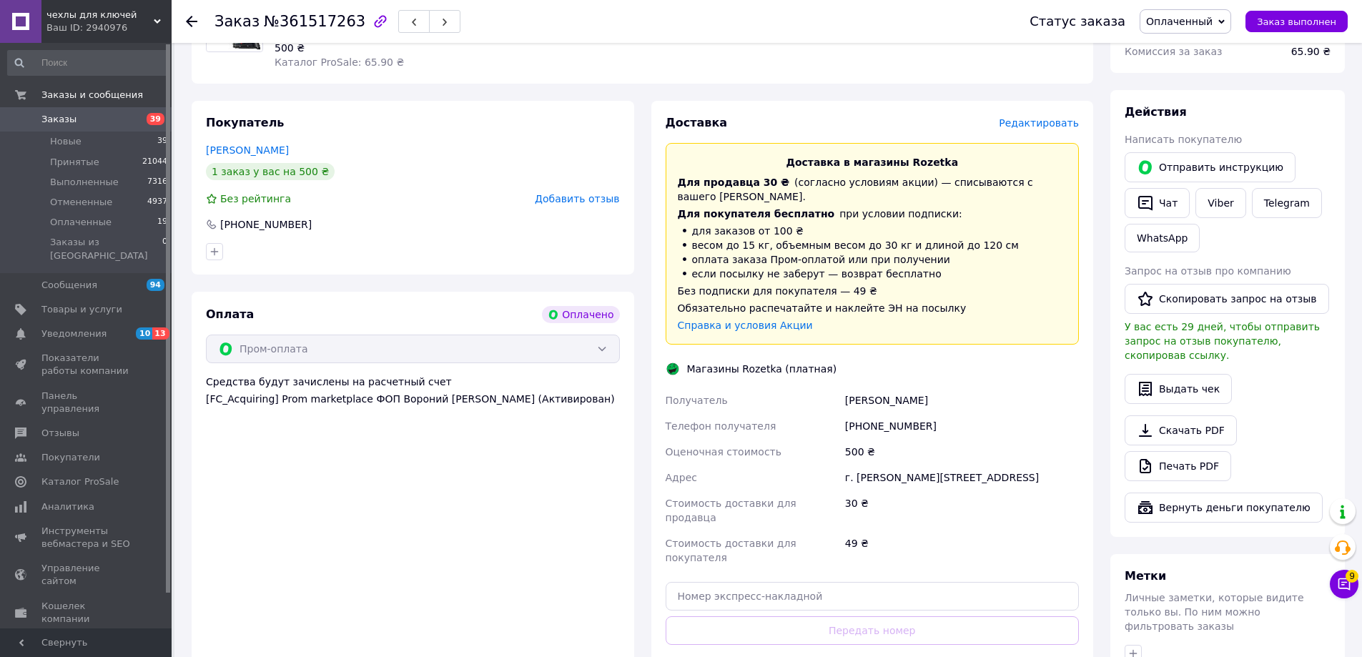
click at [925, 557] on div "Доставка Редактировать Доставка в магазины Rozetka Для продавца 30 ₴   (согласн…" at bounding box center [873, 362] width 414 height 495
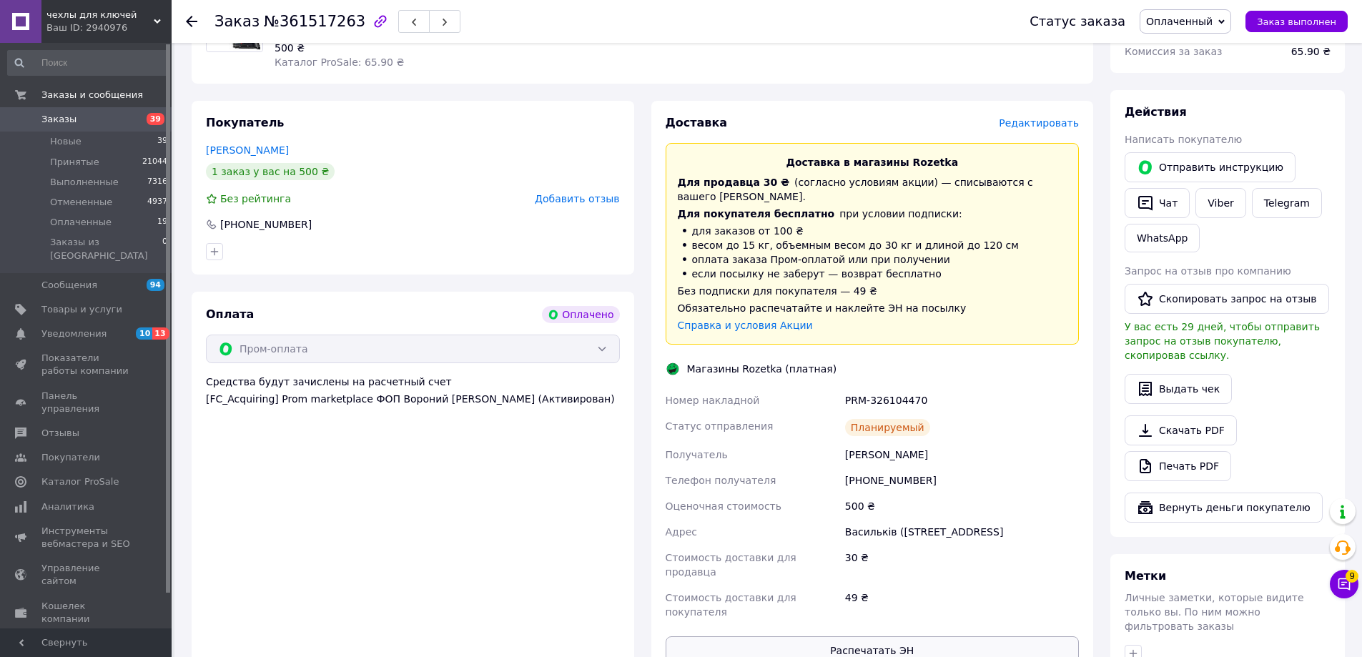
click at [964, 636] on button "Распечатать ЭН" at bounding box center [873, 650] width 414 height 29
